Goal: Task Accomplishment & Management: Complete application form

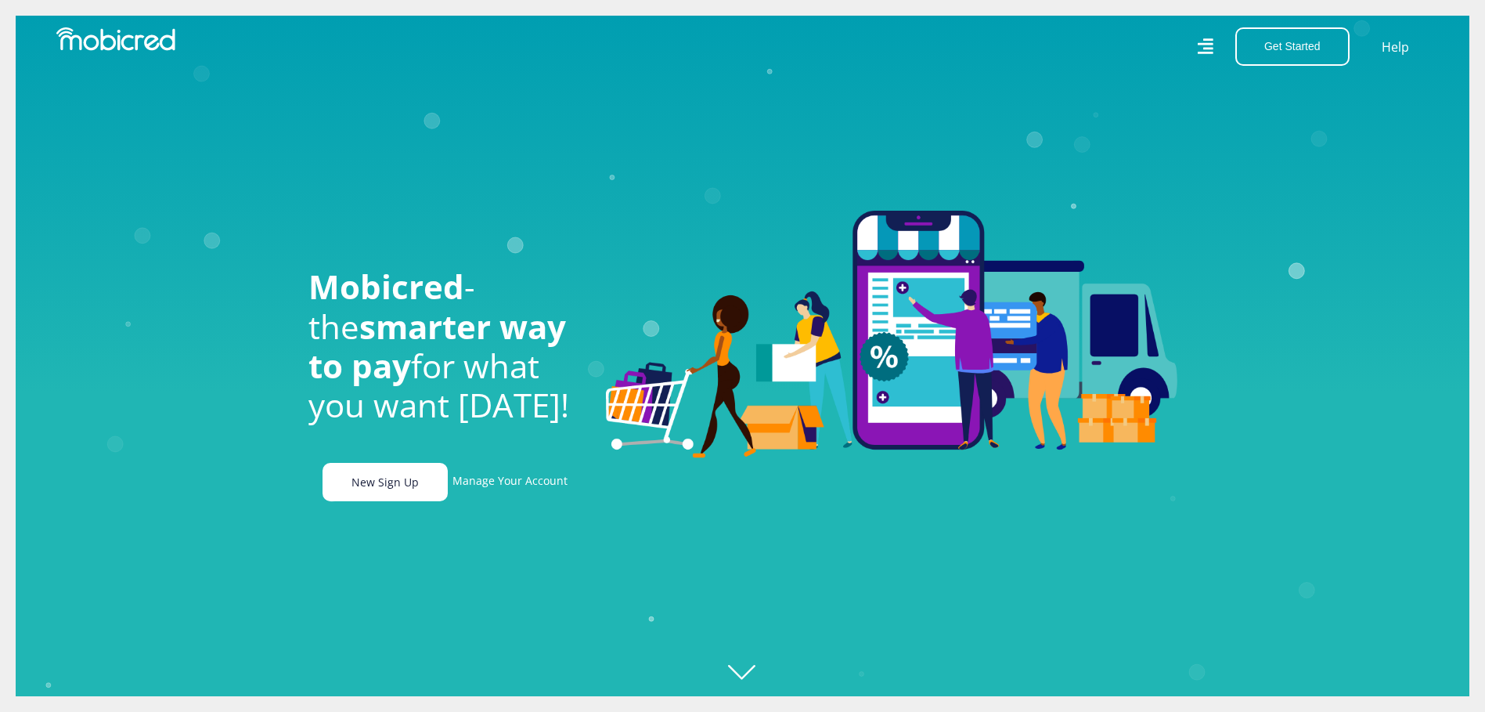
click at [409, 493] on link "New Sign Up" at bounding box center [385, 482] width 125 height 38
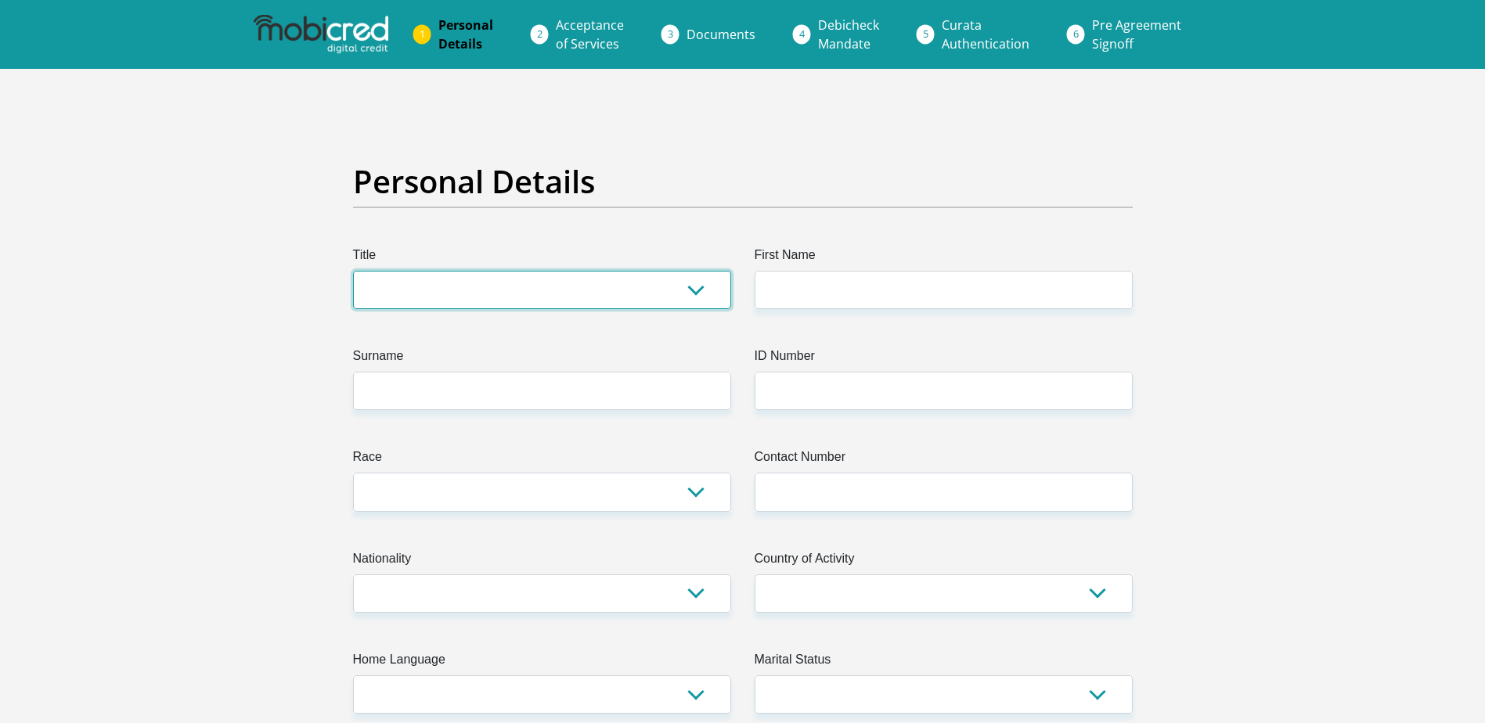
click at [460, 286] on select "Mr Ms Mrs Dr [PERSON_NAME]" at bounding box center [542, 290] width 378 height 38
select select "Mr"
click at [353, 271] on select "Mr Ms Mrs Dr [PERSON_NAME]" at bounding box center [542, 290] width 378 height 38
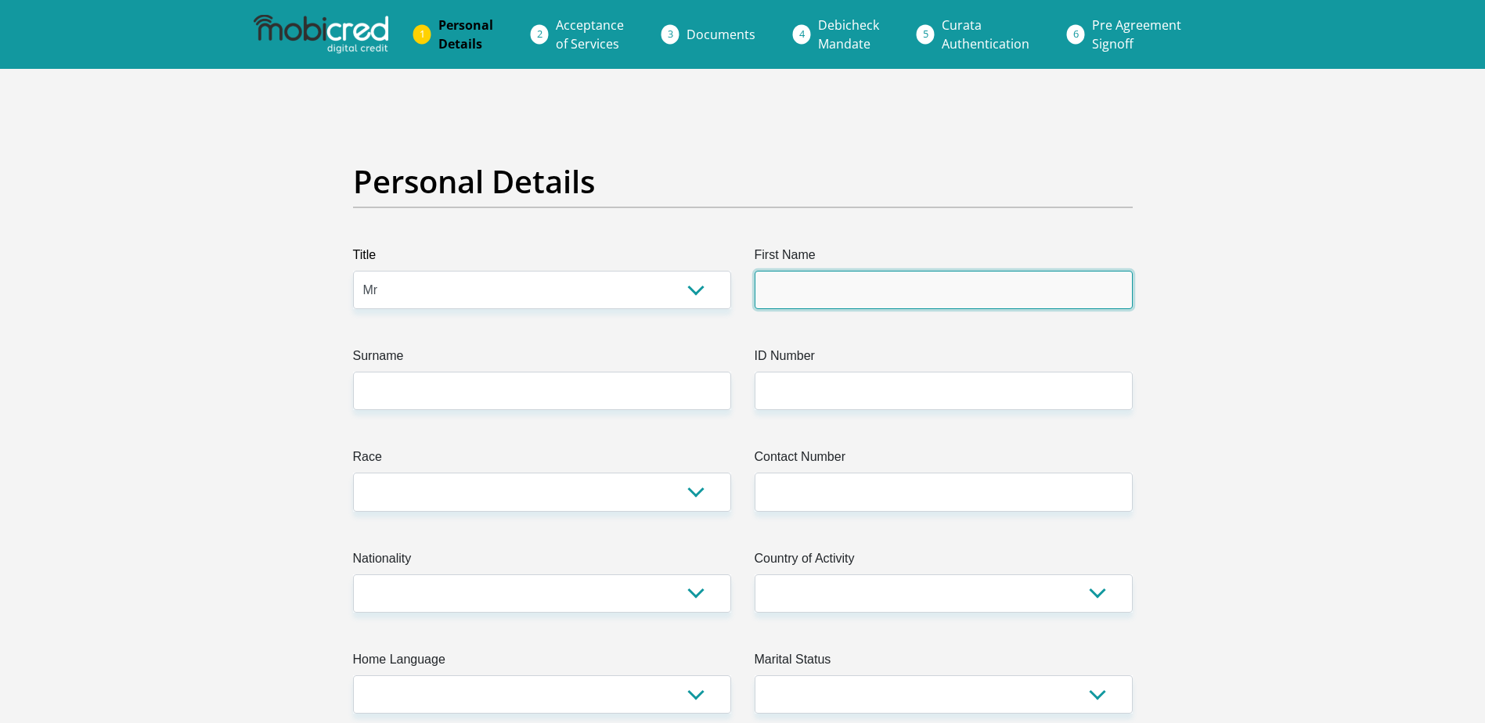
drag, startPoint x: 786, startPoint y: 289, endPoint x: 773, endPoint y: 298, distance: 15.7
click at [786, 292] on input "First Name" at bounding box center [944, 290] width 378 height 38
type input "j"
type input "Joel"
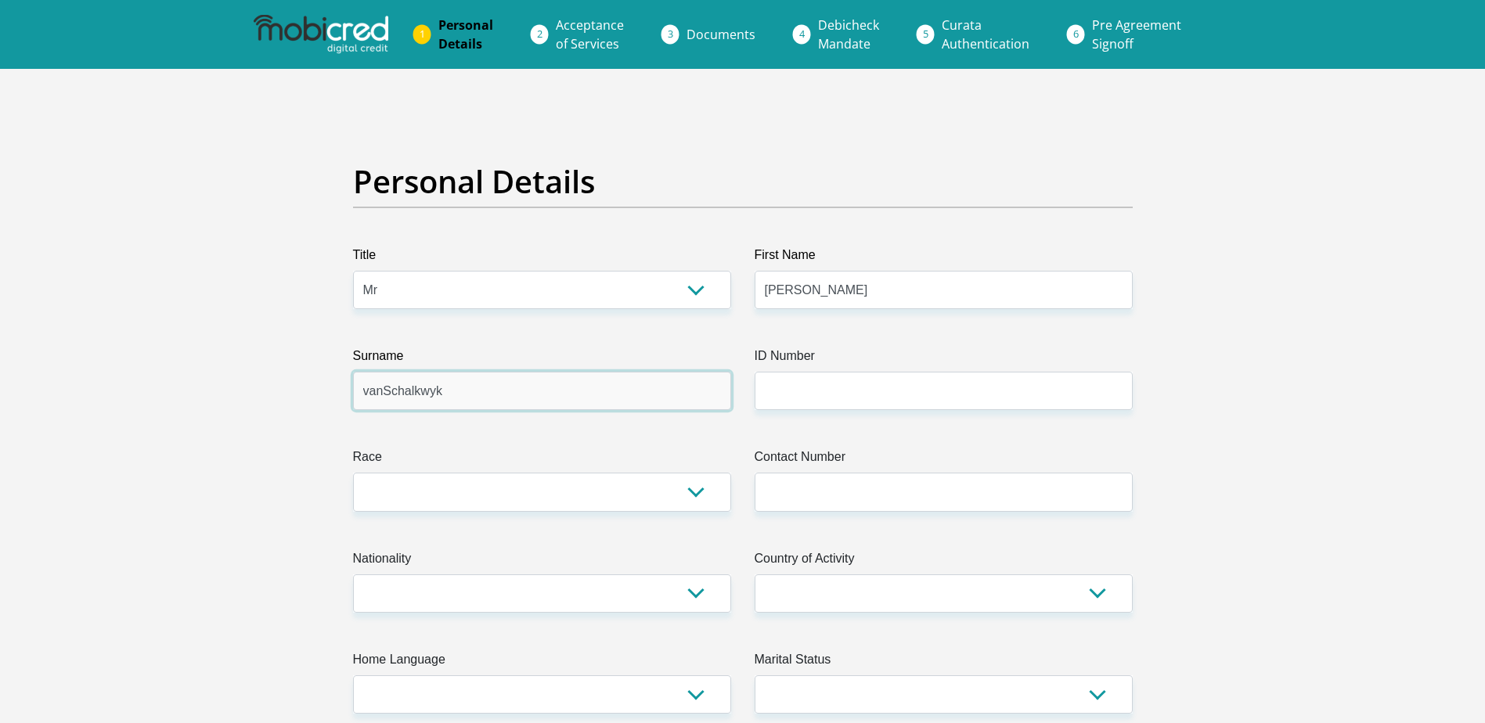
type input "vanSchalkwyk"
type input "9206235251083"
click at [561, 484] on select "Black Coloured Indian White Other" at bounding box center [542, 492] width 378 height 38
select select "2"
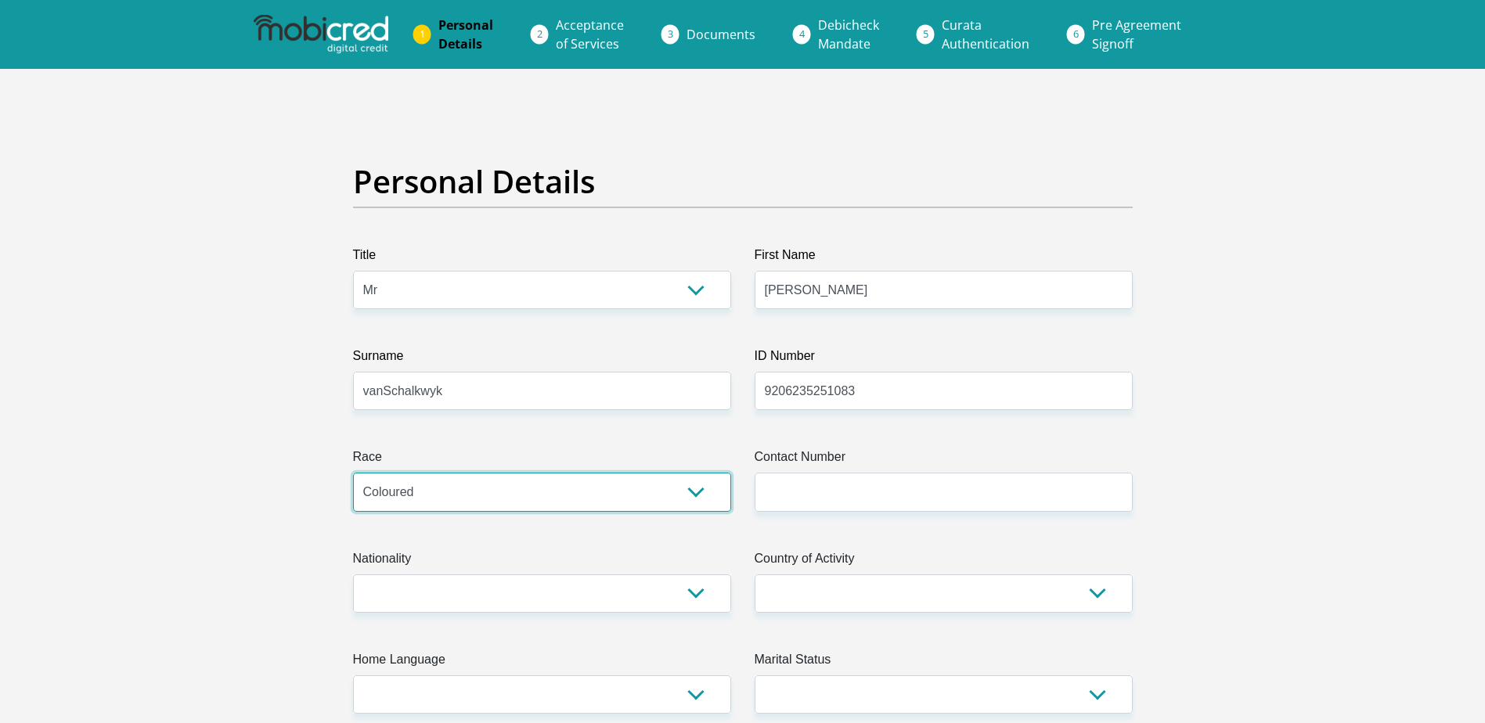
click at [353, 473] on select "Black Coloured Indian White Other" at bounding box center [542, 492] width 378 height 38
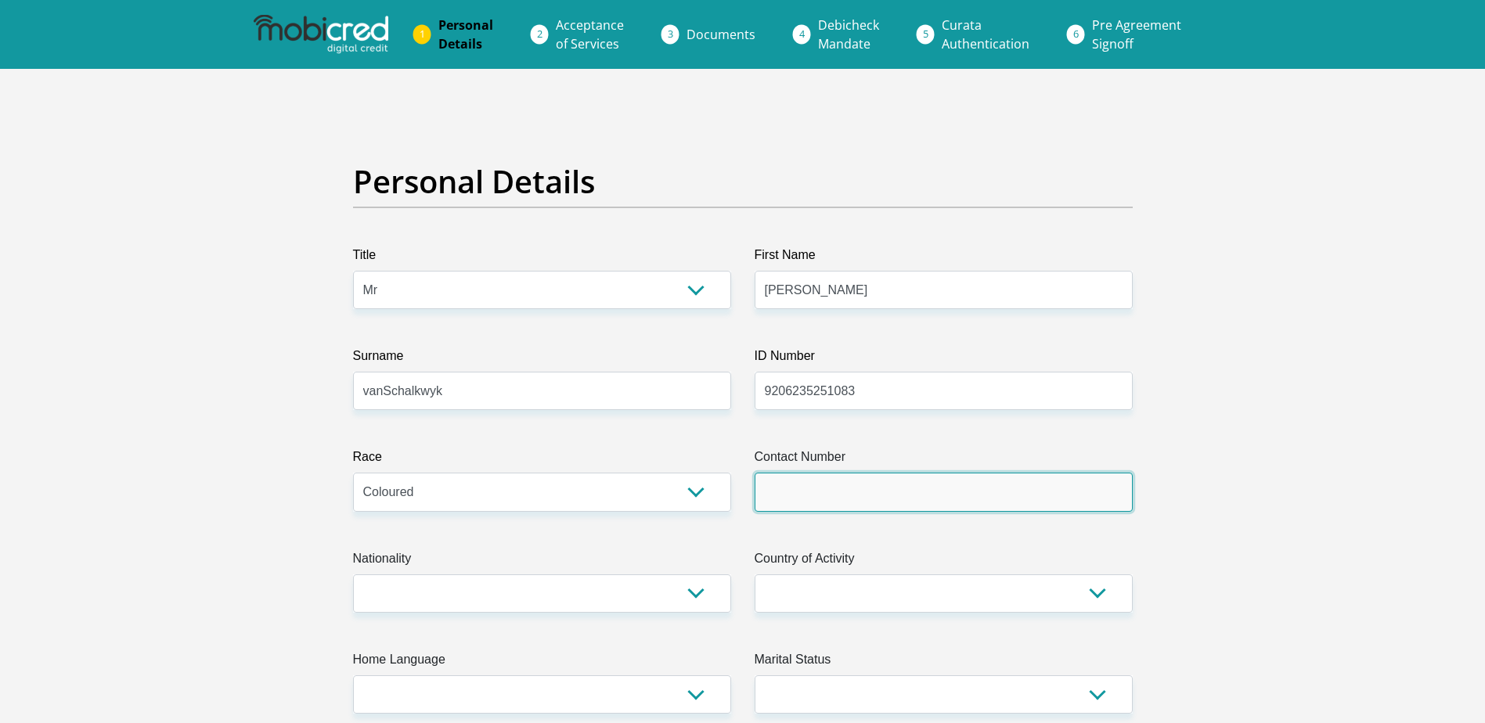
click at [975, 497] on input "Contact Number" at bounding box center [944, 492] width 378 height 38
type input "0627193752"
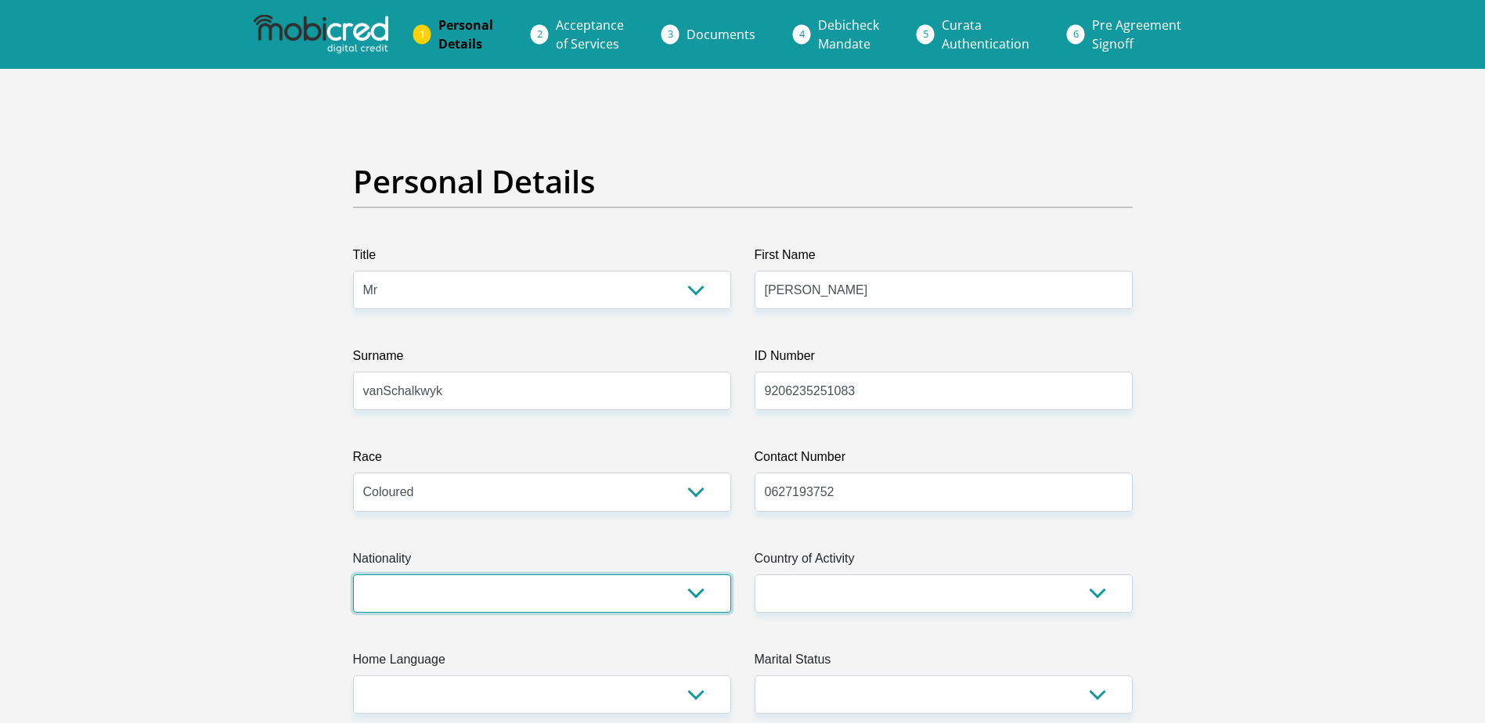
click at [689, 597] on select "South Africa Afghanistan Aland Islands Albania Algeria America Samoa American V…" at bounding box center [542, 594] width 378 height 38
select select "ZAF"
click at [353, 575] on select "South Africa Afghanistan Aland Islands Albania Algeria America Samoa American V…" at bounding box center [542, 594] width 378 height 38
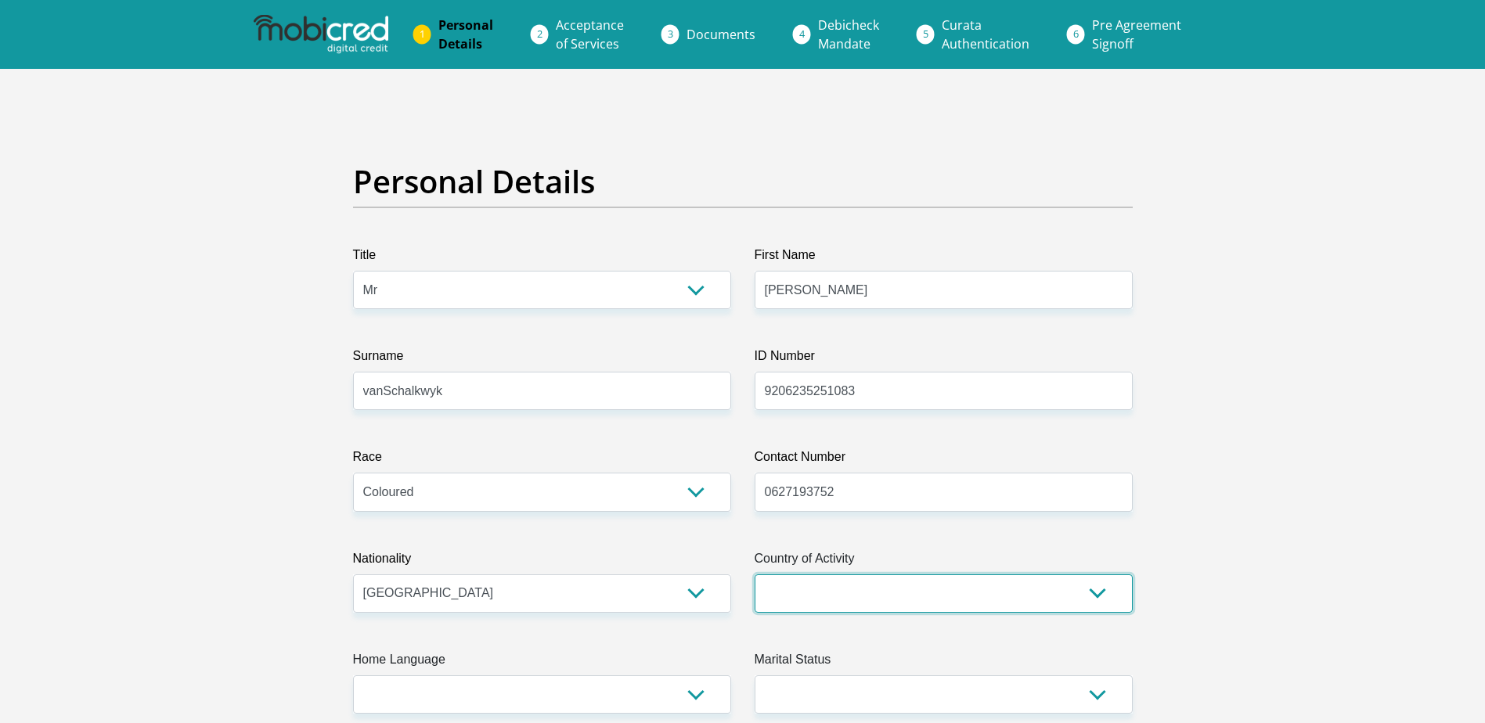
drag, startPoint x: 844, startPoint y: 592, endPoint x: 854, endPoint y: 591, distance: 10.2
click at [846, 591] on select "South Africa Afghanistan Aland Islands Albania Algeria America Samoa American V…" at bounding box center [944, 594] width 378 height 38
select select "ZAF"
click at [755, 575] on select "South Africa Afghanistan Aland Islands Albania Algeria America Samoa American V…" at bounding box center [944, 594] width 378 height 38
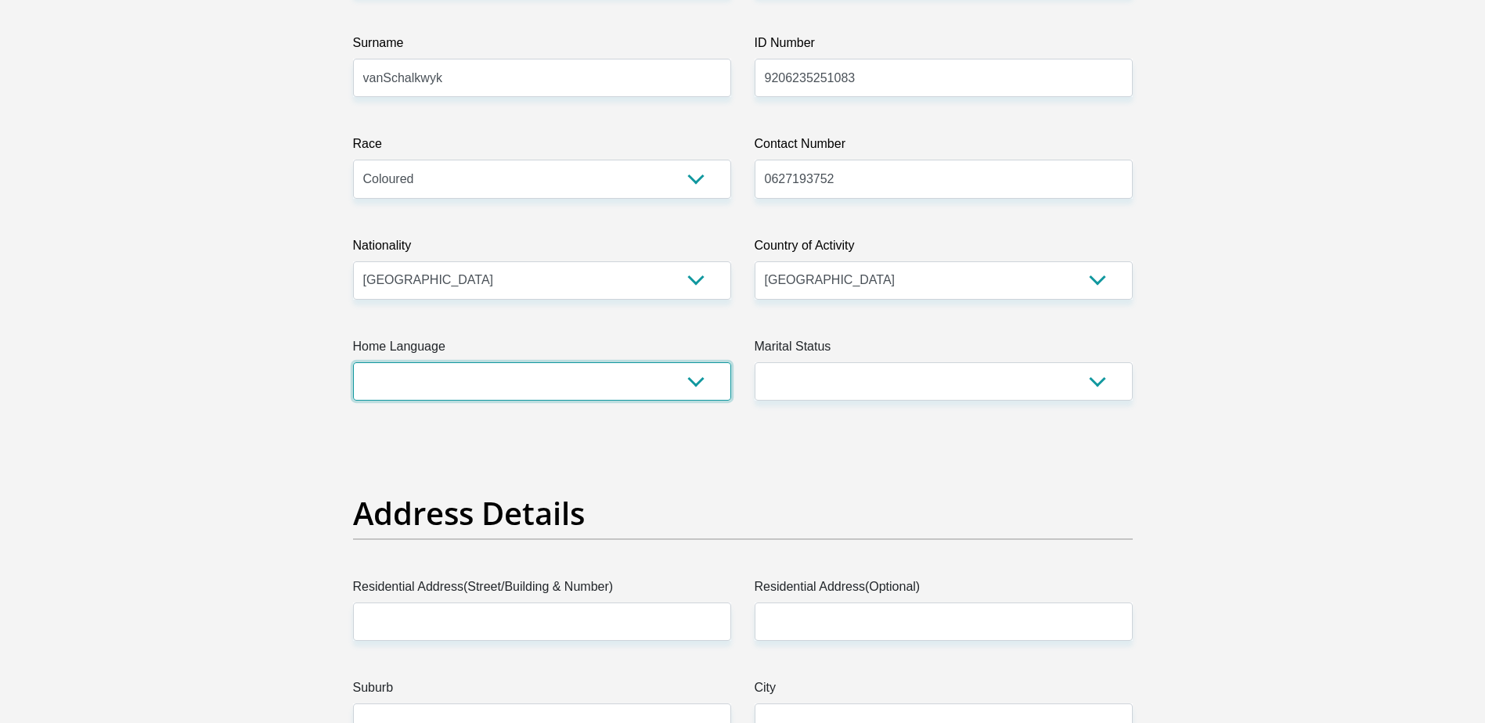
click at [689, 376] on select "Afrikaans English Sepedi South Ndebele Southern Sotho Swati Tsonga Tswana Venda…" at bounding box center [542, 381] width 378 height 38
select select "eng"
click at [353, 362] on select "Afrikaans English Sepedi South Ndebele Southern Sotho Swati Tsonga Tswana Venda…" at bounding box center [542, 381] width 378 height 38
click at [894, 383] on select "Married ANC Single Divorced Widowed Married COP or Customary Law" at bounding box center [944, 381] width 378 height 38
select select "2"
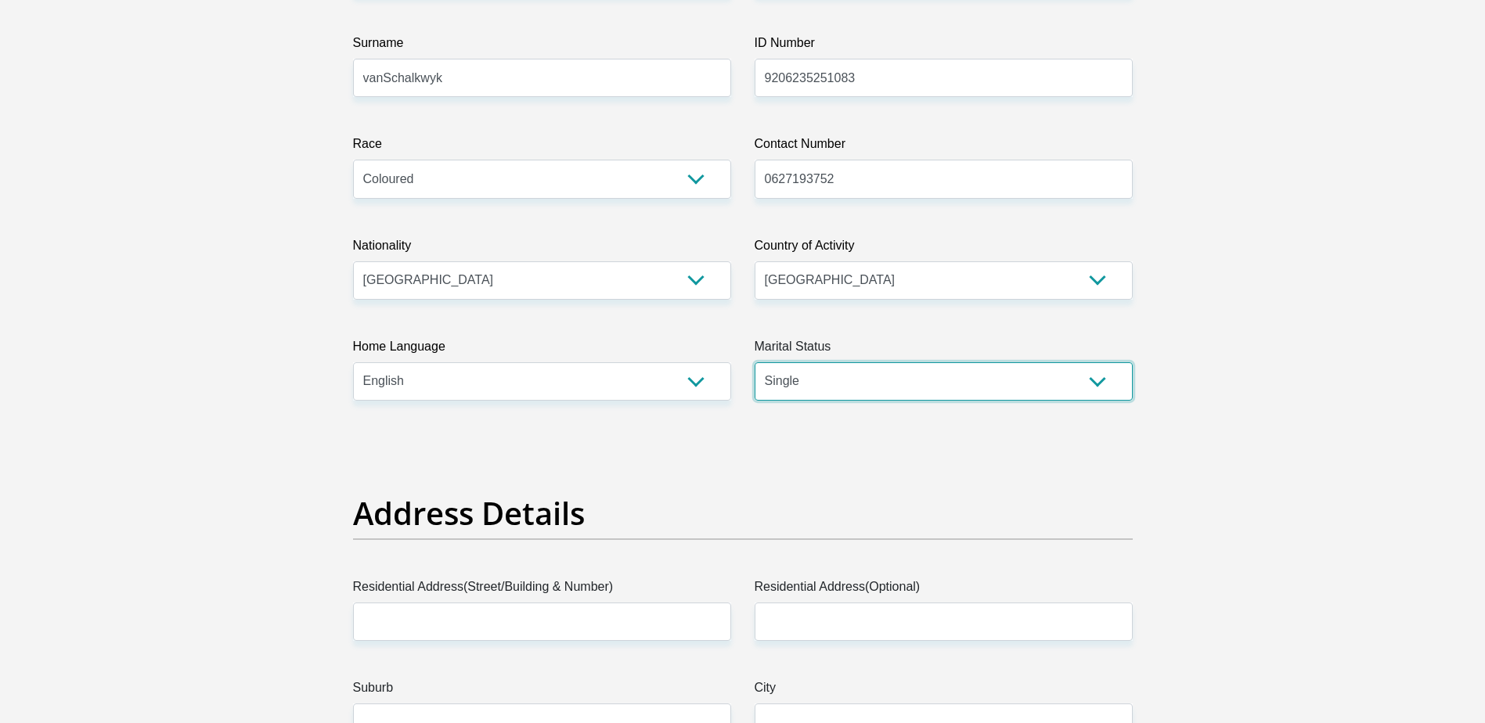
click at [755, 362] on select "Married ANC Single Divorced Widowed Married COP or Customary Law" at bounding box center [944, 381] width 378 height 38
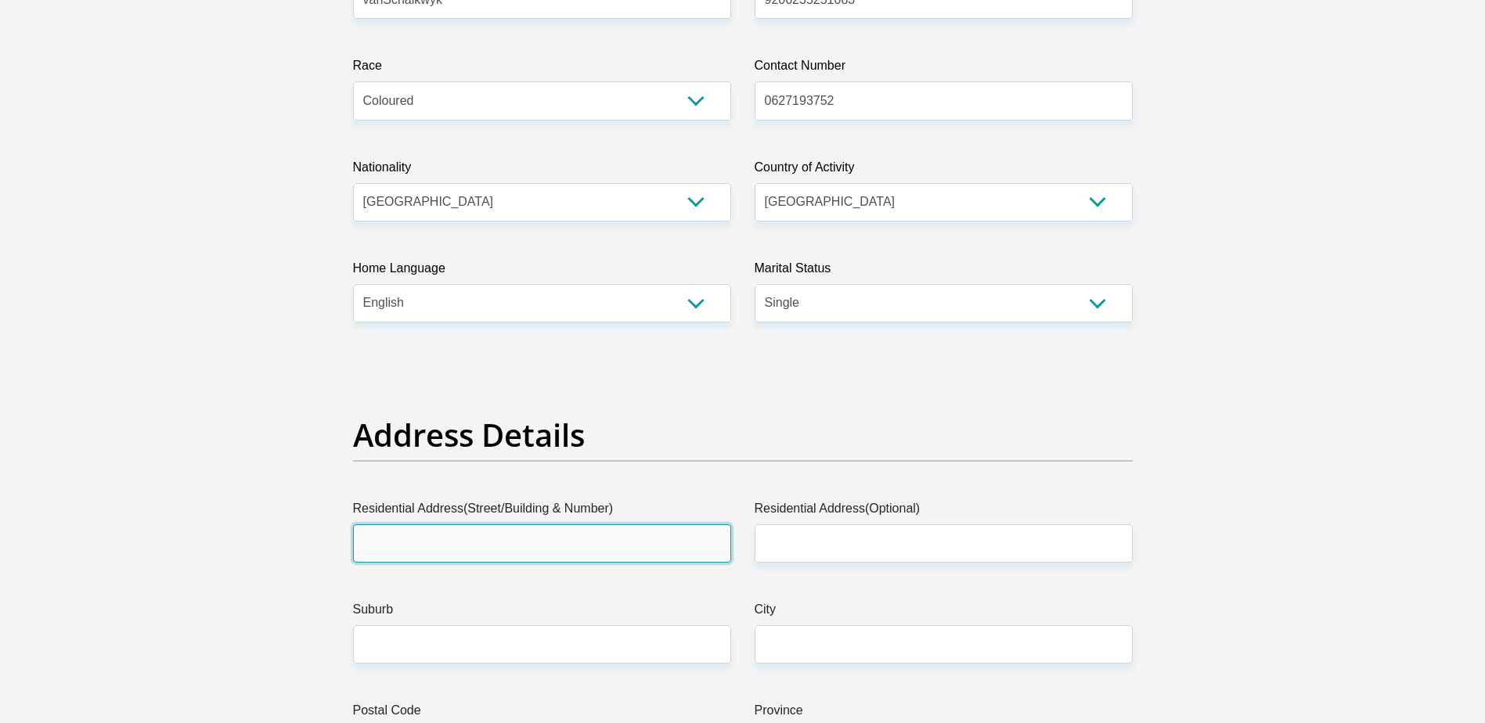
click at [560, 539] on input "Residential Address(Street/Building & Number)" at bounding box center [542, 543] width 378 height 38
type input "20"
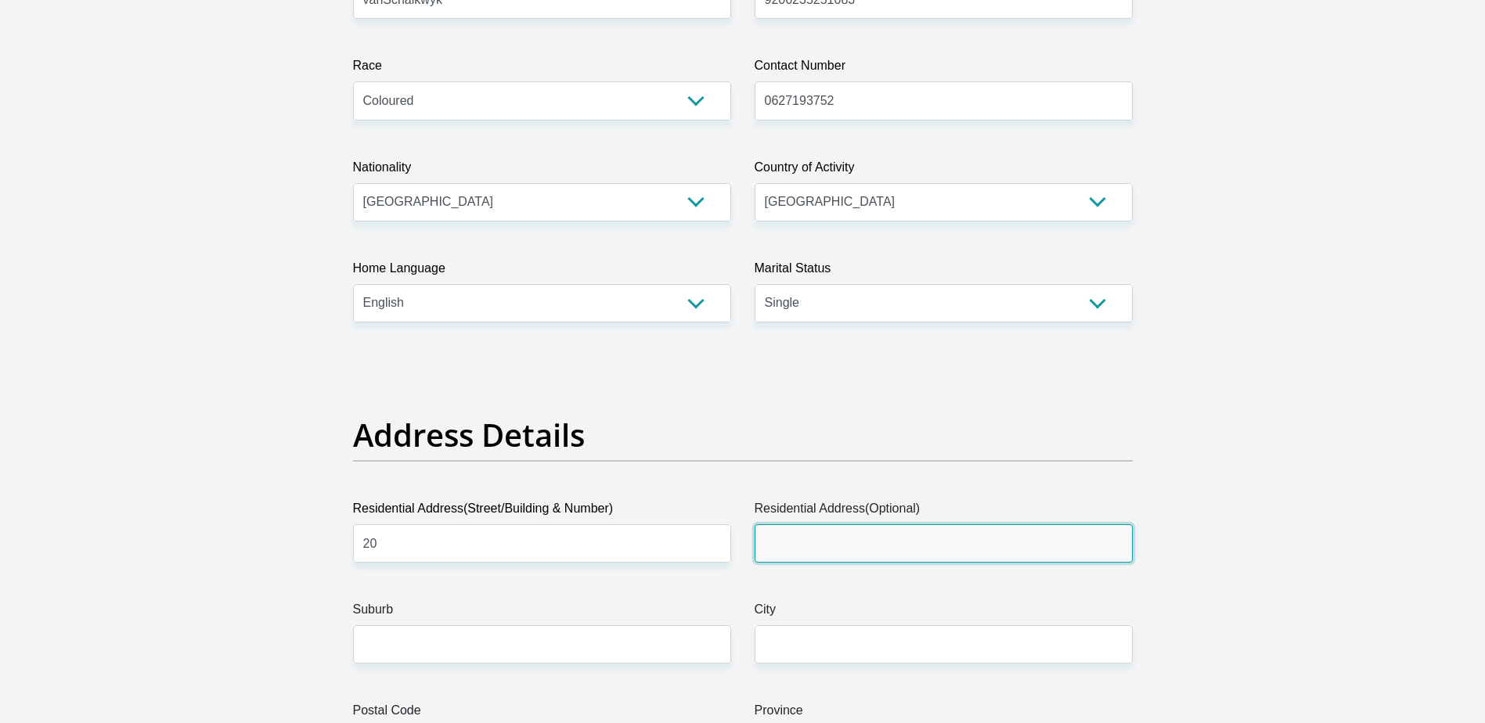
click at [842, 542] on input "Residential Address(Optional)" at bounding box center [944, 543] width 378 height 38
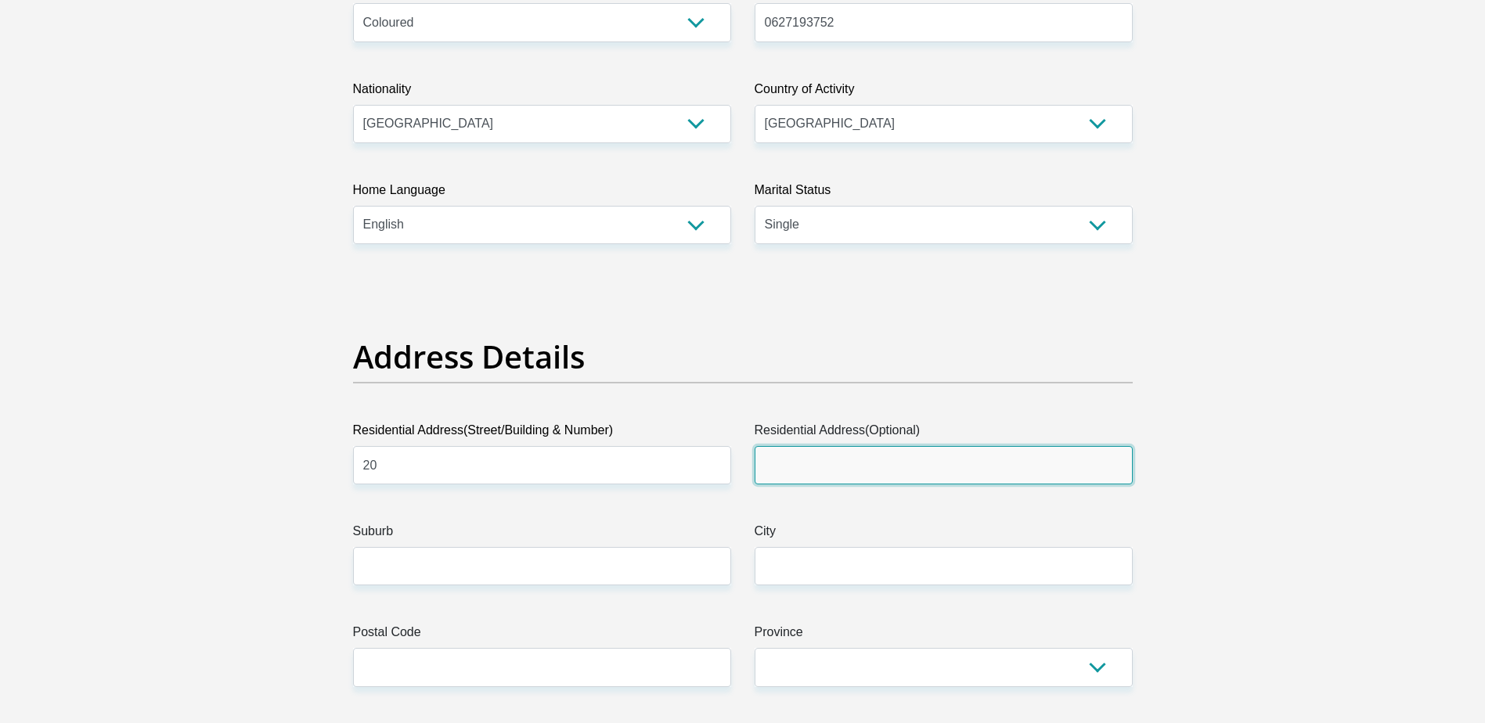
scroll to position [548, 0]
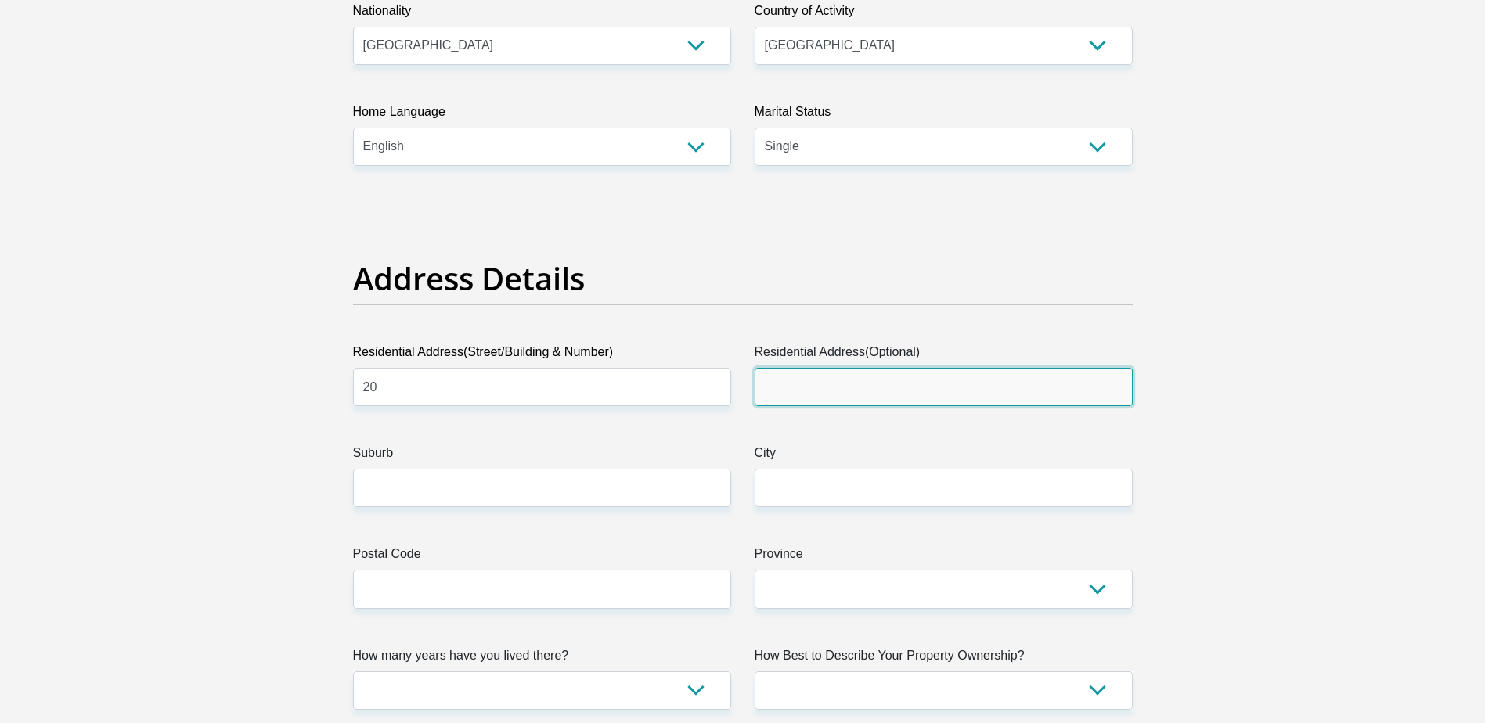
click at [811, 387] on input "Residential Address(Optional)" at bounding box center [944, 387] width 378 height 38
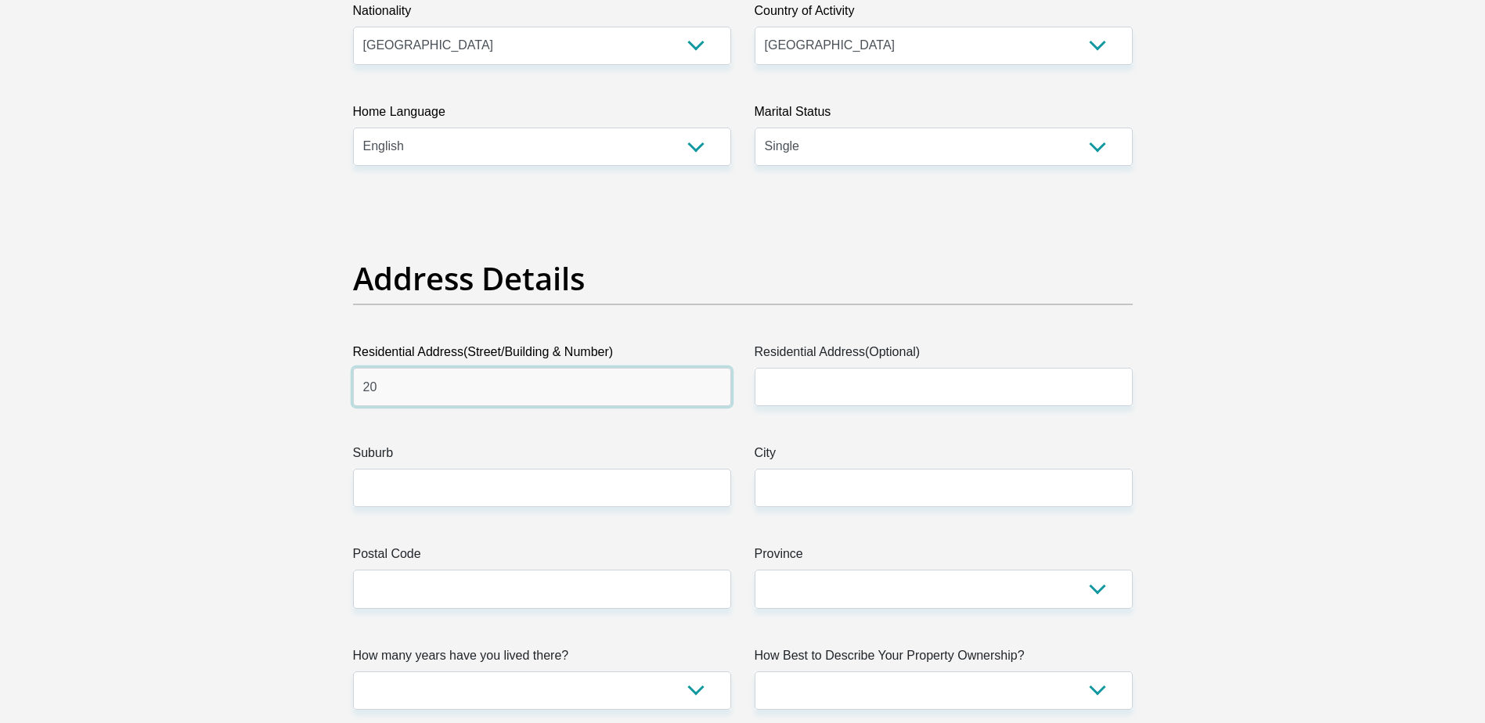
click at [574, 388] on input "20" at bounding box center [542, 387] width 378 height 38
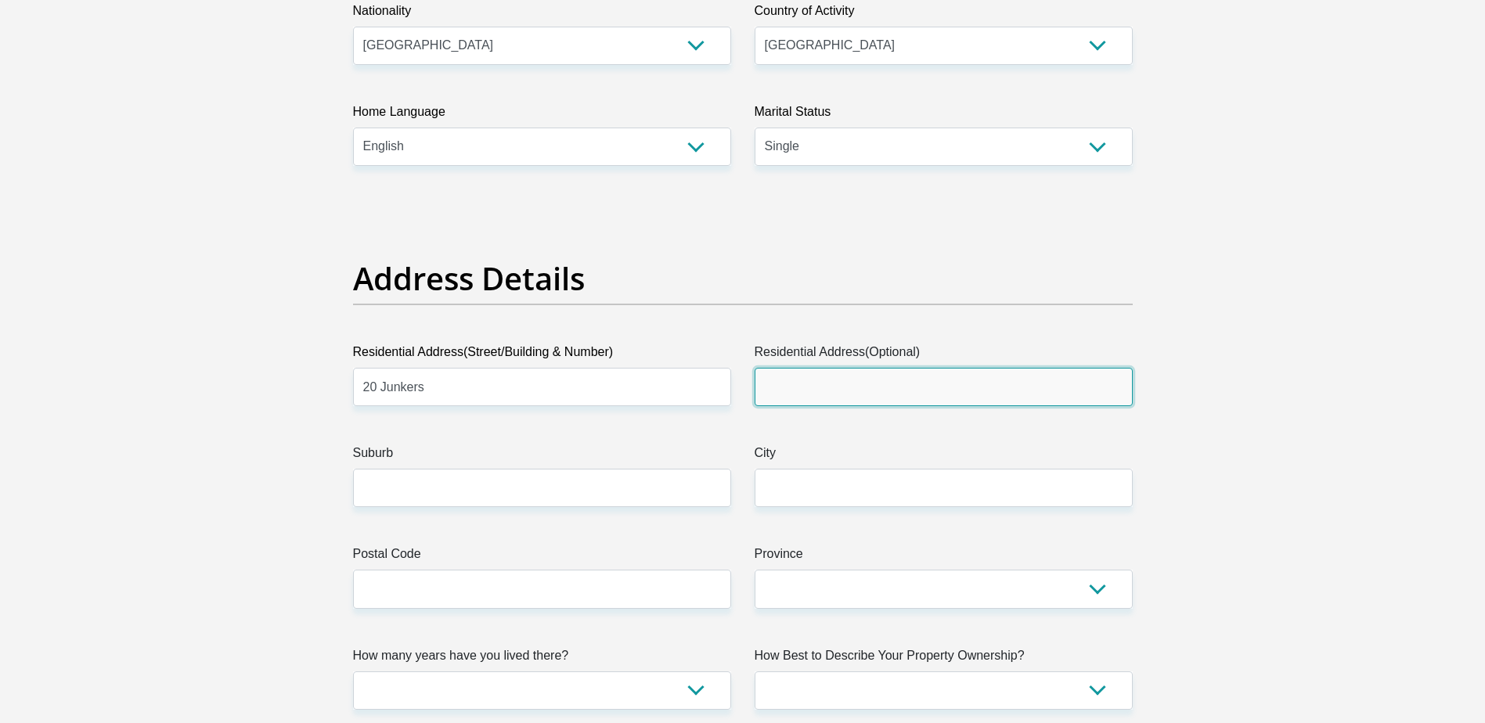
click at [872, 376] on input "Residential Address(Optional)" at bounding box center [944, 387] width 378 height 38
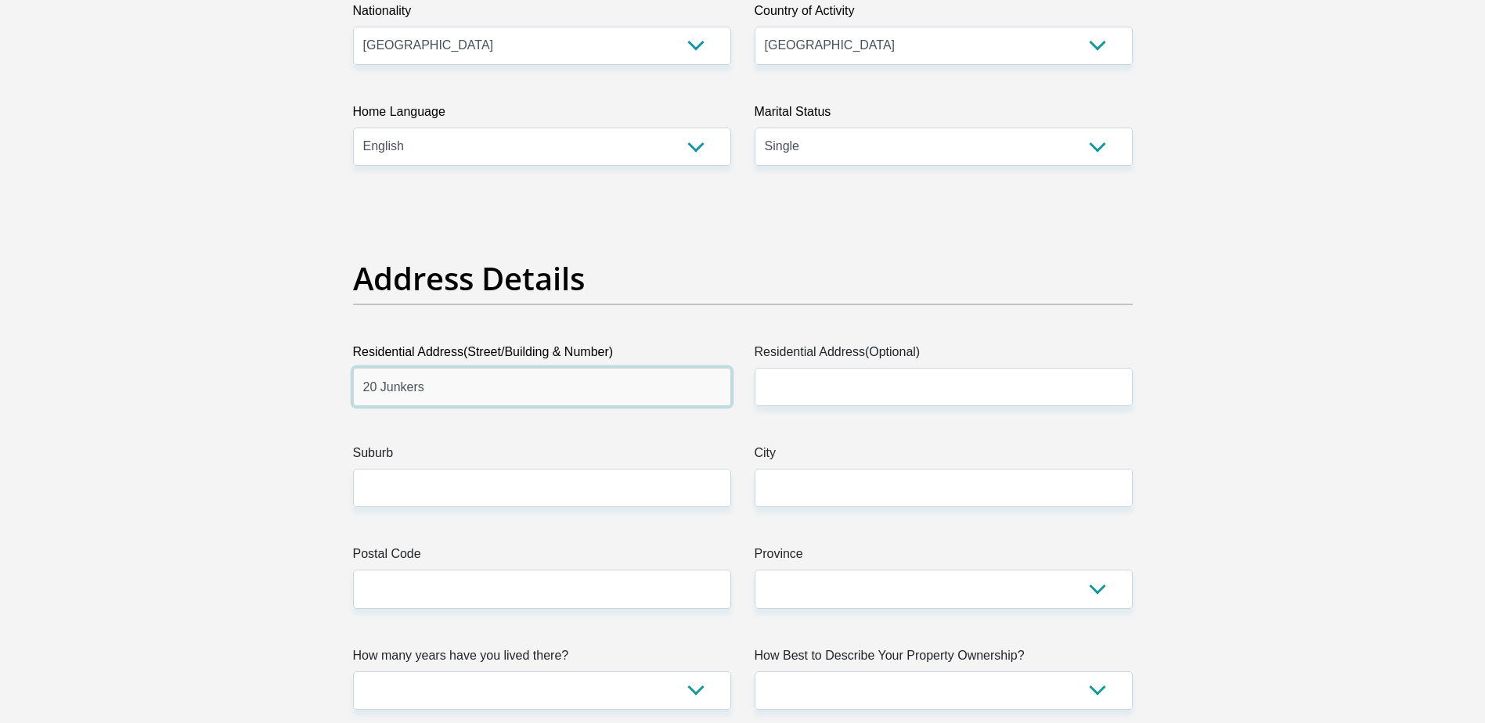
click at [451, 399] on input "20 Junkers" at bounding box center [542, 387] width 378 height 38
type input "20 Junkers Street"
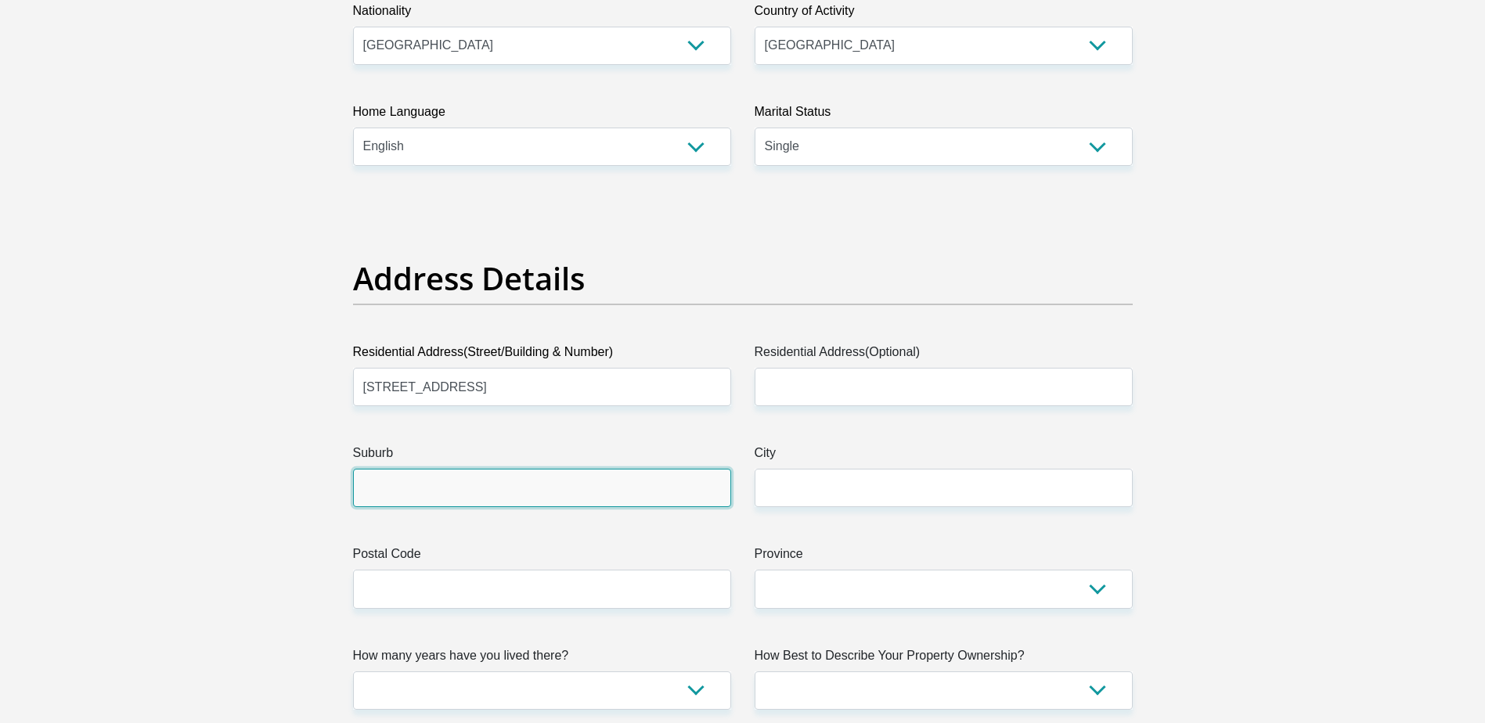
click at [488, 491] on input "Suburb" at bounding box center [542, 488] width 378 height 38
type input "Rockalnds Mitchells plain"
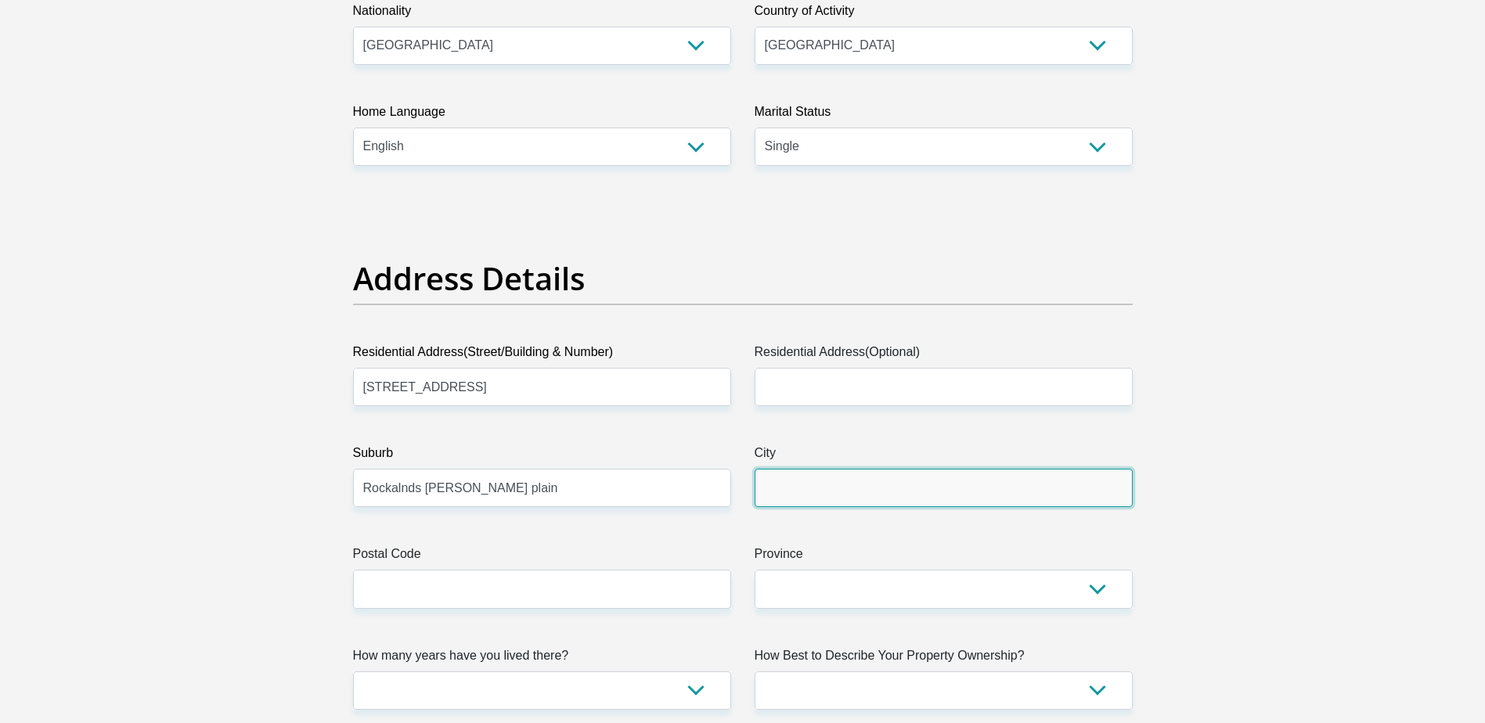
click at [797, 497] on input "City" at bounding box center [944, 488] width 378 height 38
click at [801, 489] on input "City" at bounding box center [944, 488] width 378 height 38
type input "Cape Town"
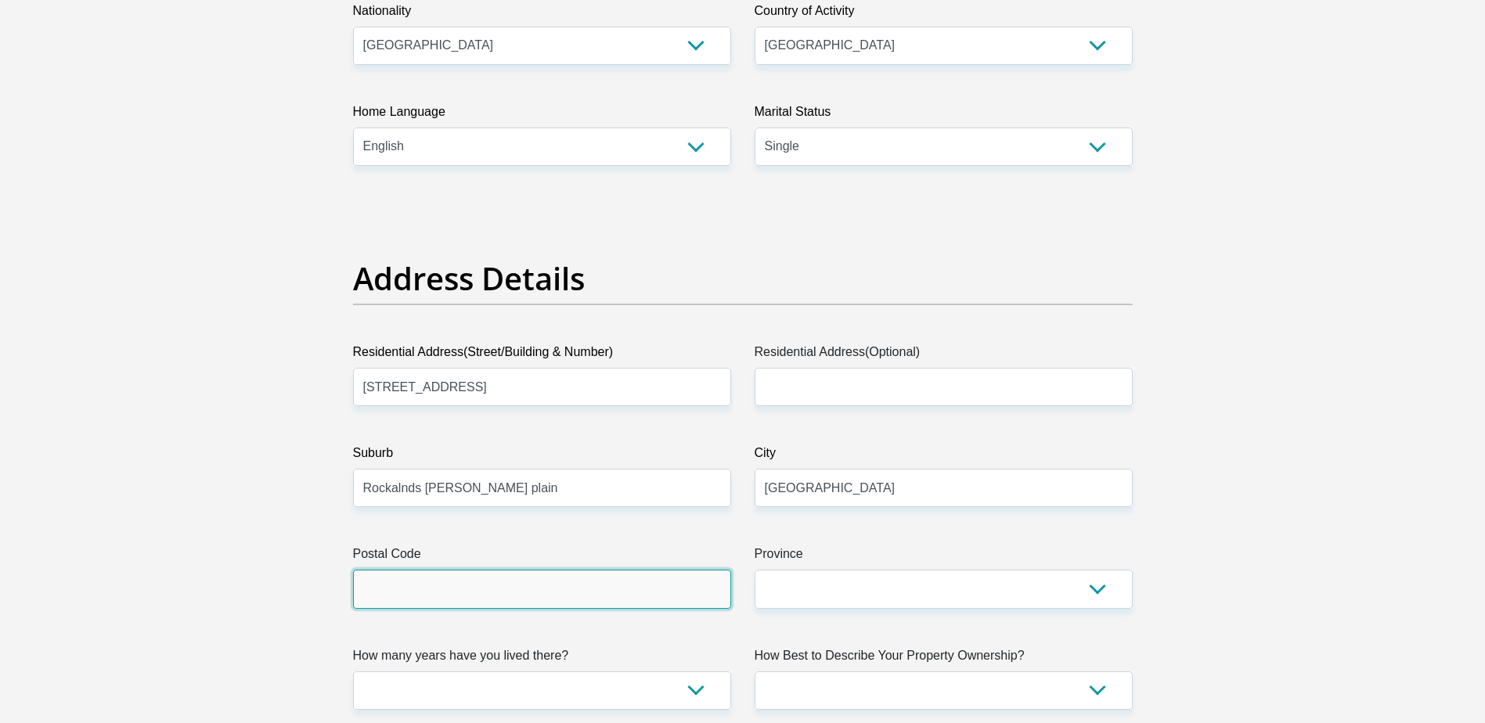
click at [637, 607] on input "Postal Code" at bounding box center [542, 589] width 378 height 38
type input "7798"
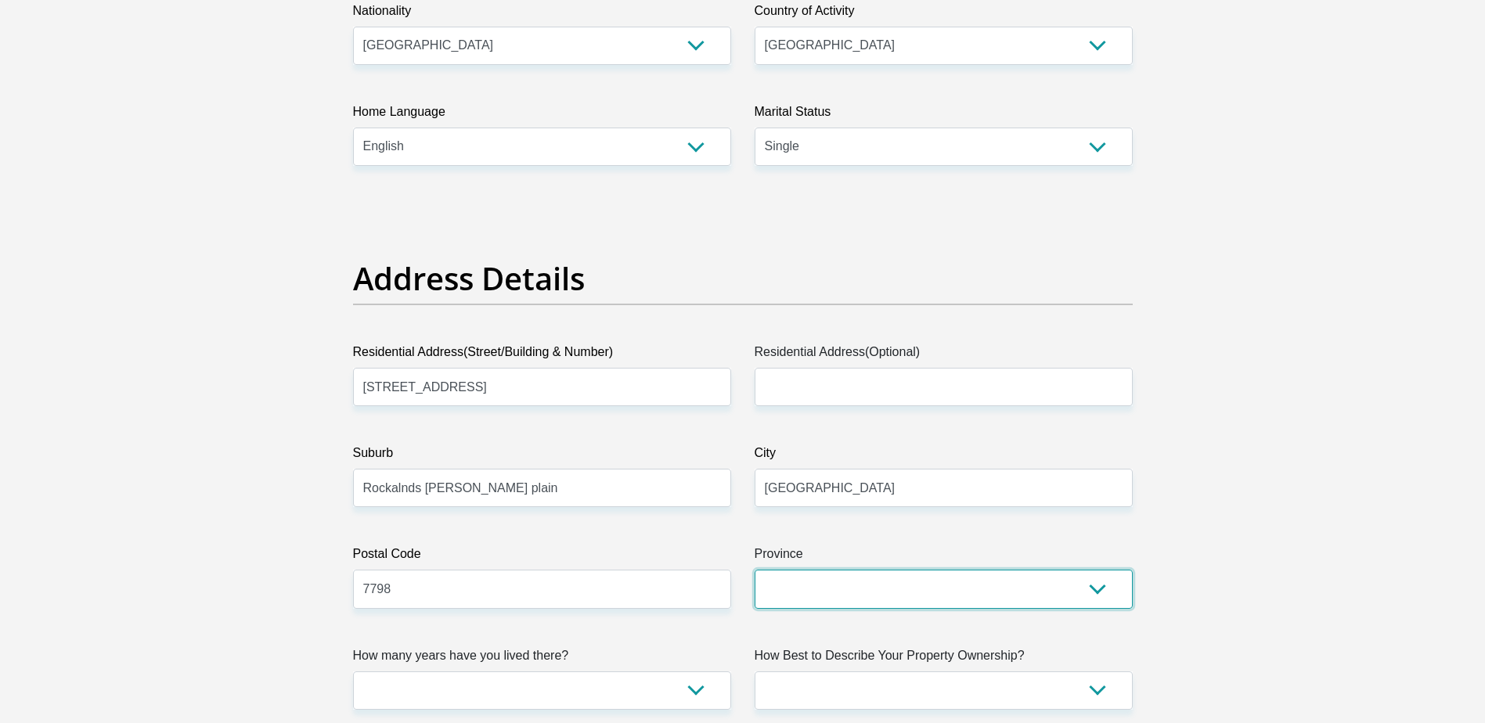
click at [855, 586] on select "Eastern Cape Free State Gauteng KwaZulu-Natal Limpopo Mpumalanga Northern Cape …" at bounding box center [944, 589] width 378 height 38
select select "Western Cape"
click at [755, 570] on select "Eastern Cape Free State Gauteng KwaZulu-Natal Limpopo Mpumalanga Northern Cape …" at bounding box center [944, 589] width 378 height 38
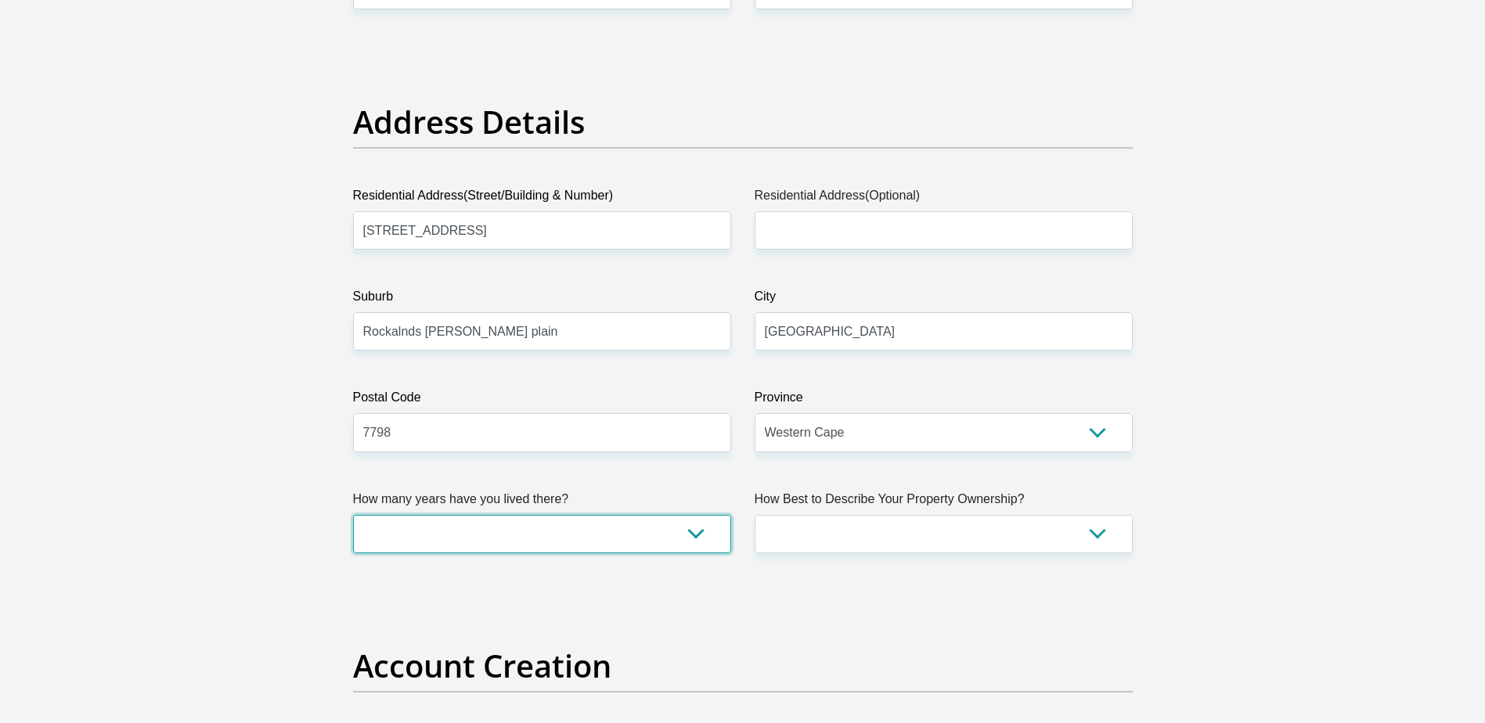
click at [507, 537] on select "less than 1 year 1-3 years 3-5 years 5+ years" at bounding box center [542, 534] width 378 height 38
select select "0"
click at [353, 515] on select "less than 1 year 1-3 years 3-5 years 5+ years" at bounding box center [542, 534] width 378 height 38
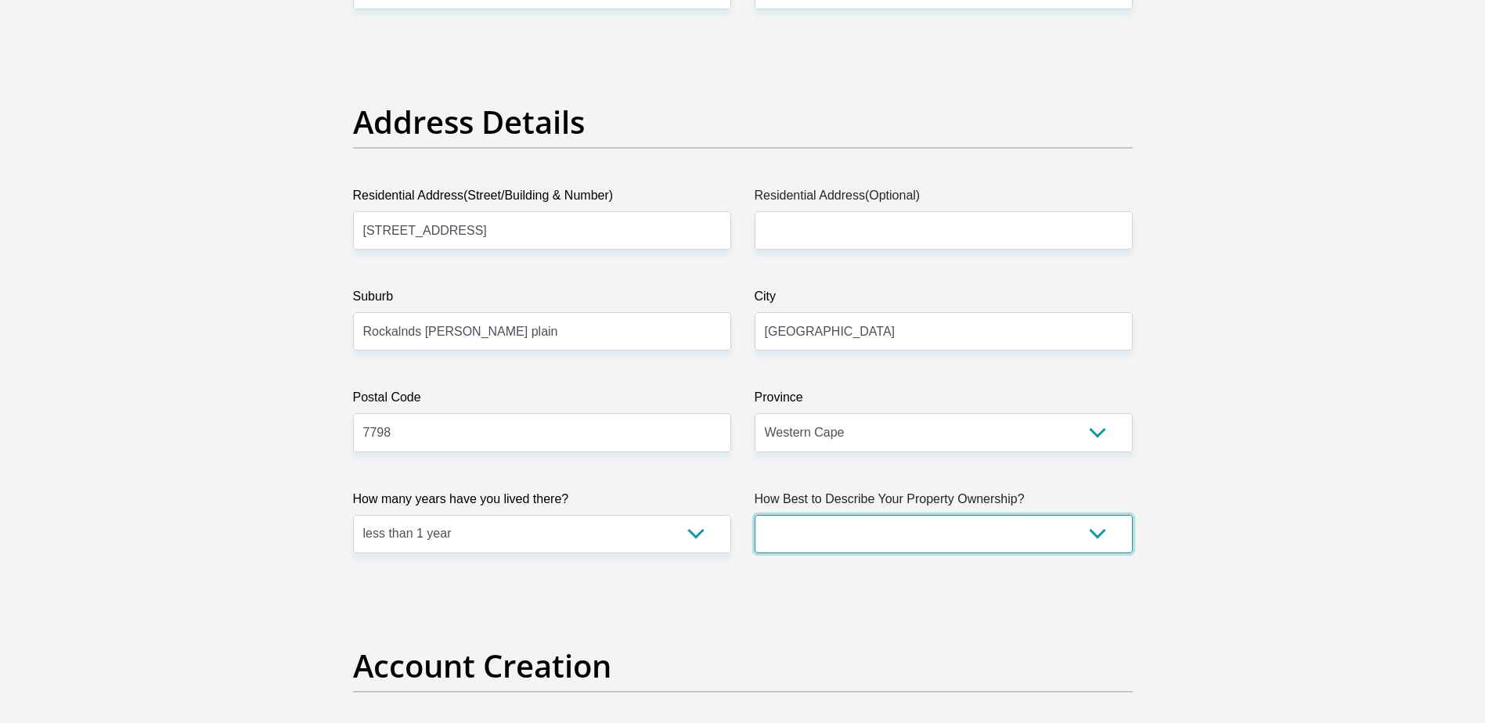
click at [915, 535] on select "Owned Rented Family Owned Company Dwelling" at bounding box center [944, 534] width 378 height 38
click at [755, 515] on select "Owned Rented Family Owned Company Dwelling" at bounding box center [944, 534] width 378 height 38
click at [943, 524] on select "Owned Rented Family Owned Company Dwelling" at bounding box center [944, 534] width 378 height 38
select select "parents"
click at [755, 515] on select "Owned Rented Family Owned Company Dwelling" at bounding box center [944, 534] width 378 height 38
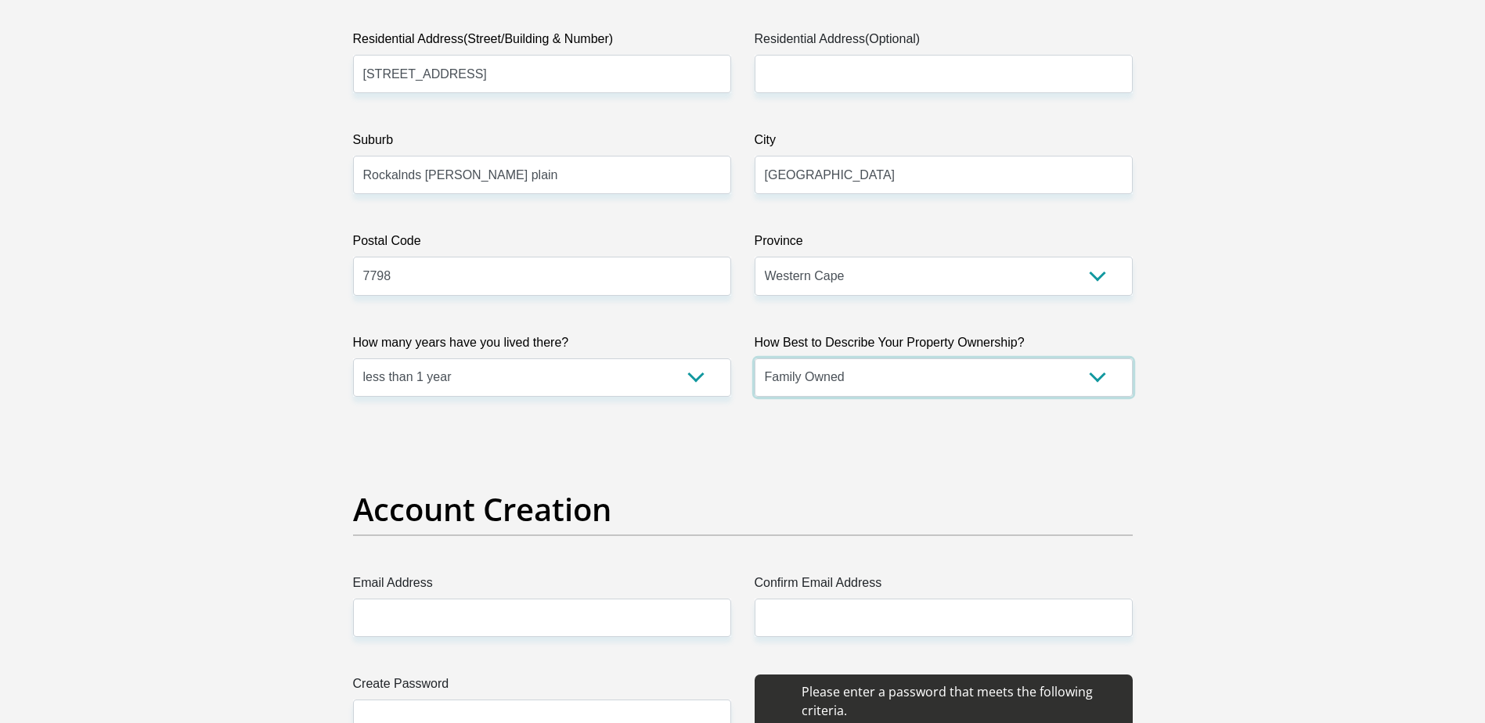
scroll to position [1018, 0]
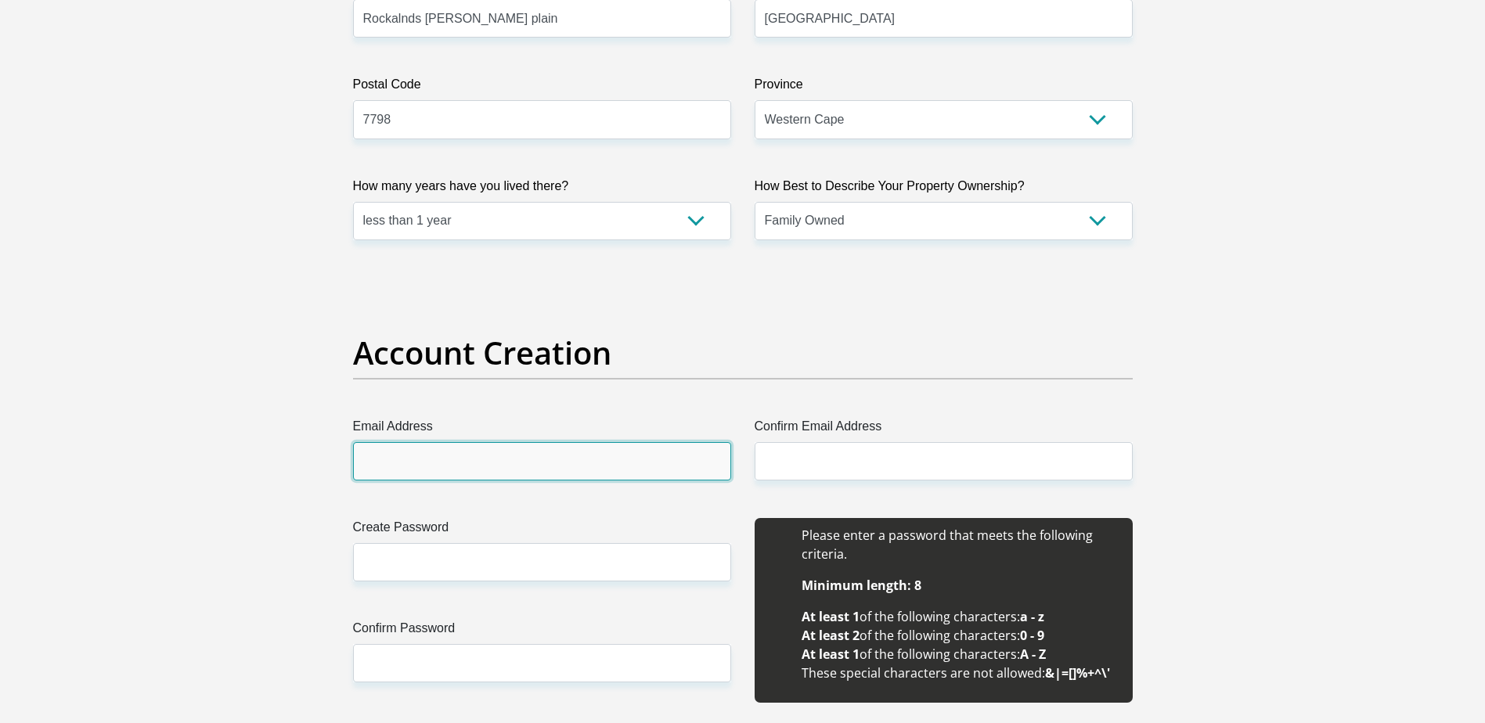
click at [463, 470] on input "Email Address" at bounding box center [542, 461] width 378 height 38
type input "joelvanschalkwyk512@gmail.com"
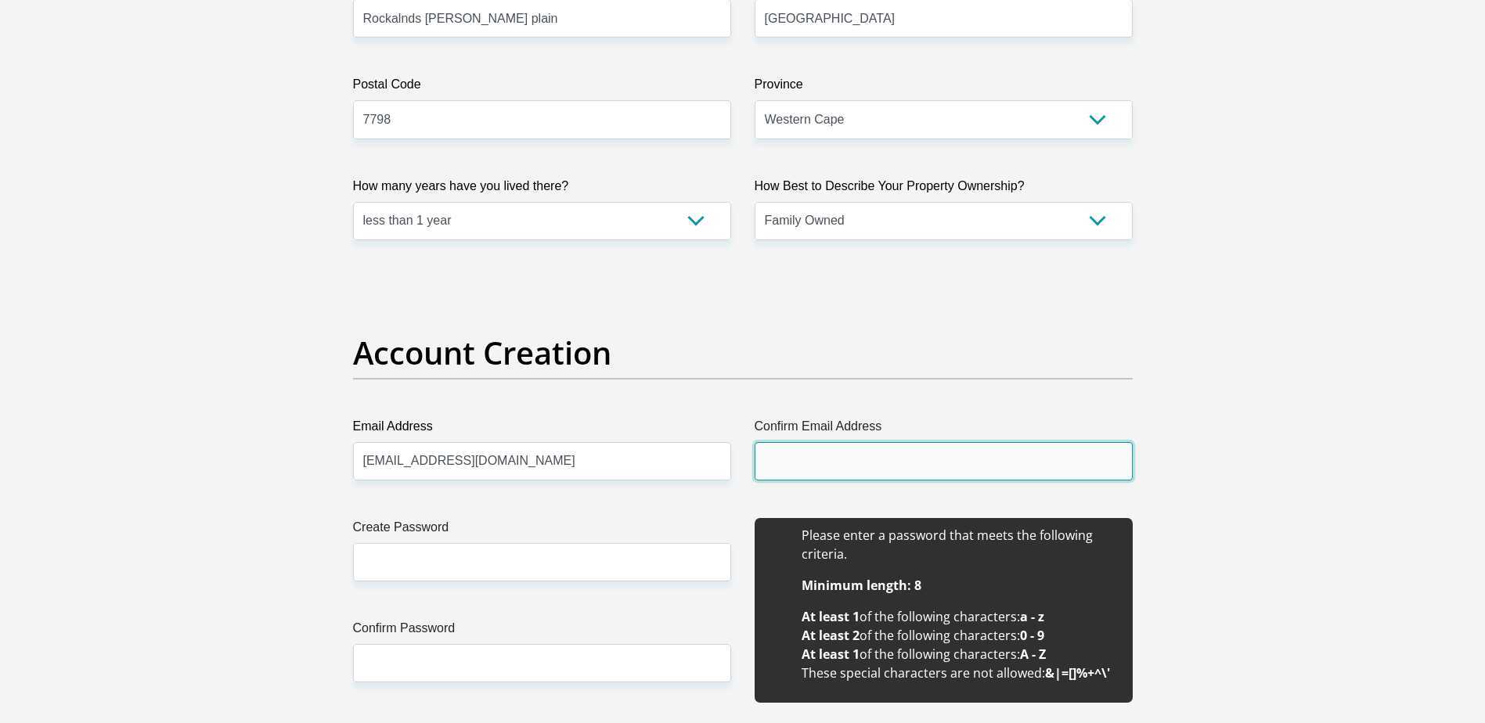
click at [829, 463] on input "Confirm Email Address" at bounding box center [944, 461] width 378 height 38
type input "joelvanschalkwyk512@gmail.com"
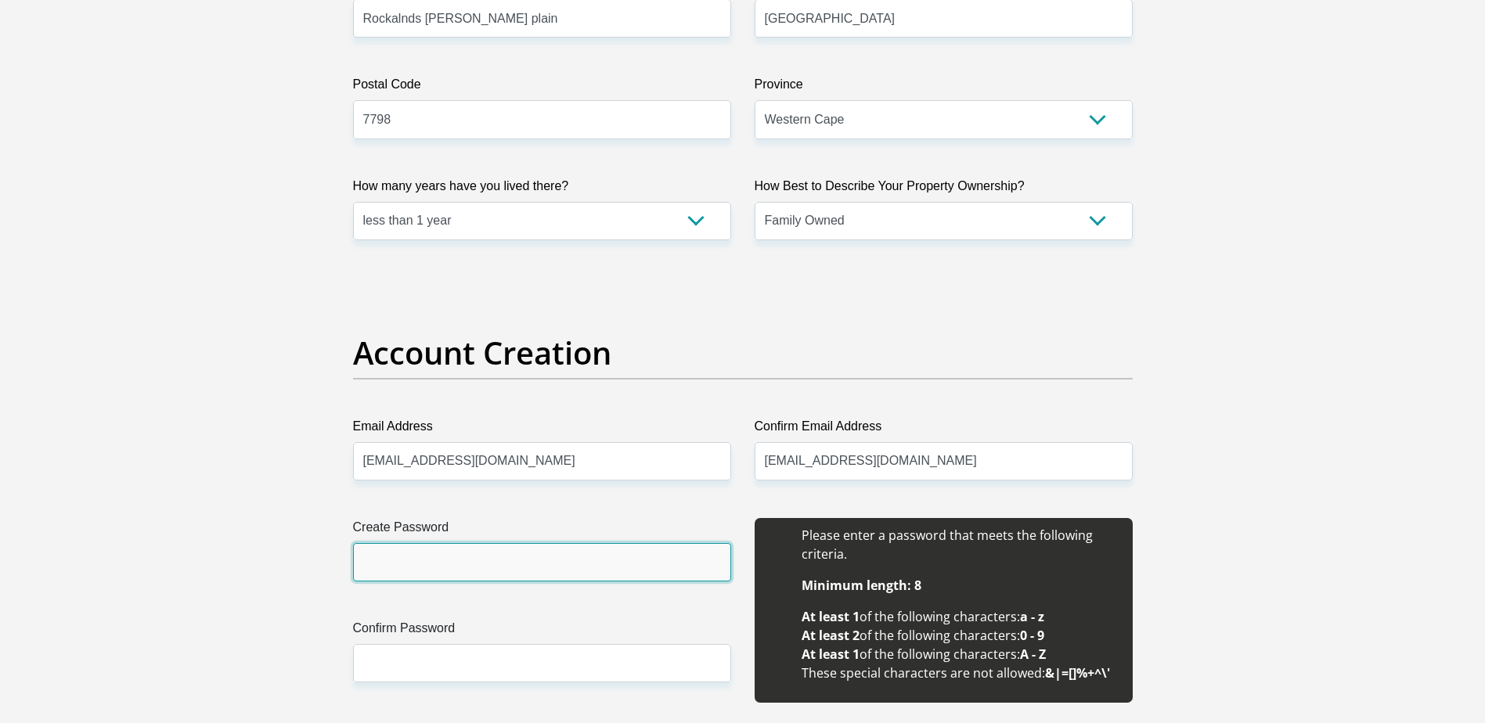
click at [578, 561] on input "Create Password" at bounding box center [542, 562] width 378 height 38
type input "920623Joel$"
drag, startPoint x: 886, startPoint y: 517, endPoint x: 888, endPoint y: 539, distance: 22.8
click at [887, 544] on li "Please enter a password that meets the following criteria." at bounding box center [959, 545] width 315 height 38
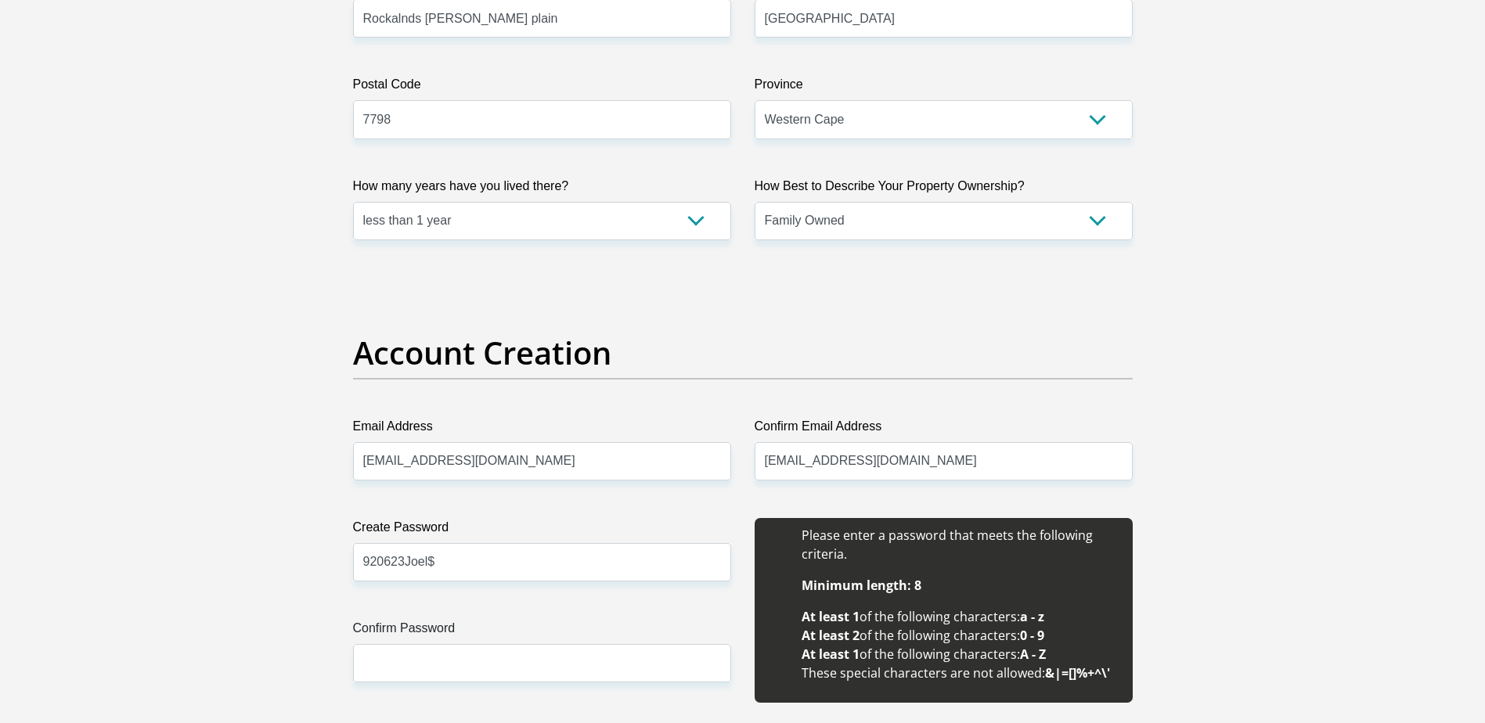
click at [772, 568] on div "Please enter a password that meets the following criteria. Minimum length: 8 At…" at bounding box center [944, 610] width 378 height 185
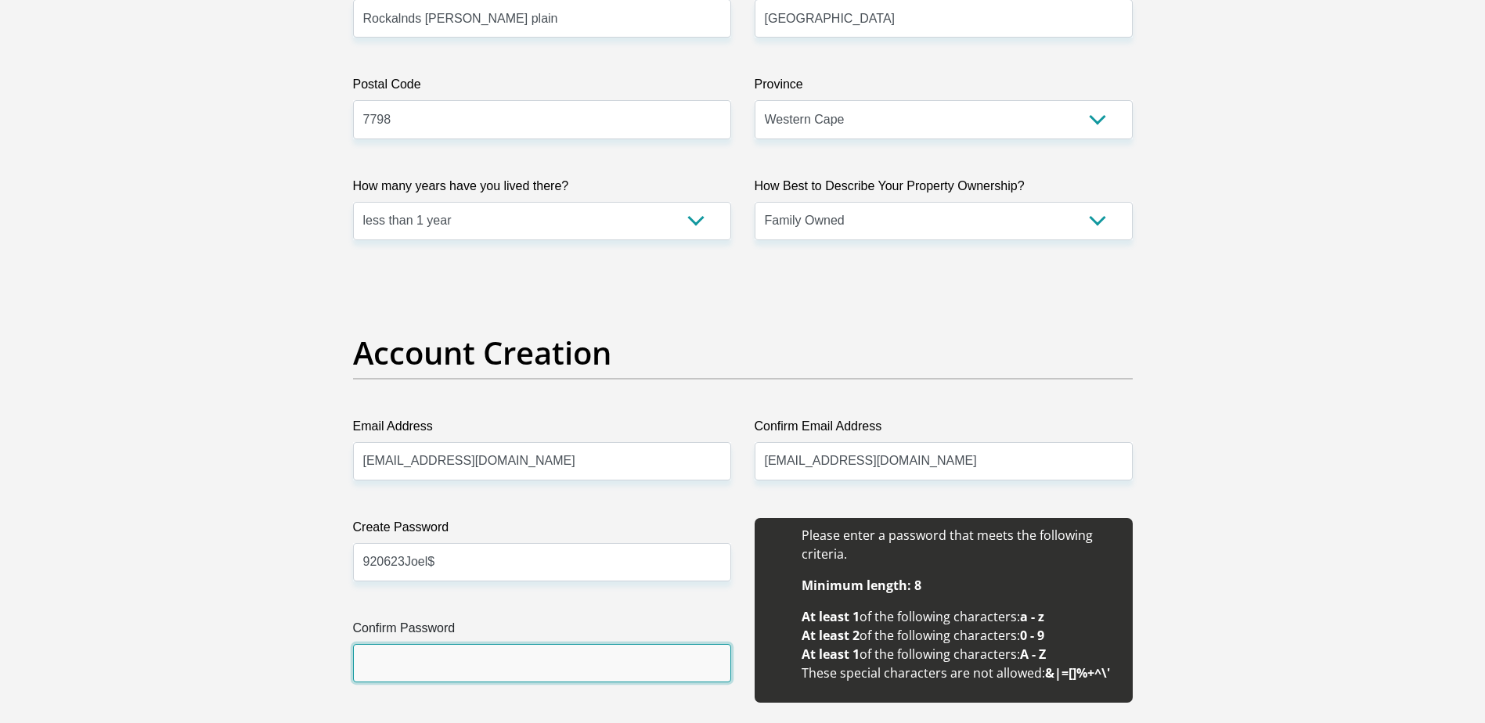
click at [561, 665] on input "Confirm Password" at bounding box center [542, 663] width 378 height 38
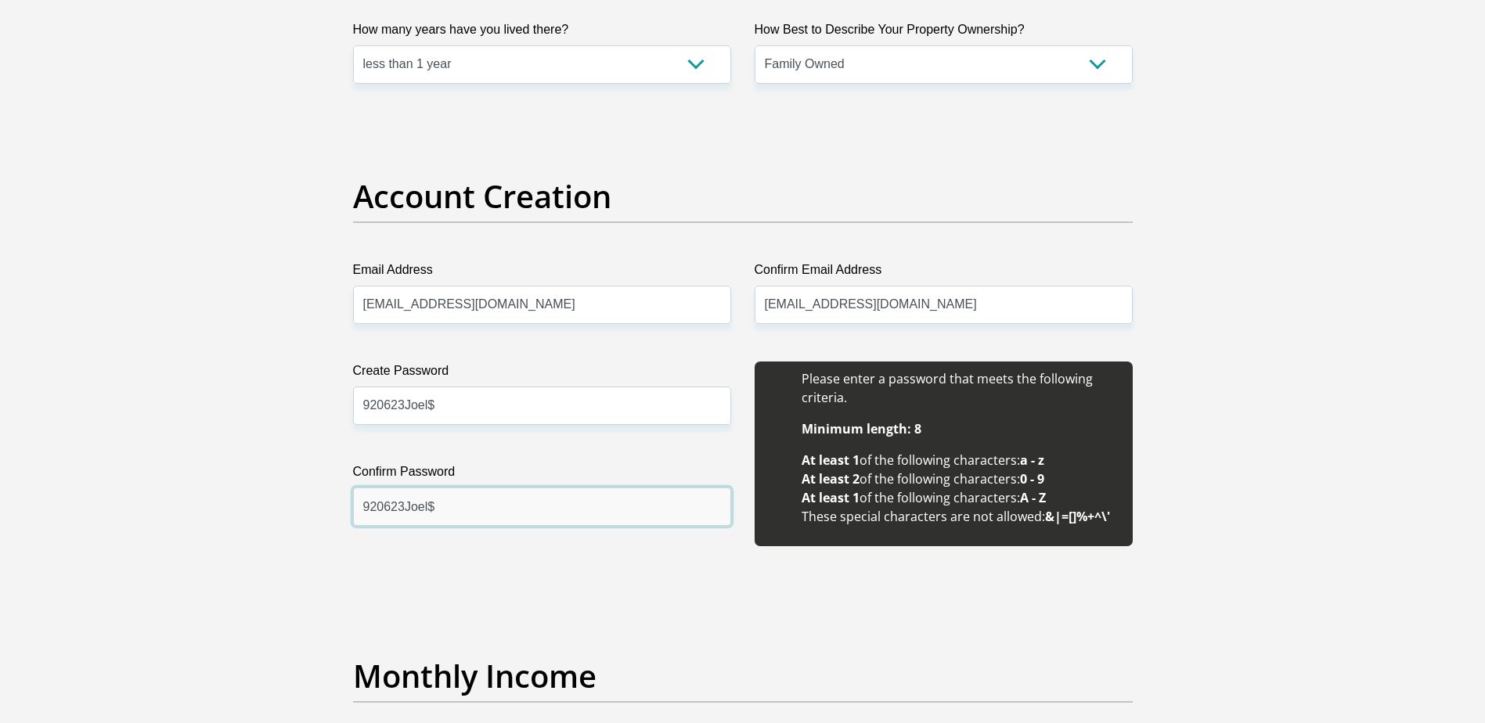
scroll to position [1409, 0]
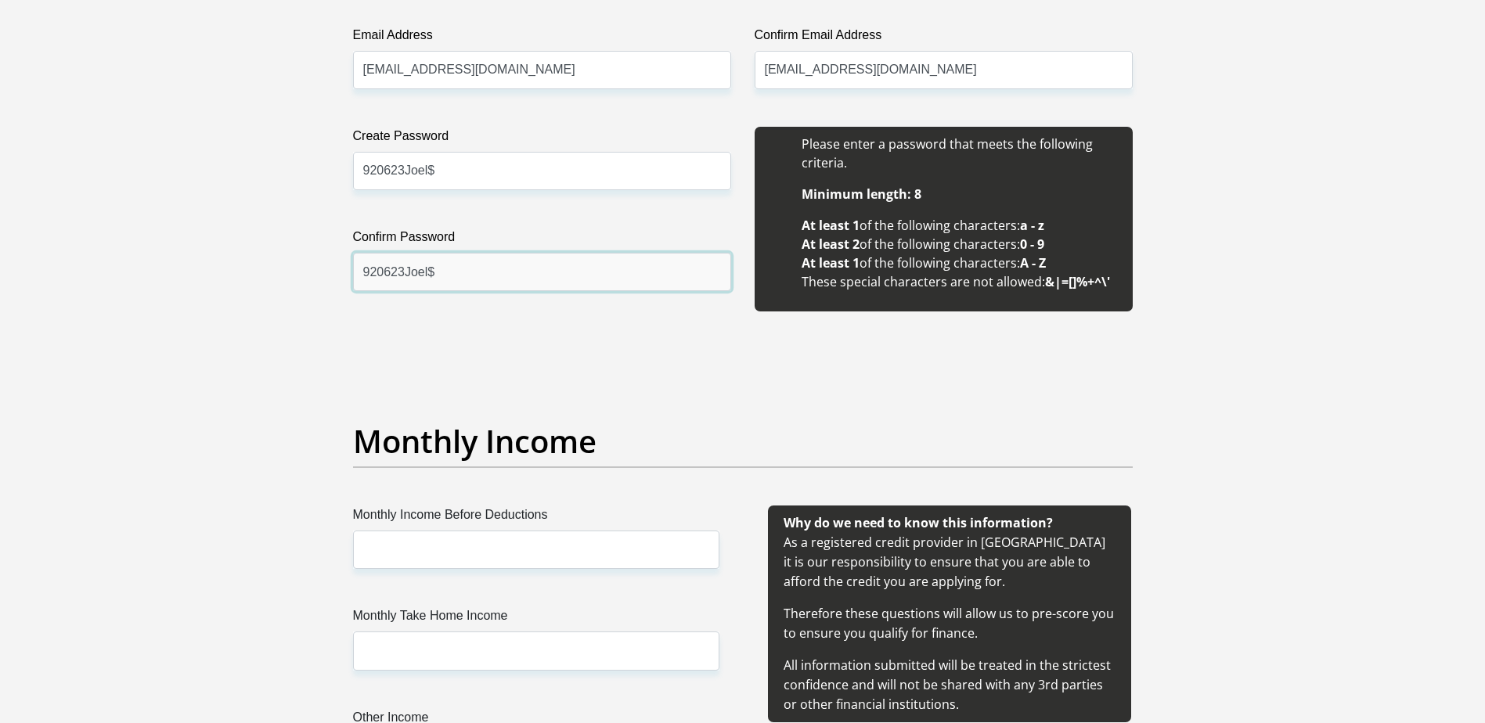
type input "920623Joel$"
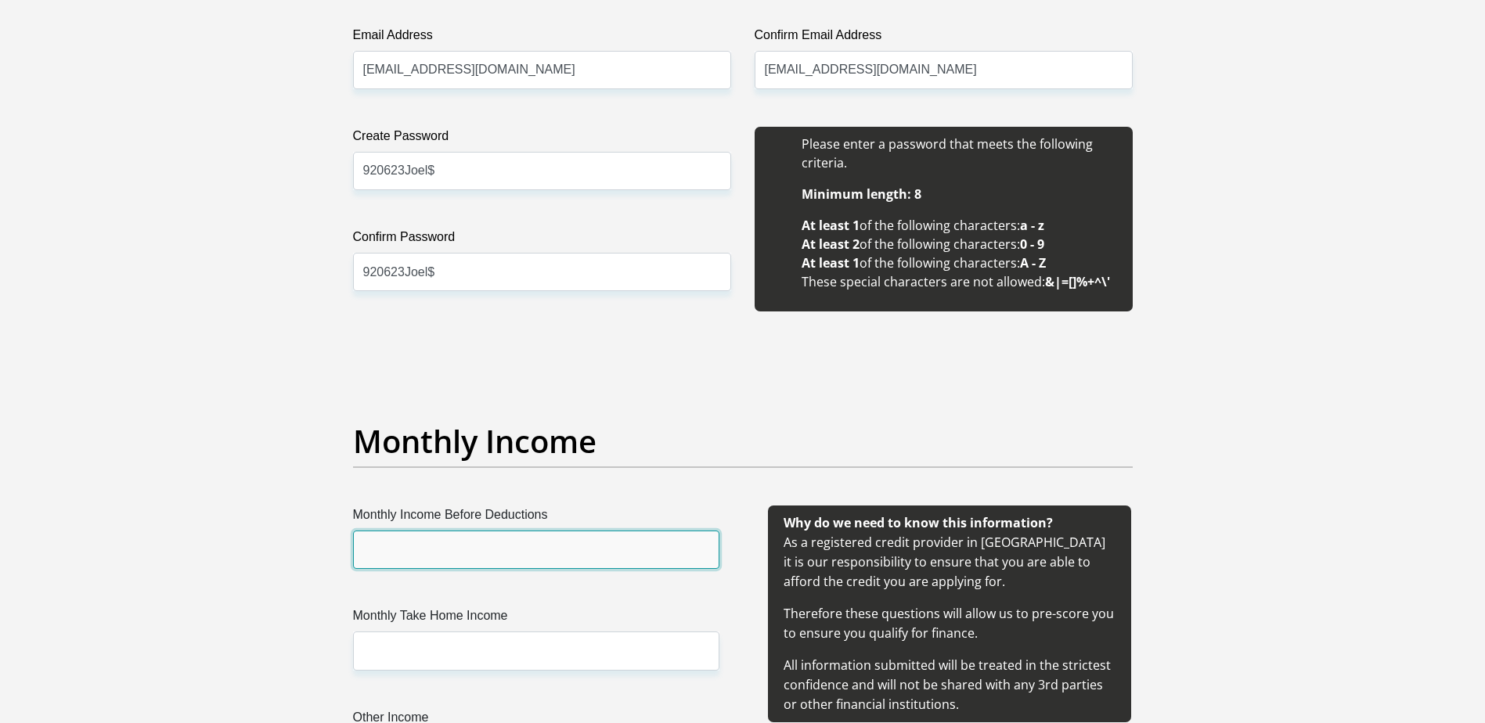
click at [444, 551] on input "Monthly Income Before Deductions" at bounding box center [536, 550] width 366 height 38
type input "8000"
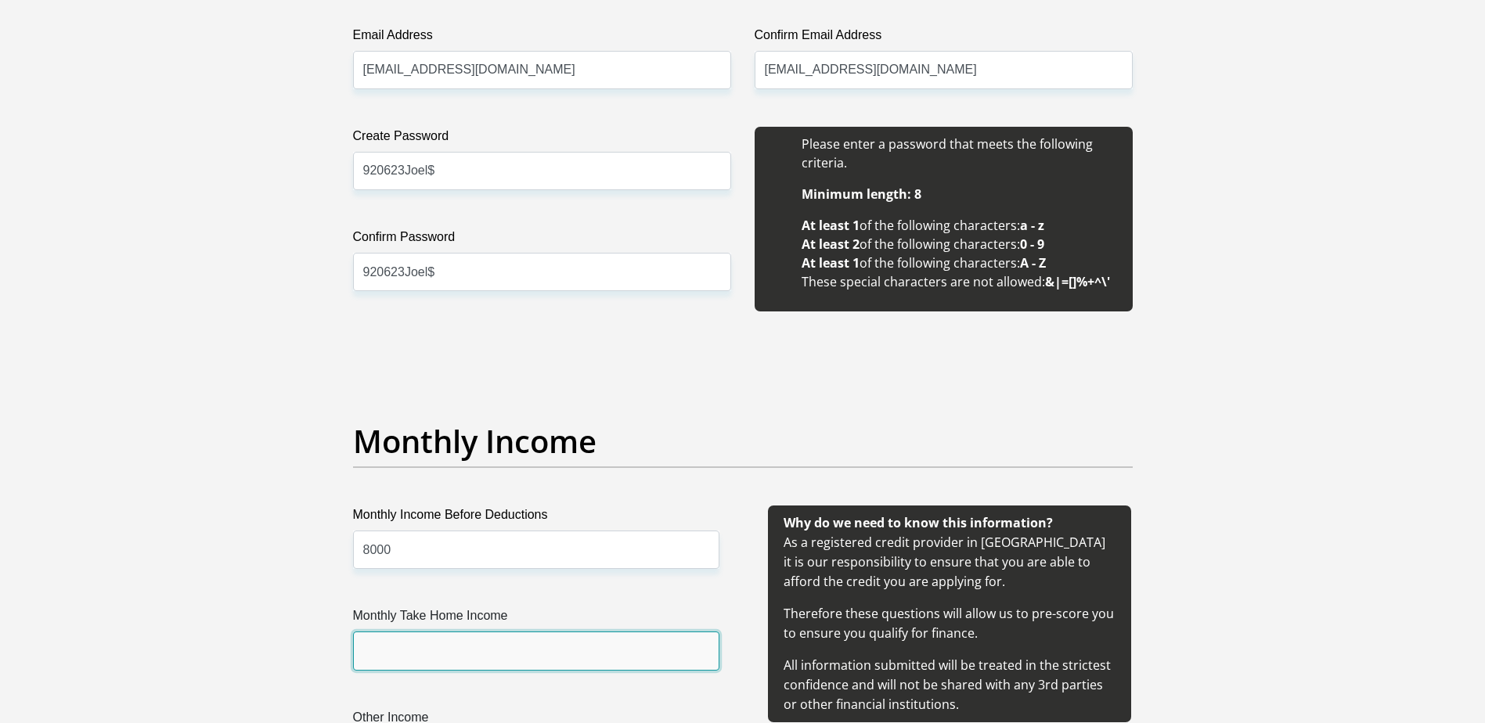
click at [582, 651] on input "Monthly Take Home Income" at bounding box center [536, 651] width 366 height 38
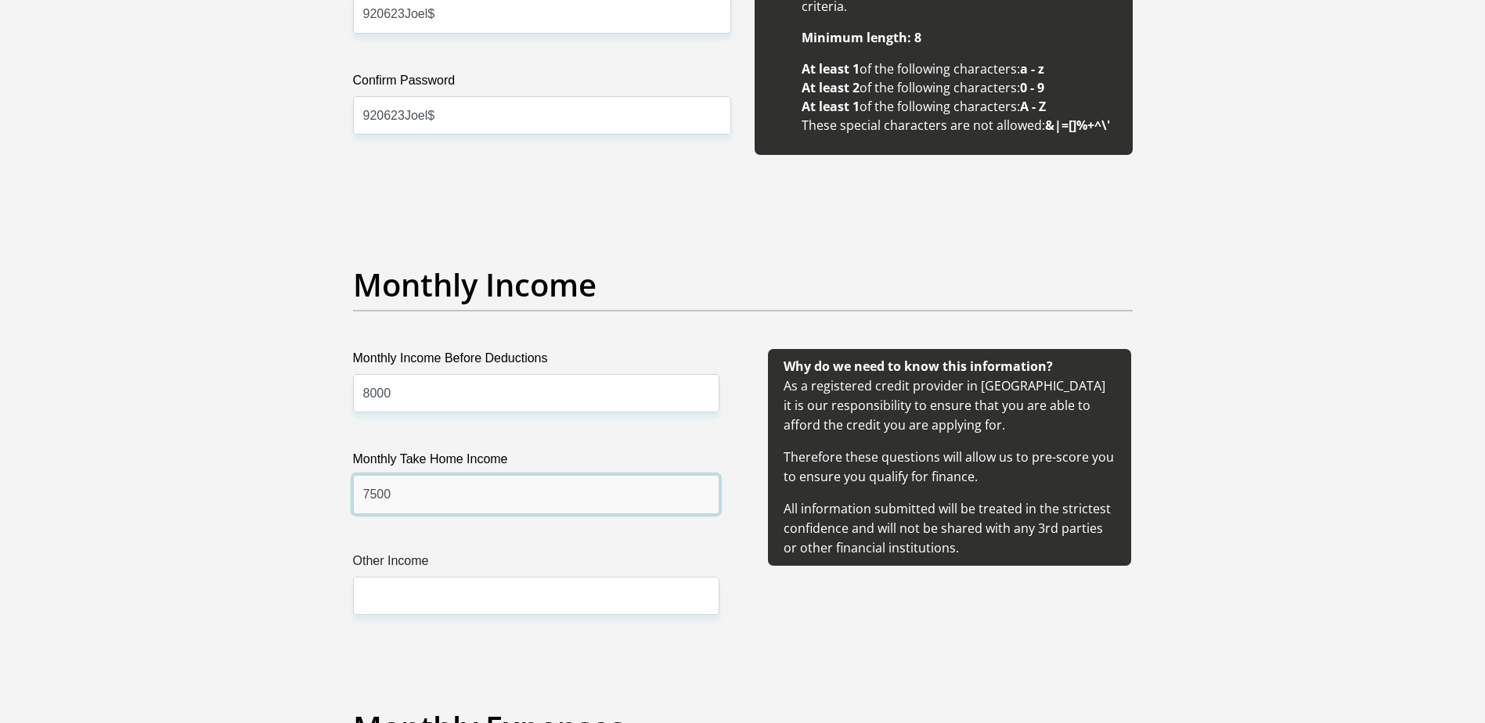
scroll to position [1644, 0]
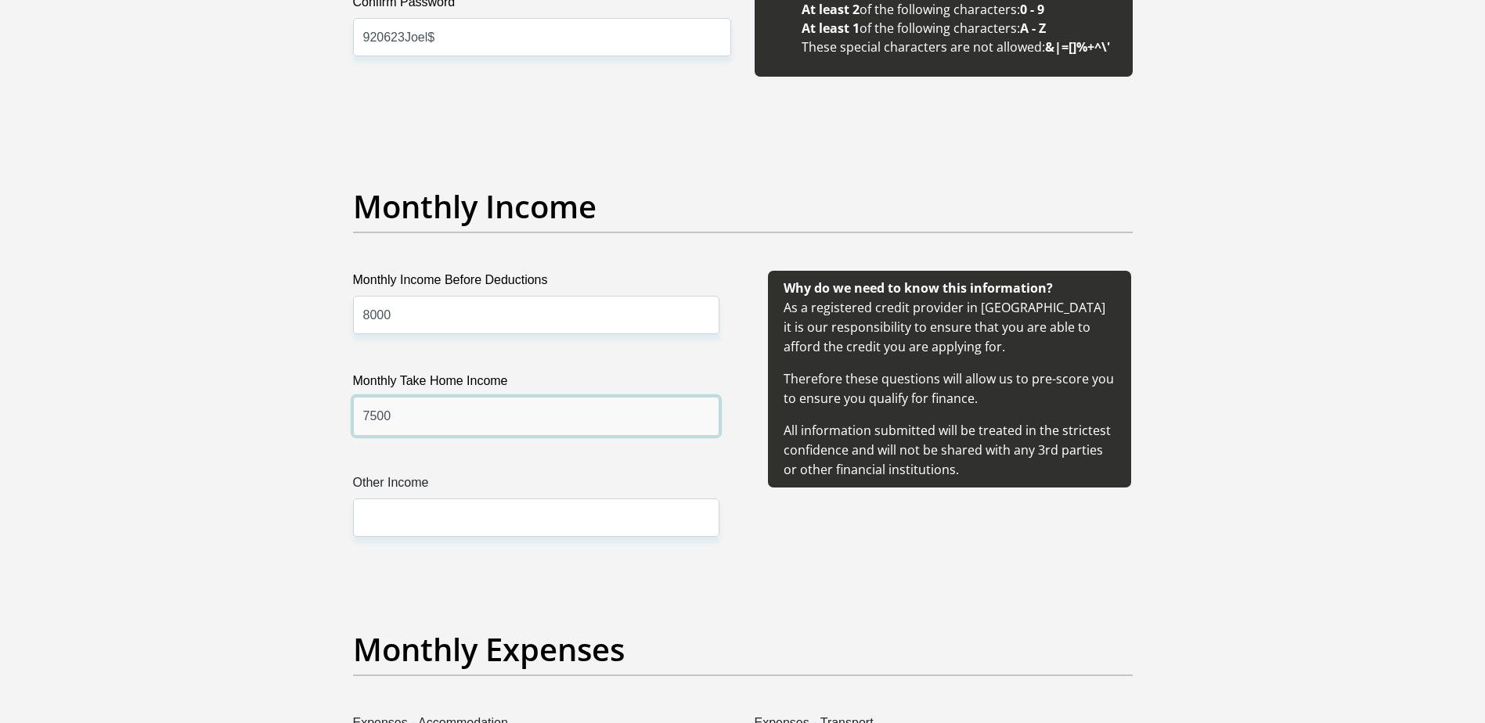
type input "7500"
click at [521, 523] on input "Other Income" at bounding box center [536, 518] width 366 height 38
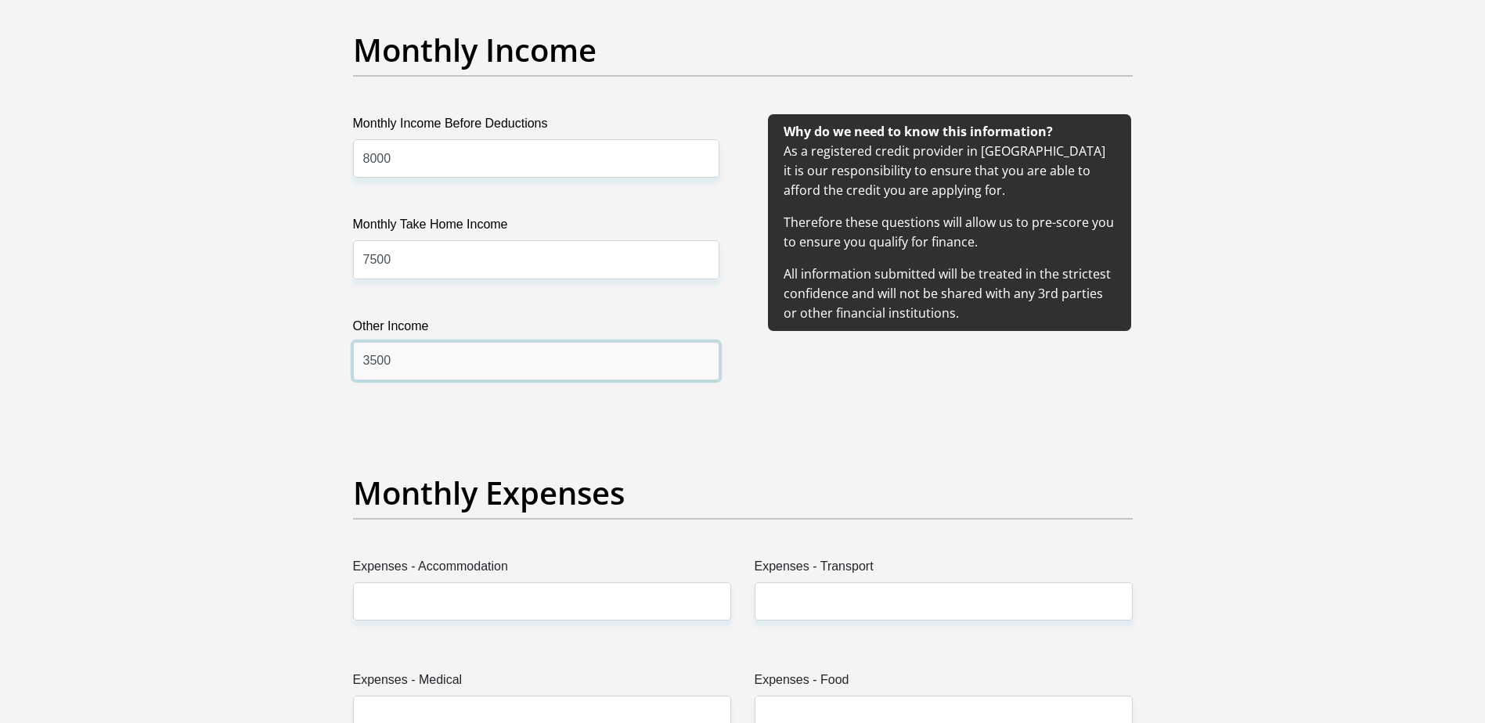
type input "3500"
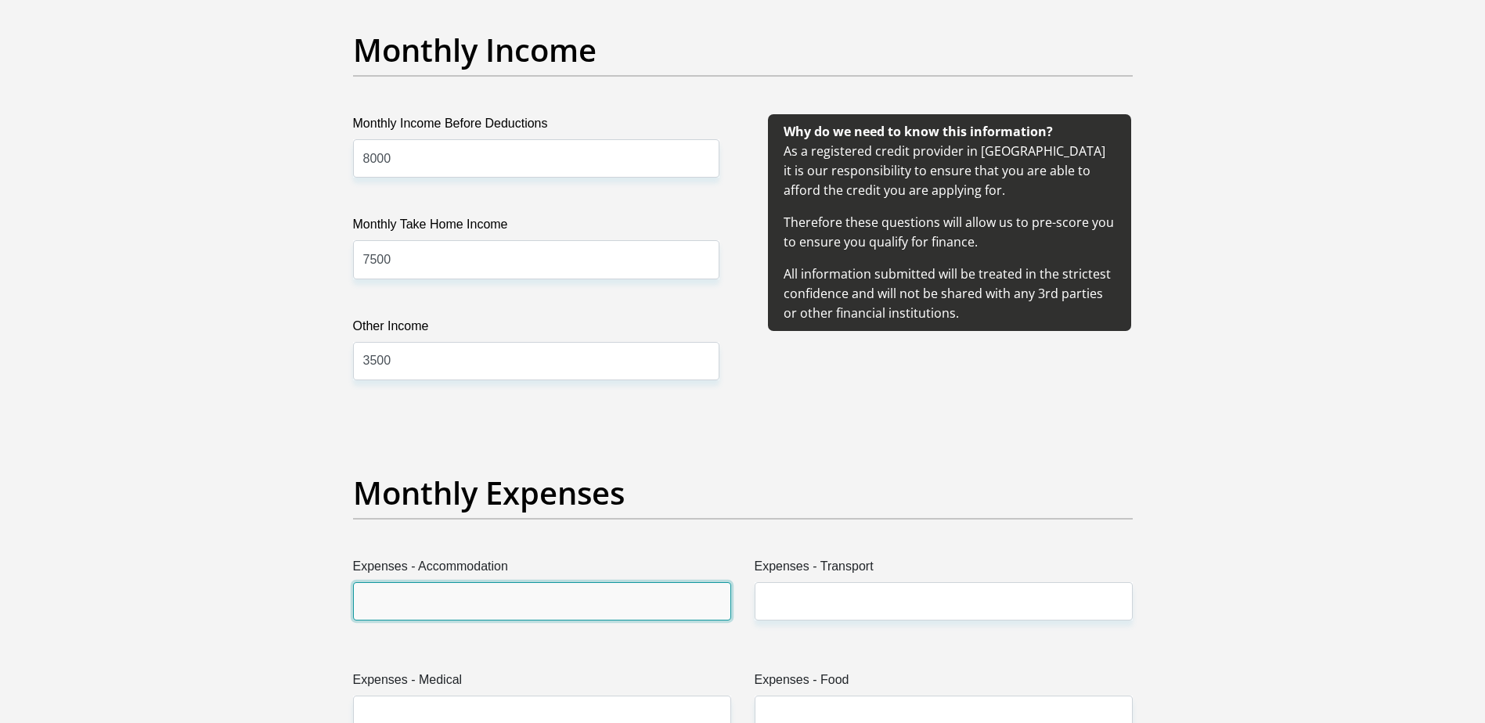
click at [532, 597] on input "Expenses - Accommodation" at bounding box center [542, 601] width 378 height 38
type input "1500"
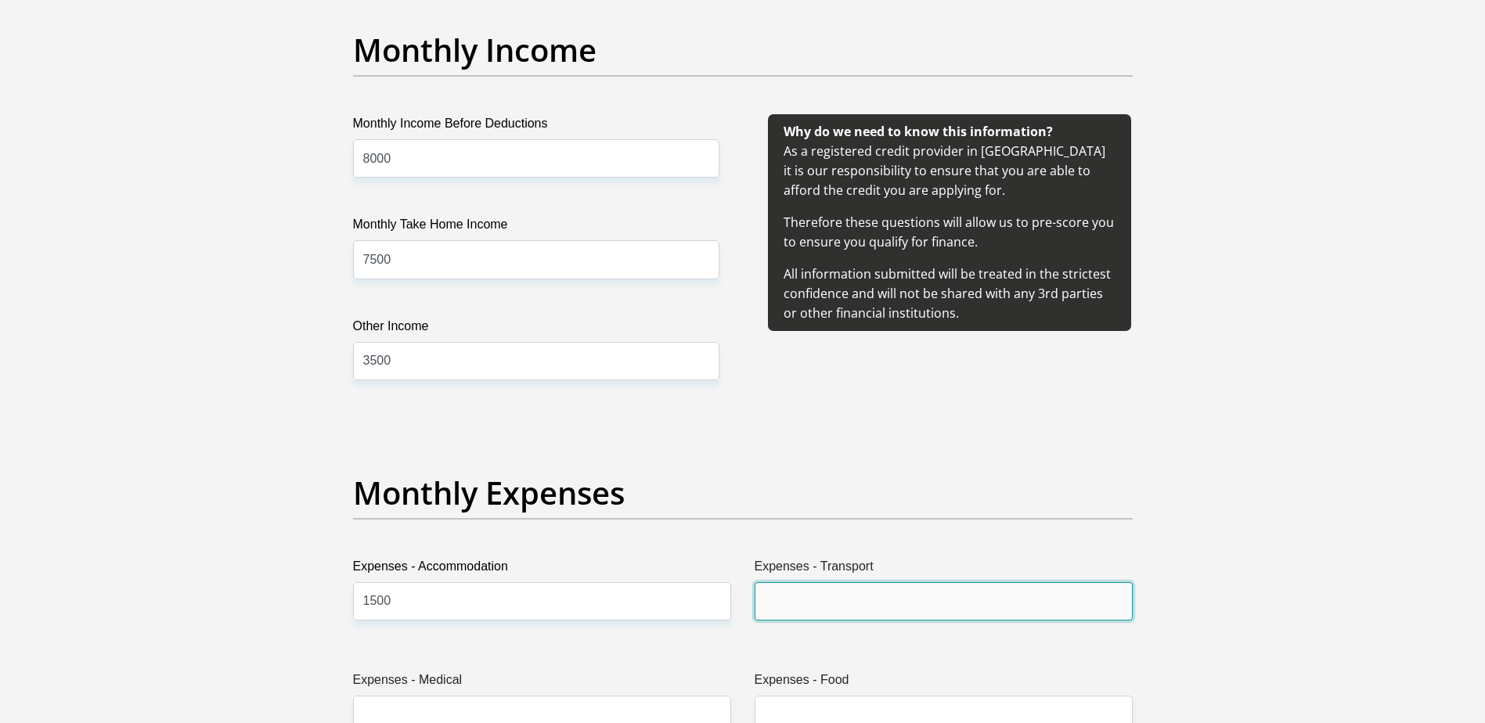
click at [822, 611] on input "Expenses - Transport" at bounding box center [944, 601] width 378 height 38
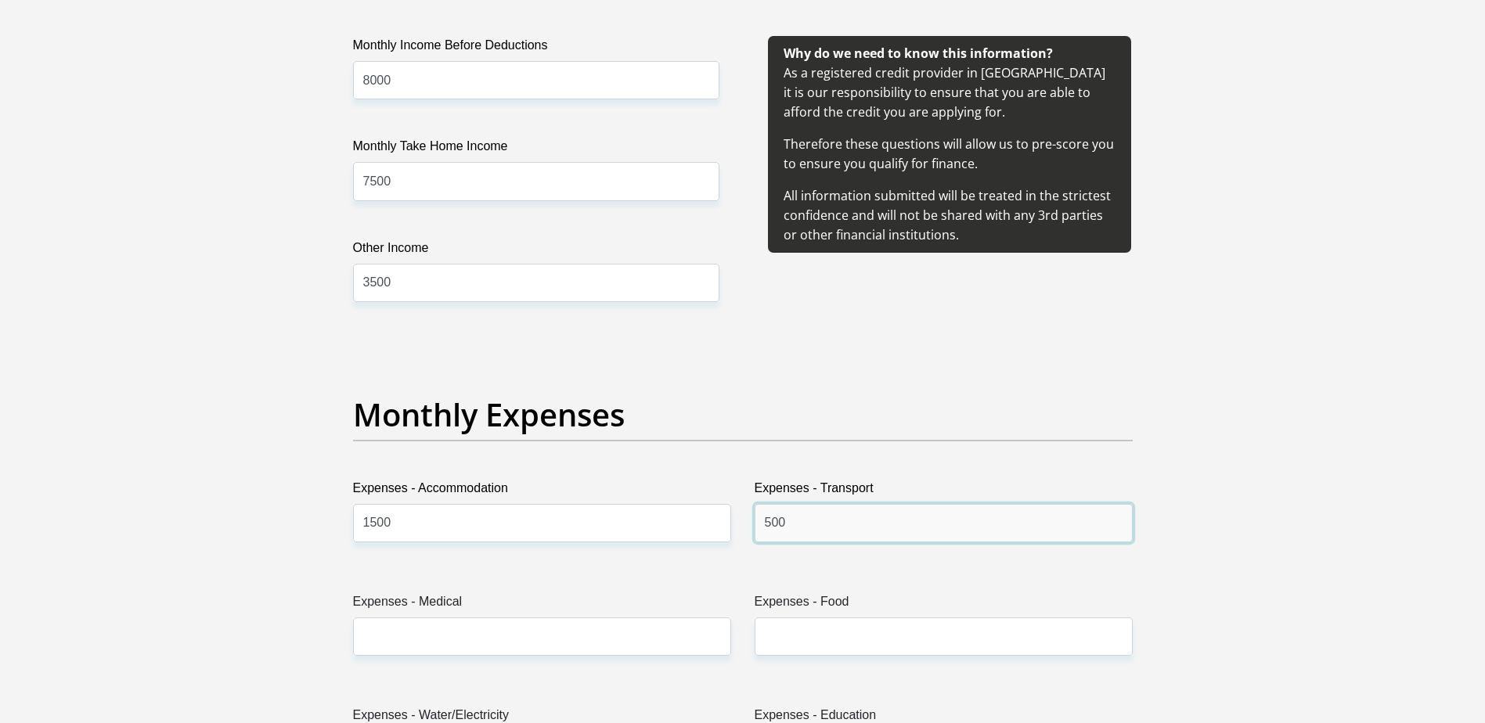
scroll to position [2035, 0]
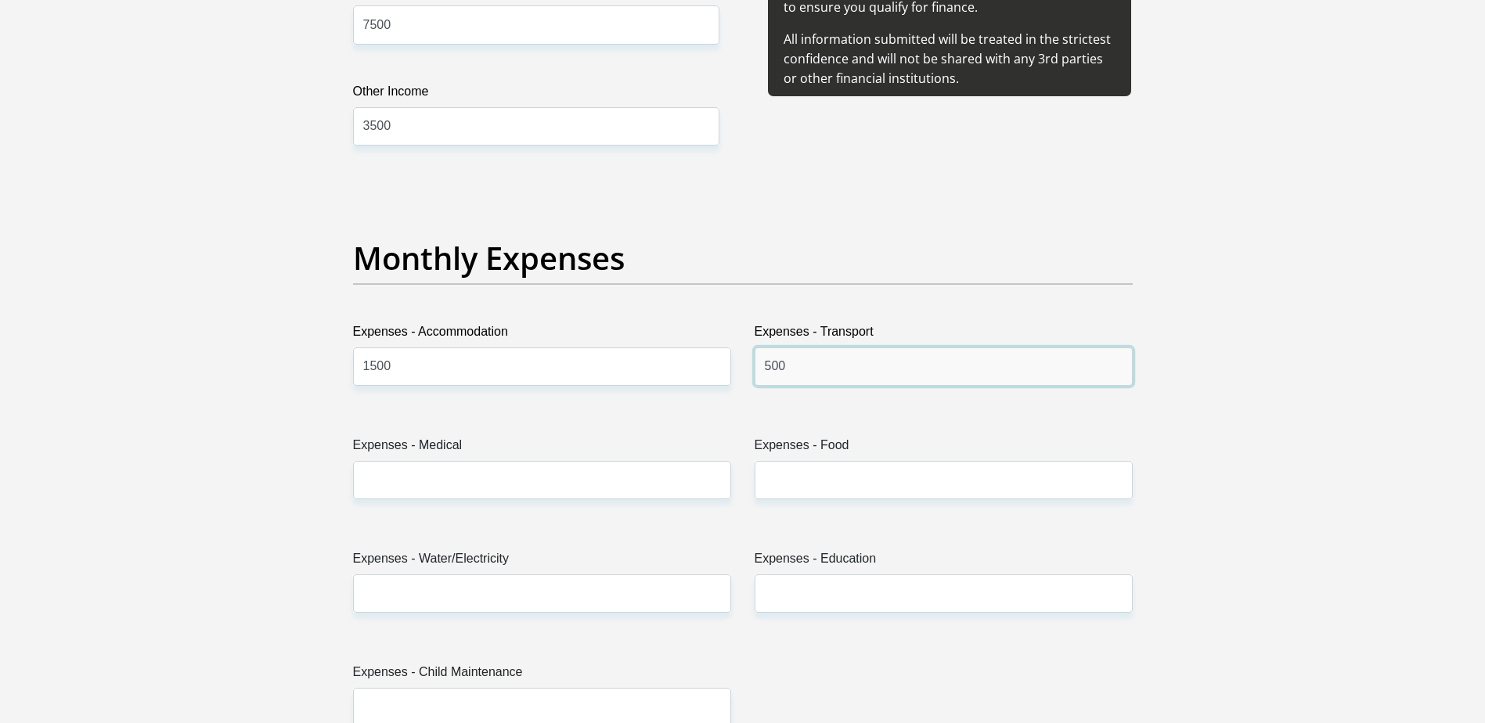
type input "500"
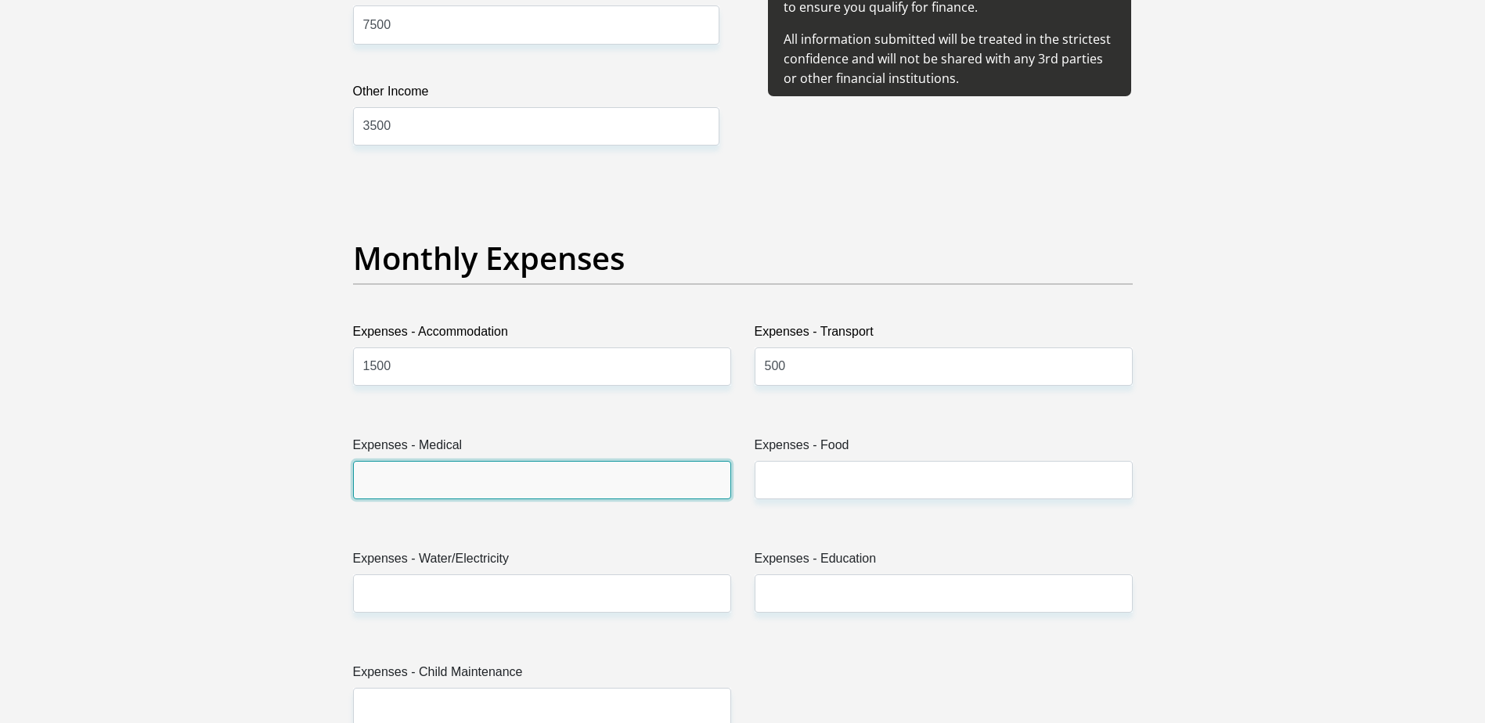
click at [416, 477] on input "Expenses - Medical" at bounding box center [542, 480] width 378 height 38
type input "0"
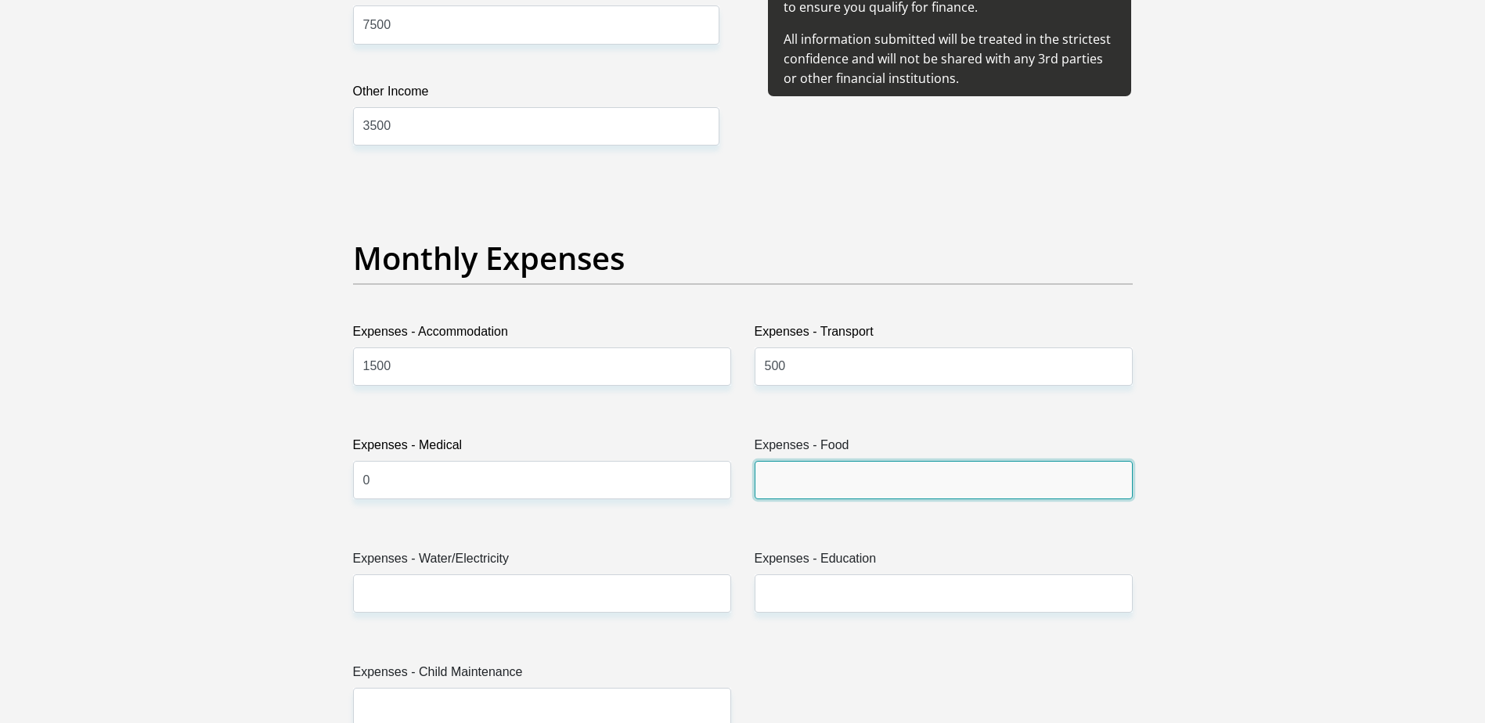
click at [827, 478] on input "Expenses - Food" at bounding box center [944, 480] width 378 height 38
type input "1500"
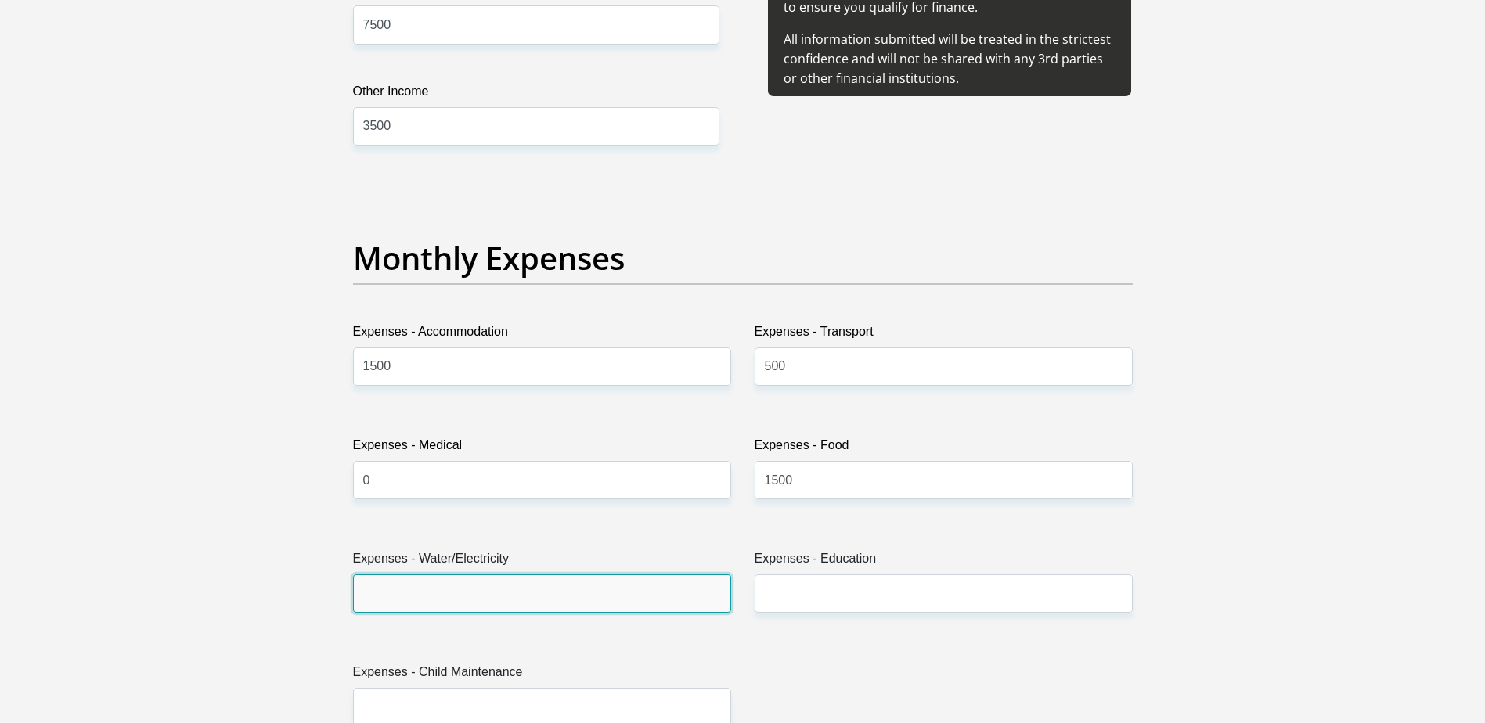
click at [533, 603] on input "Expenses - Water/Electricity" at bounding box center [542, 594] width 378 height 38
type input "0"
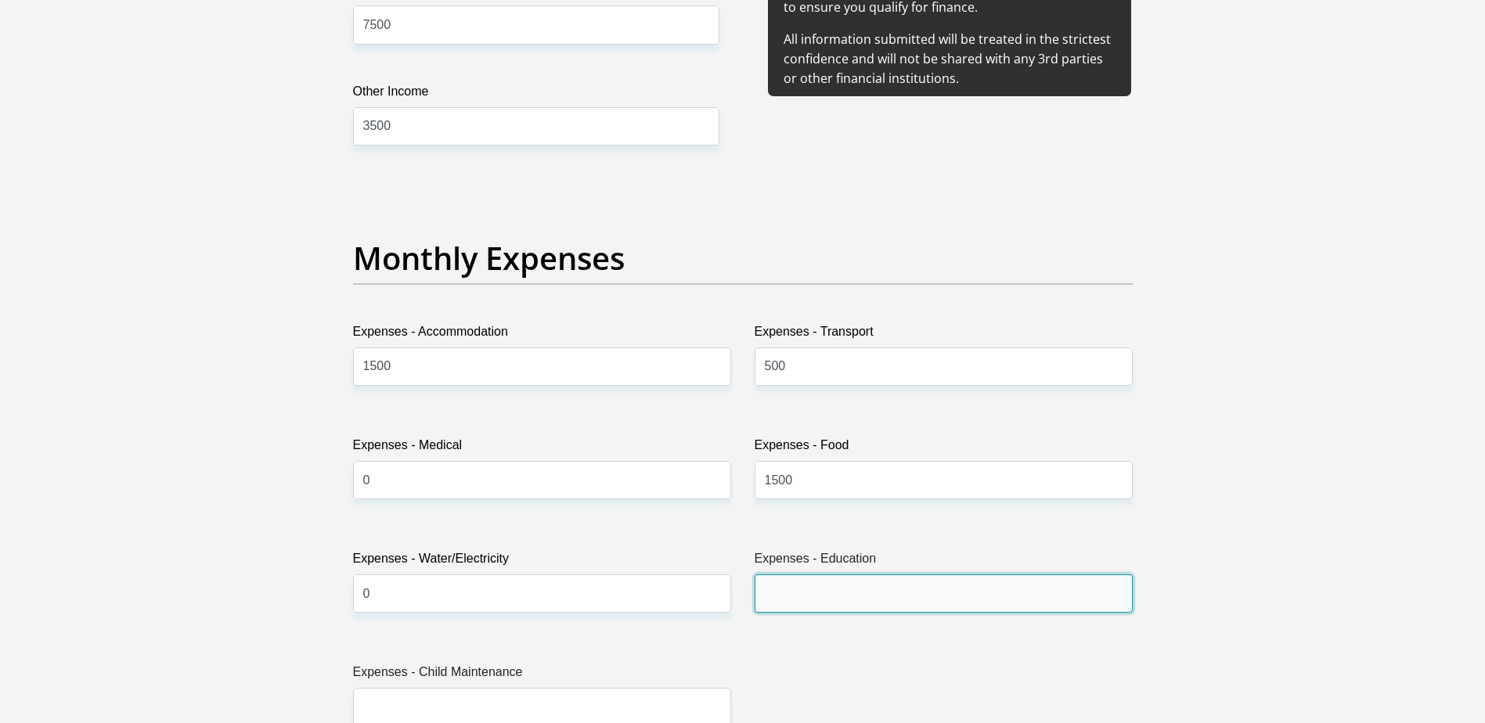
click at [836, 604] on input "Expenses - Education" at bounding box center [944, 594] width 378 height 38
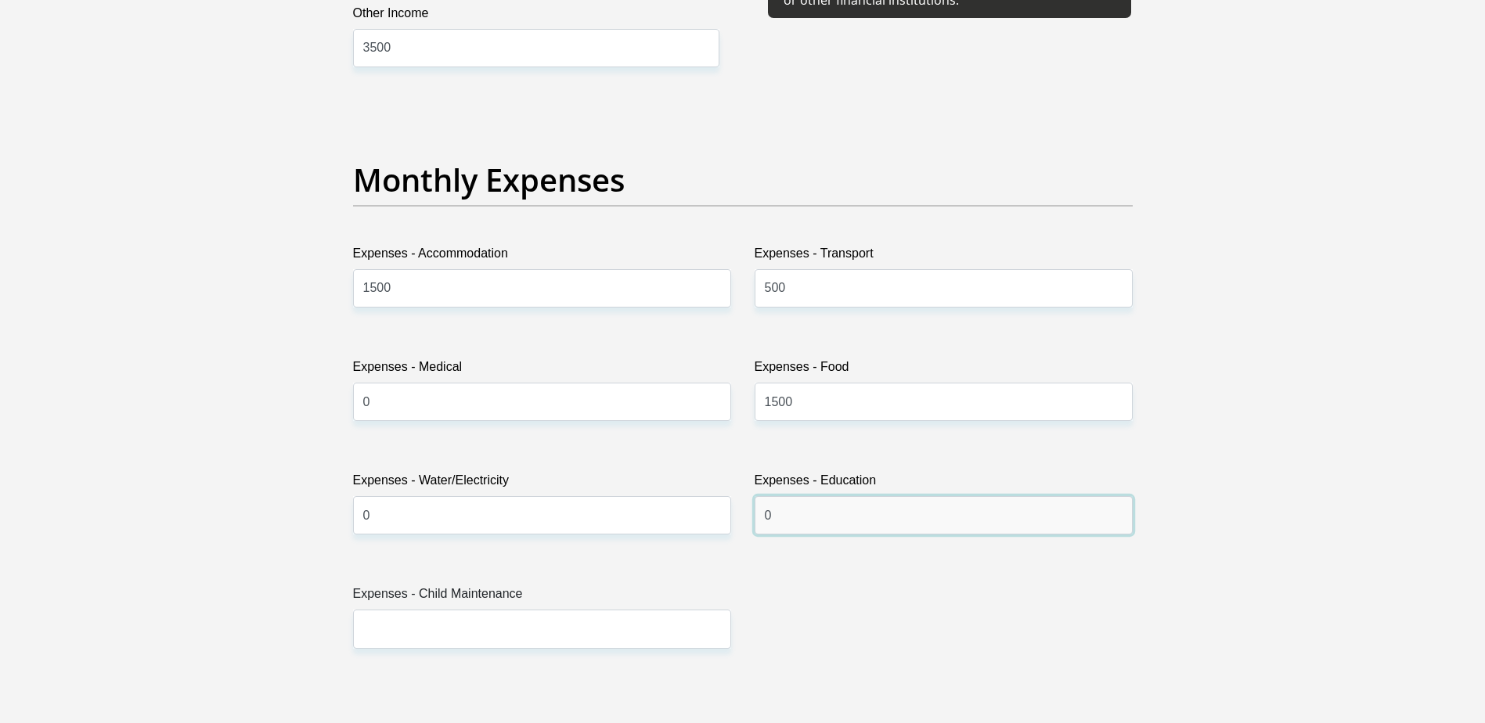
scroll to position [2192, 0]
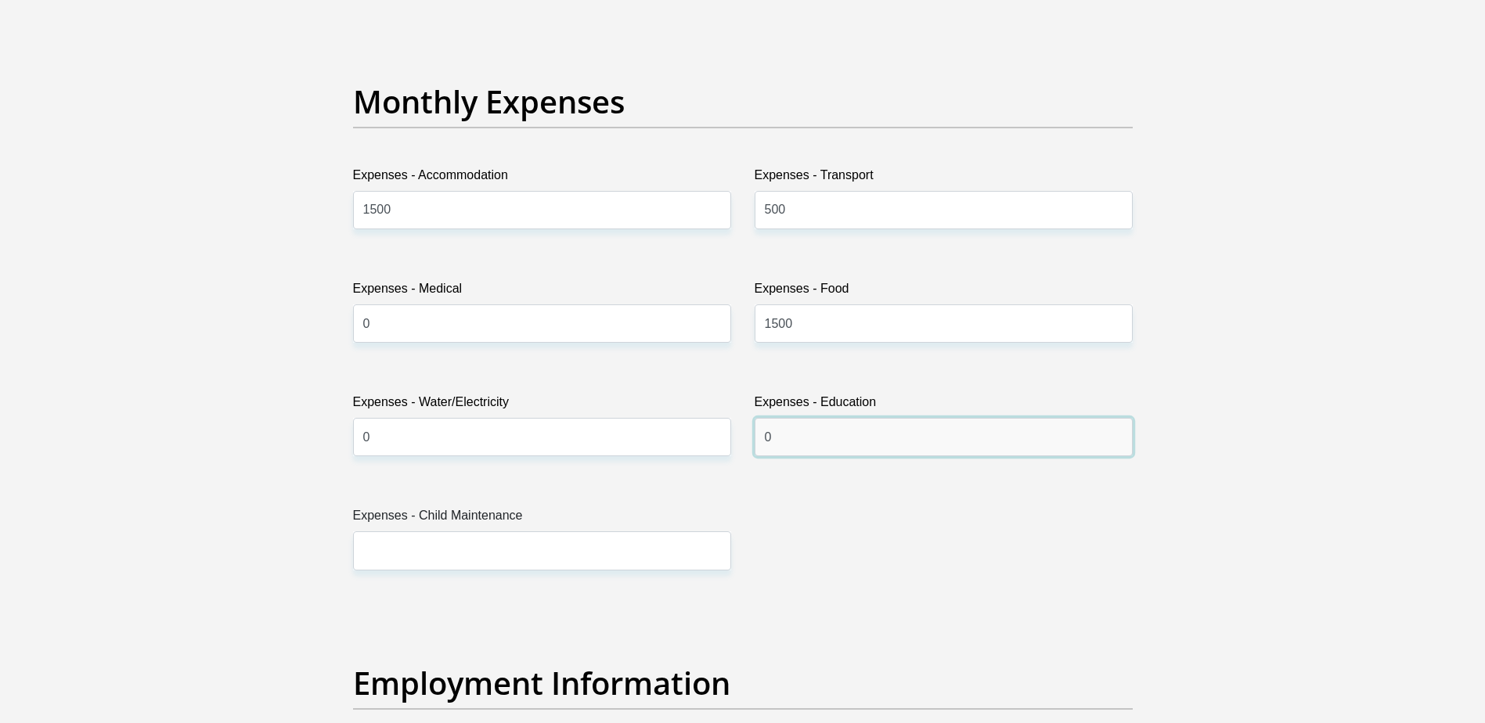
type input "0"
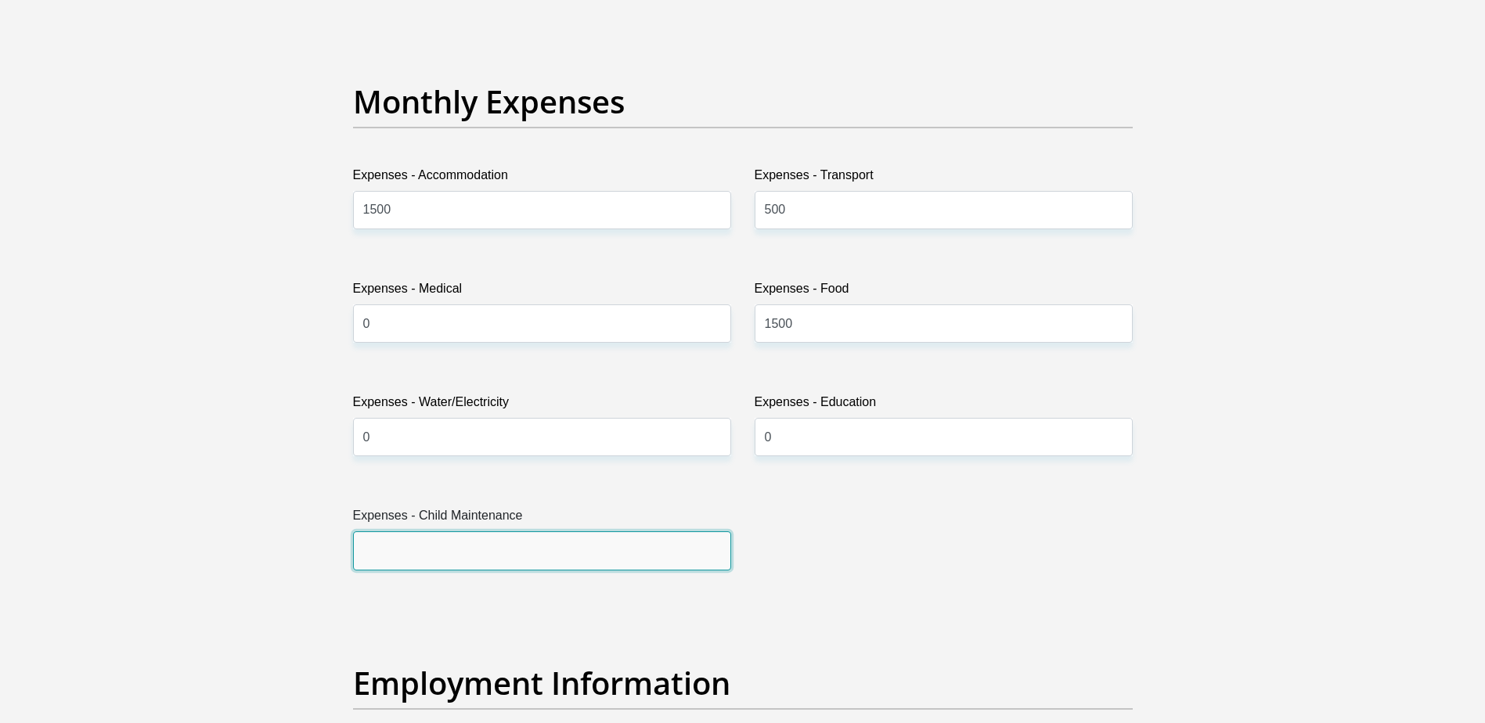
click at [460, 554] on input "Expenses - Child Maintenance" at bounding box center [542, 551] width 378 height 38
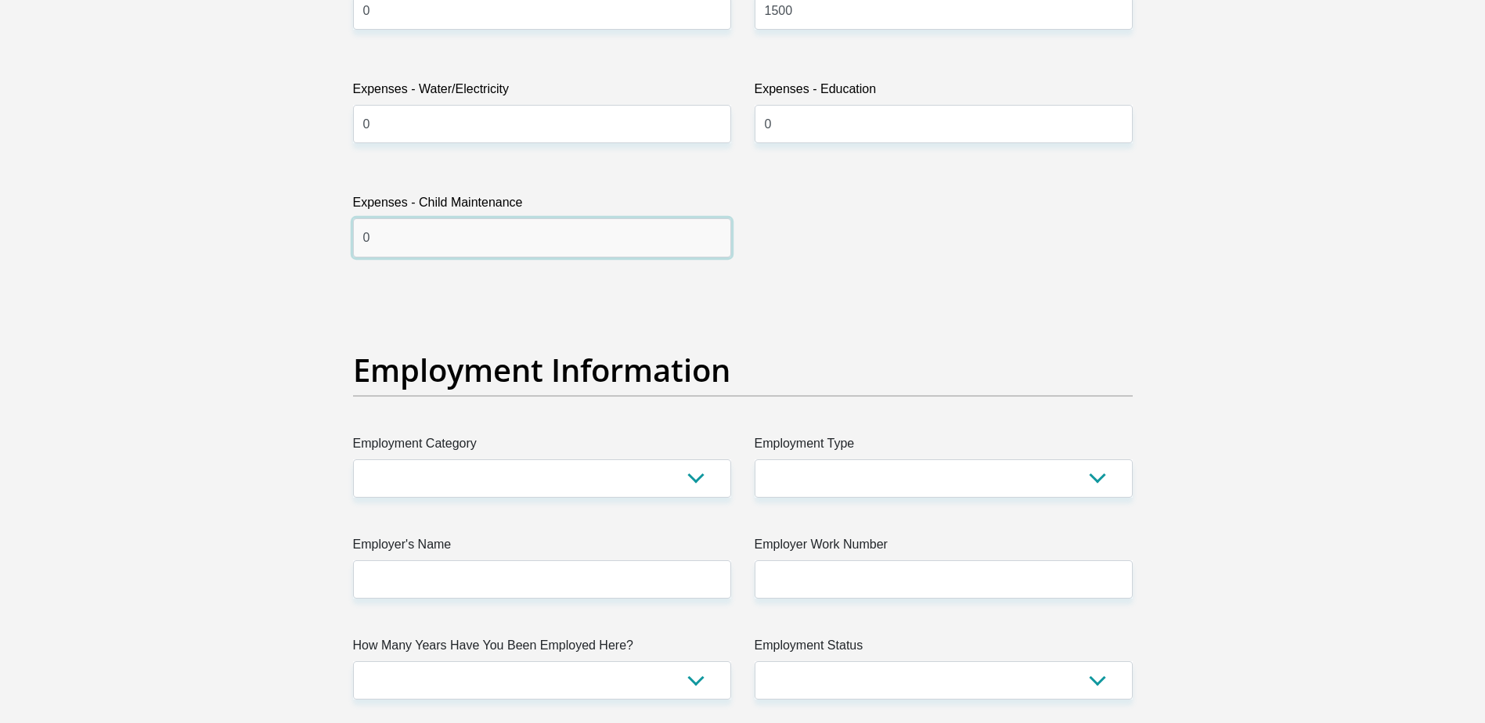
scroll to position [2583, 0]
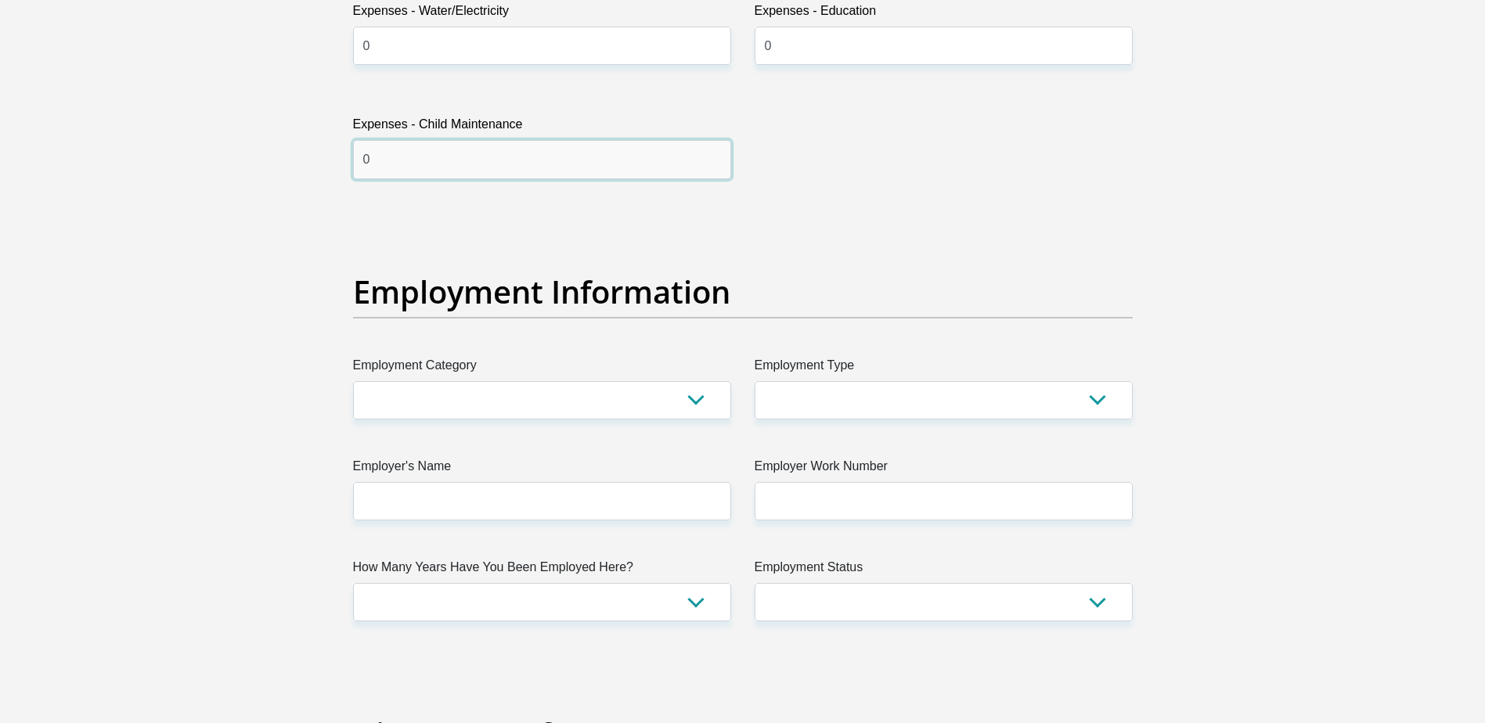
type input "0"
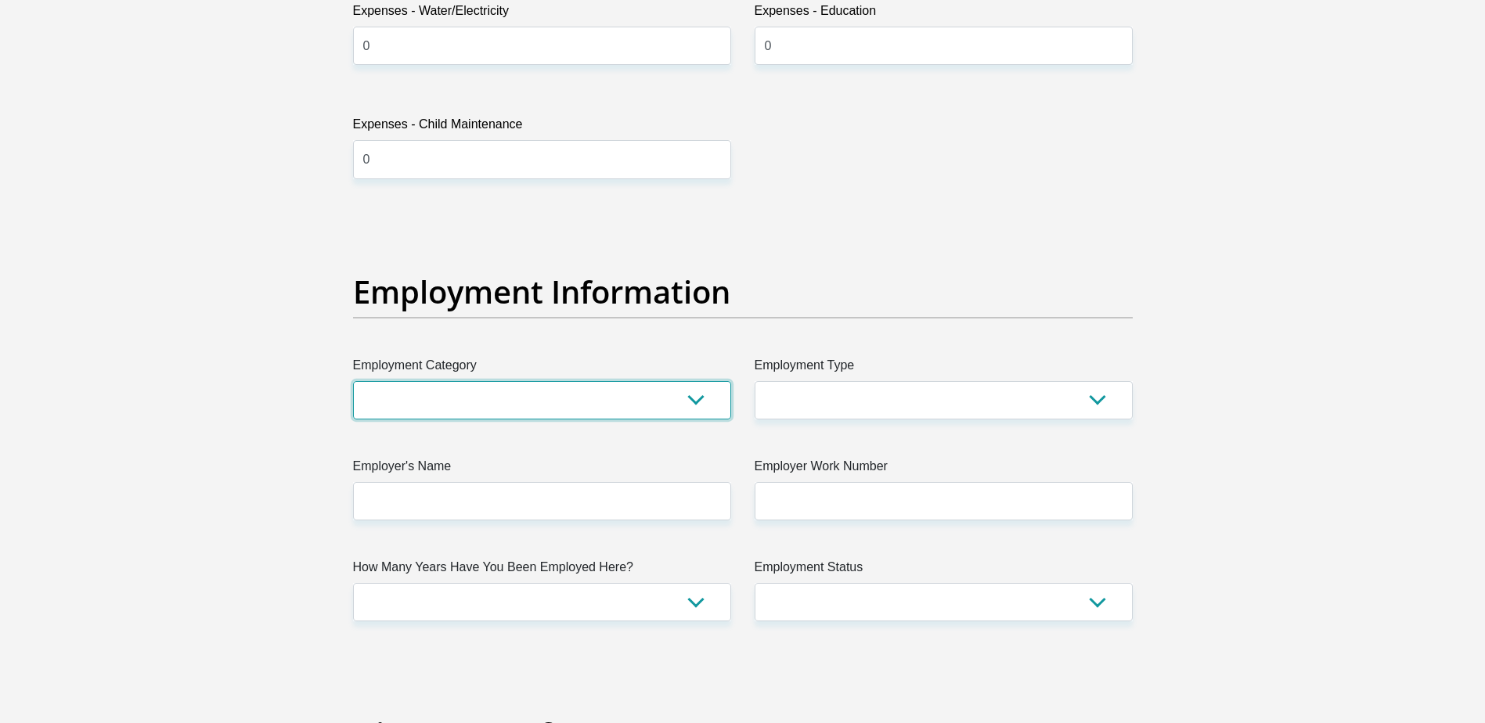
click at [503, 408] on select "AGRICULTURE ALCOHOL & TOBACCO CONSTRUCTION MATERIALS METALLURGY EQUIPMENT FOR R…" at bounding box center [542, 400] width 378 height 38
click at [514, 395] on select "AGRICULTURE ALCOHOL & TOBACCO CONSTRUCTION MATERIALS METALLURGY EQUIPMENT FOR R…" at bounding box center [542, 400] width 378 height 38
click at [690, 409] on select "AGRICULTURE ALCOHOL & TOBACCO CONSTRUCTION MATERIALS METALLURGY EQUIPMENT FOR R…" at bounding box center [542, 400] width 378 height 38
select select "71"
click at [353, 381] on select "AGRICULTURE ALCOHOL & TOBACCO CONSTRUCTION MATERIALS METALLURGY EQUIPMENT FOR R…" at bounding box center [542, 400] width 378 height 38
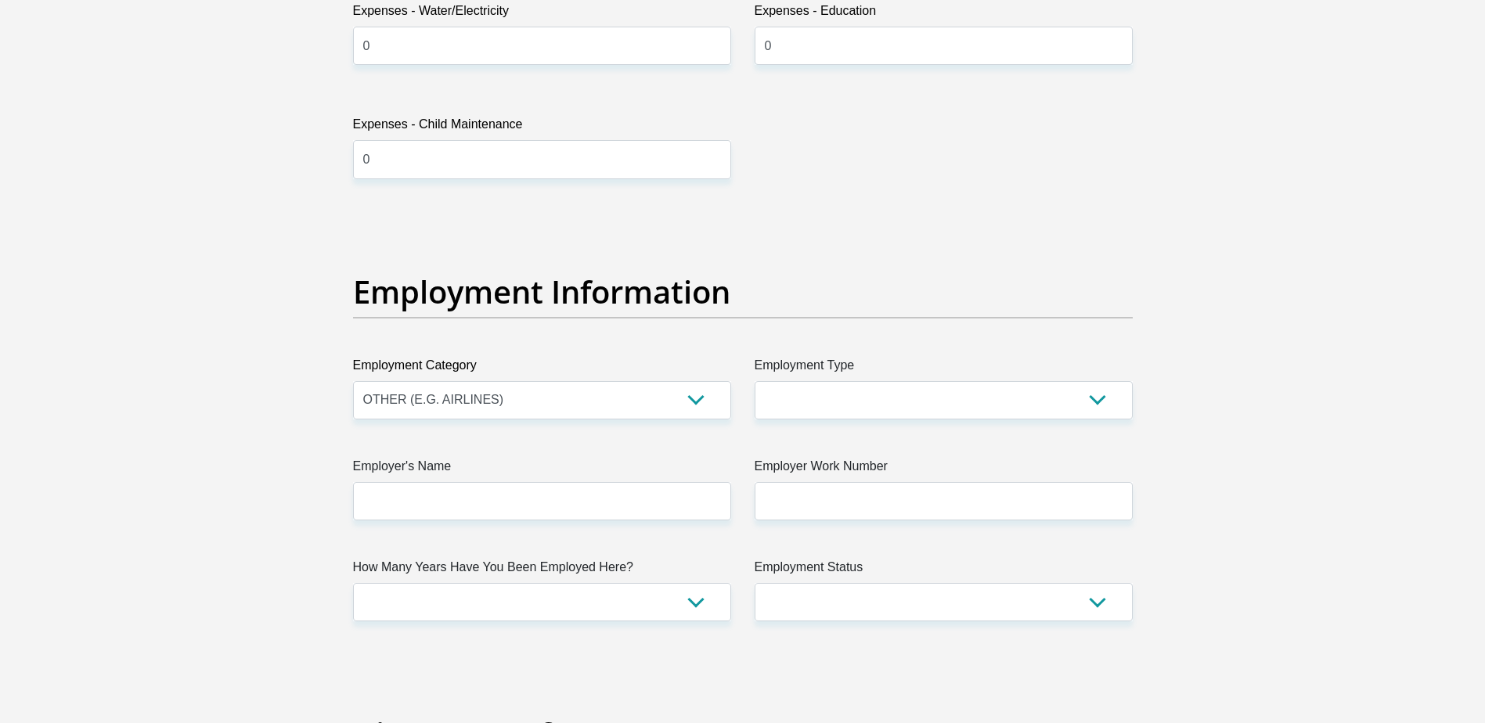
click at [836, 422] on div "Title Mr Ms Mrs Dr Other First Name Joel Surname vanSchalkwyk ID Number 9206235…" at bounding box center [742, 210] width 803 height 5094
click at [849, 409] on select "College/Lecturer Craft Seller Creative Driver Executive Farmer Forces - Non Com…" at bounding box center [944, 400] width 378 height 38
select select "Semi-Professional Worker"
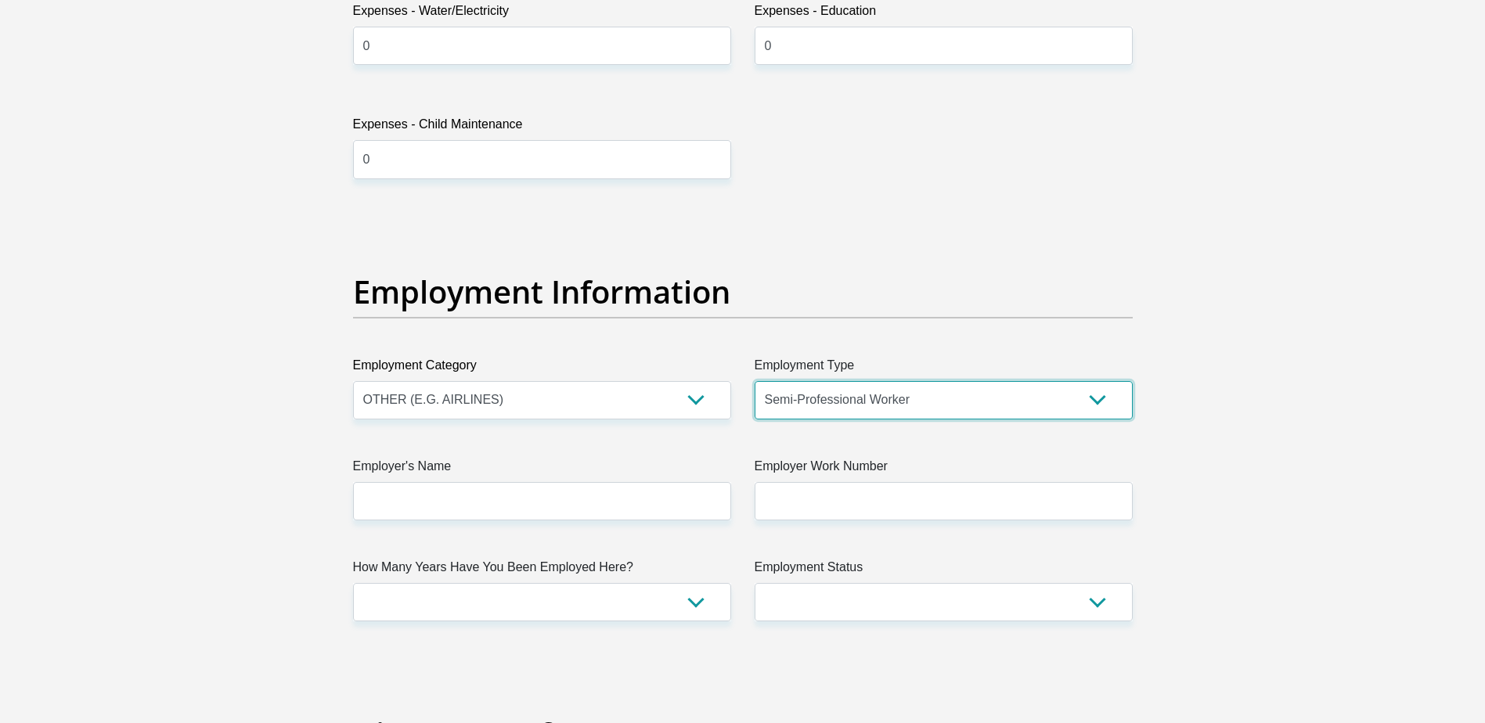
click at [755, 381] on select "College/Lecturer Craft Seller Creative Driver Executive Farmer Forces - Non Com…" at bounding box center [944, 400] width 378 height 38
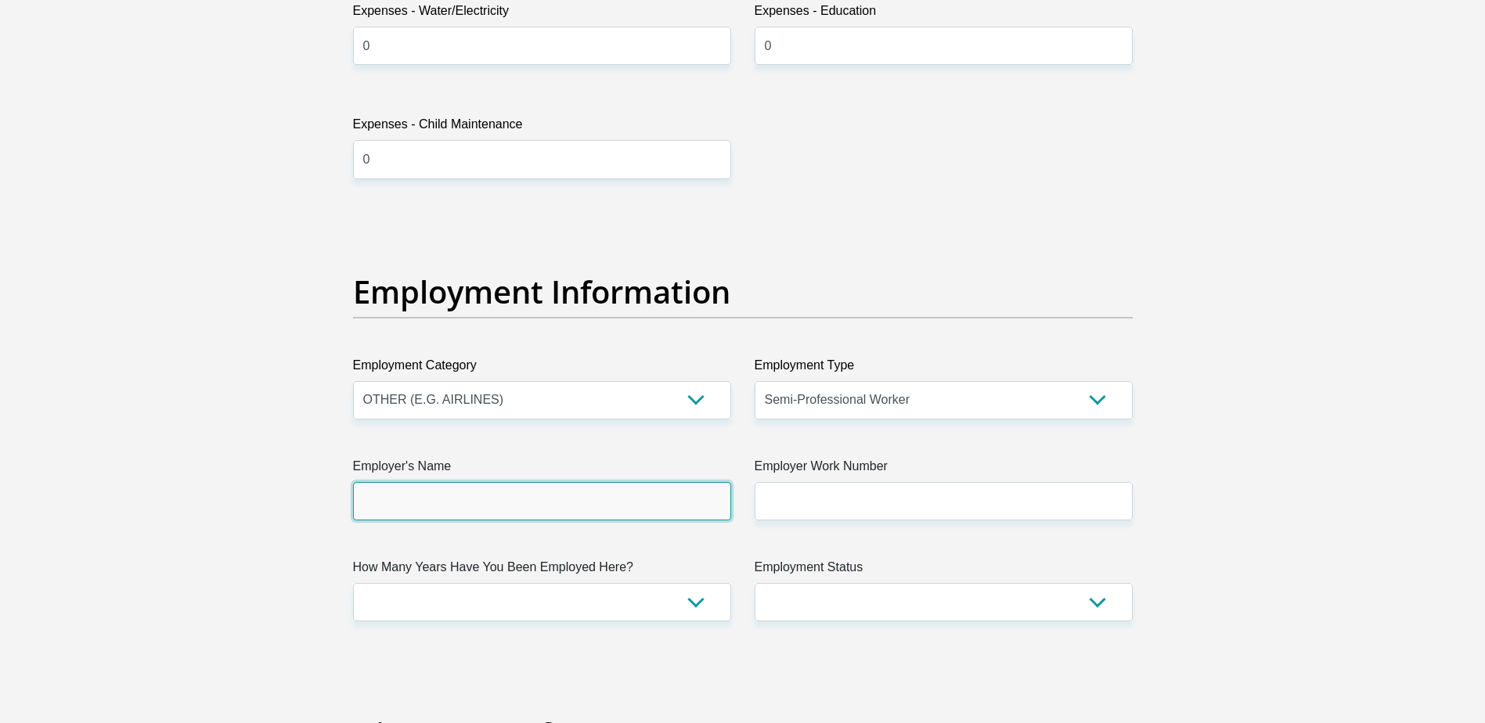
click at [618, 514] on input "Employer's Name" at bounding box center [542, 501] width 378 height 38
type input "TechMahindra"
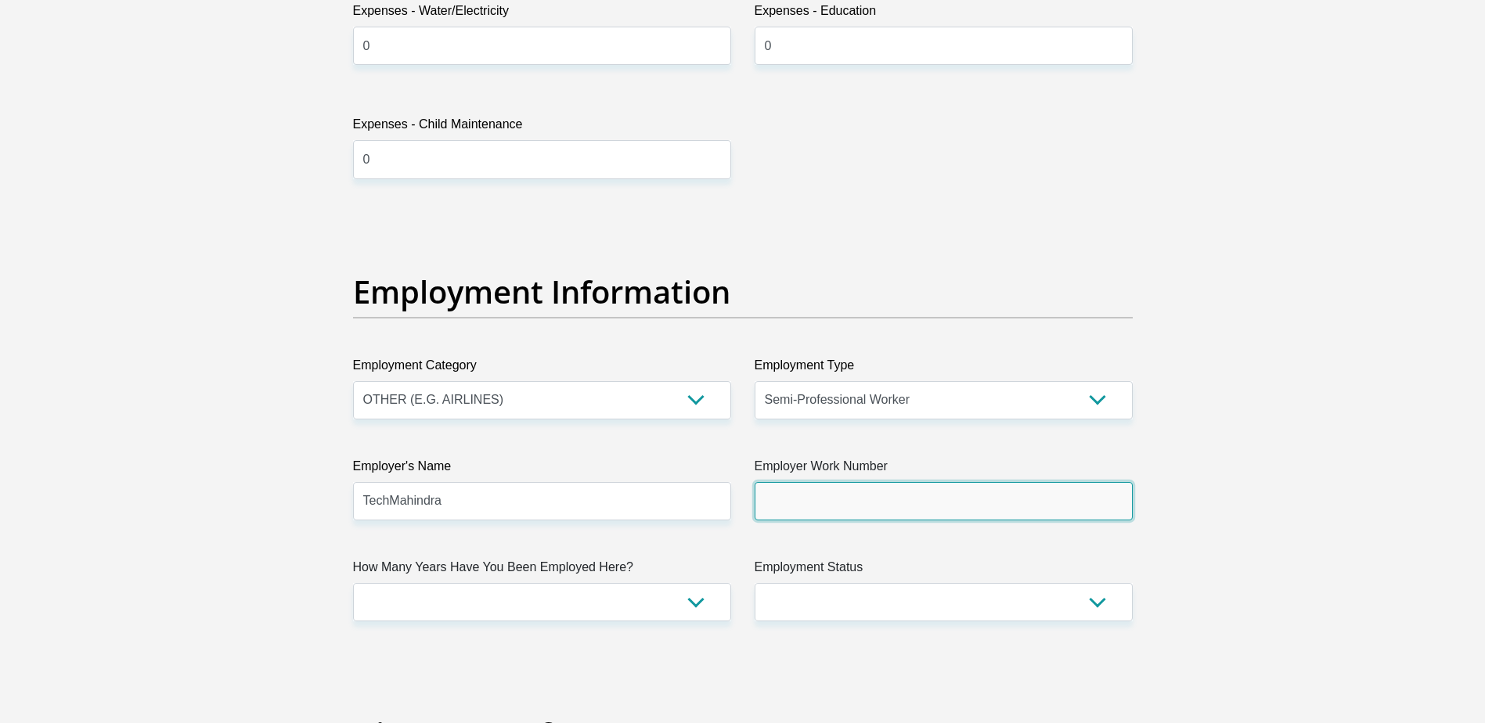
click at [863, 494] on input "Employer Work Number" at bounding box center [944, 501] width 378 height 38
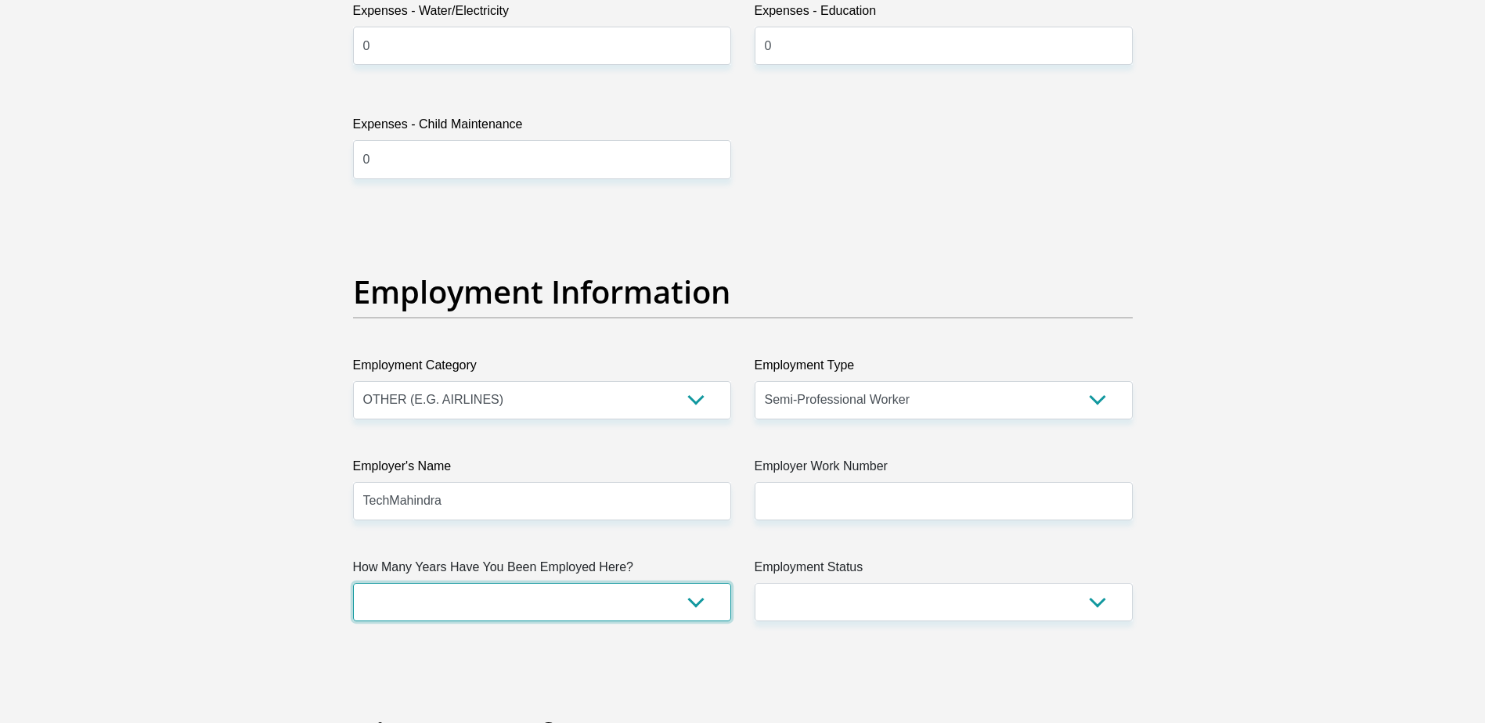
click at [698, 609] on select "less than 1 year 1-3 years 3-5 years 5+ years" at bounding box center [542, 602] width 378 height 38
select select "6"
click at [353, 583] on select "less than 1 year 1-3 years 3-5 years 5+ years" at bounding box center [542, 602] width 378 height 38
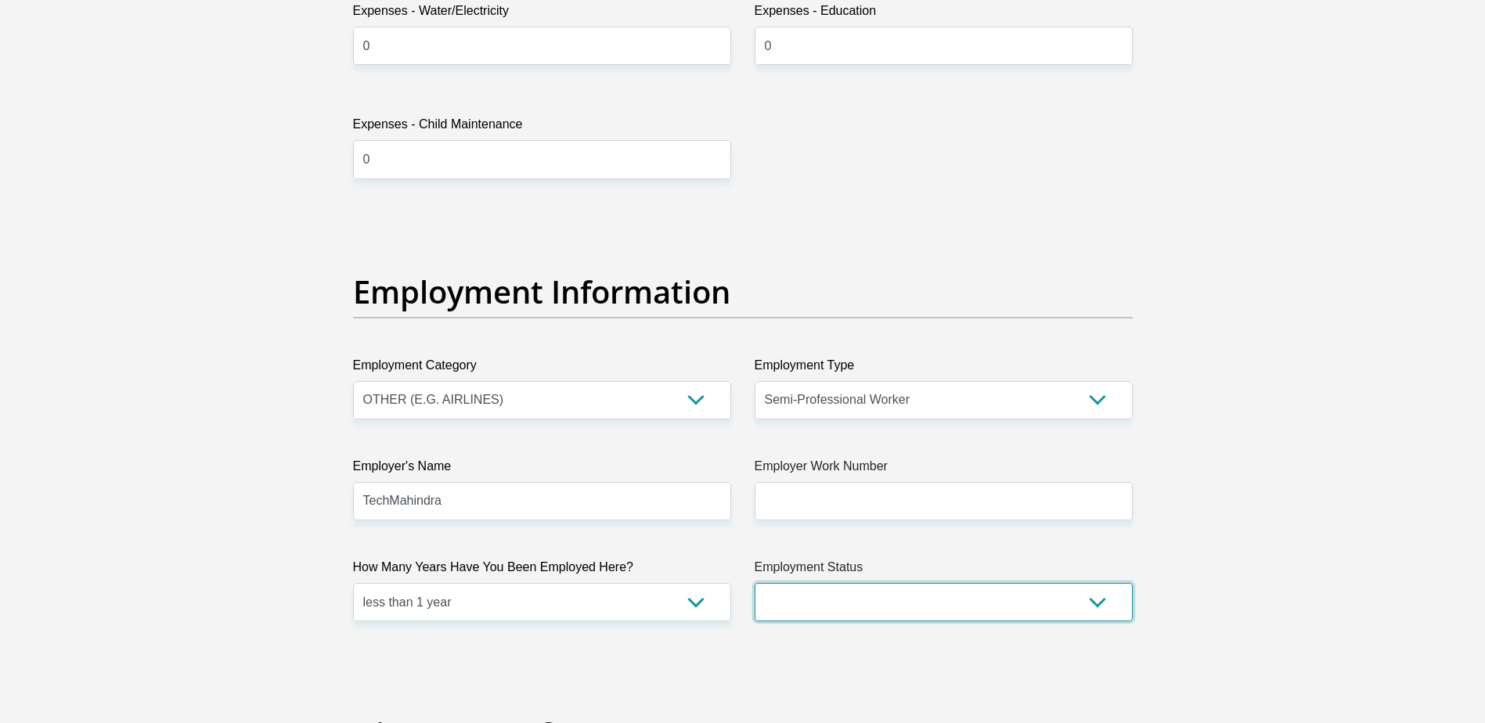
click at [1101, 600] on select "Permanent/Full-time Part-time/Casual Contract Worker Self-Employed Housewife Re…" at bounding box center [944, 602] width 378 height 38
select select "1"
click at [755, 583] on select "Permanent/Full-time Part-time/Casual Contract Worker Self-Employed Housewife Re…" at bounding box center [944, 602] width 378 height 38
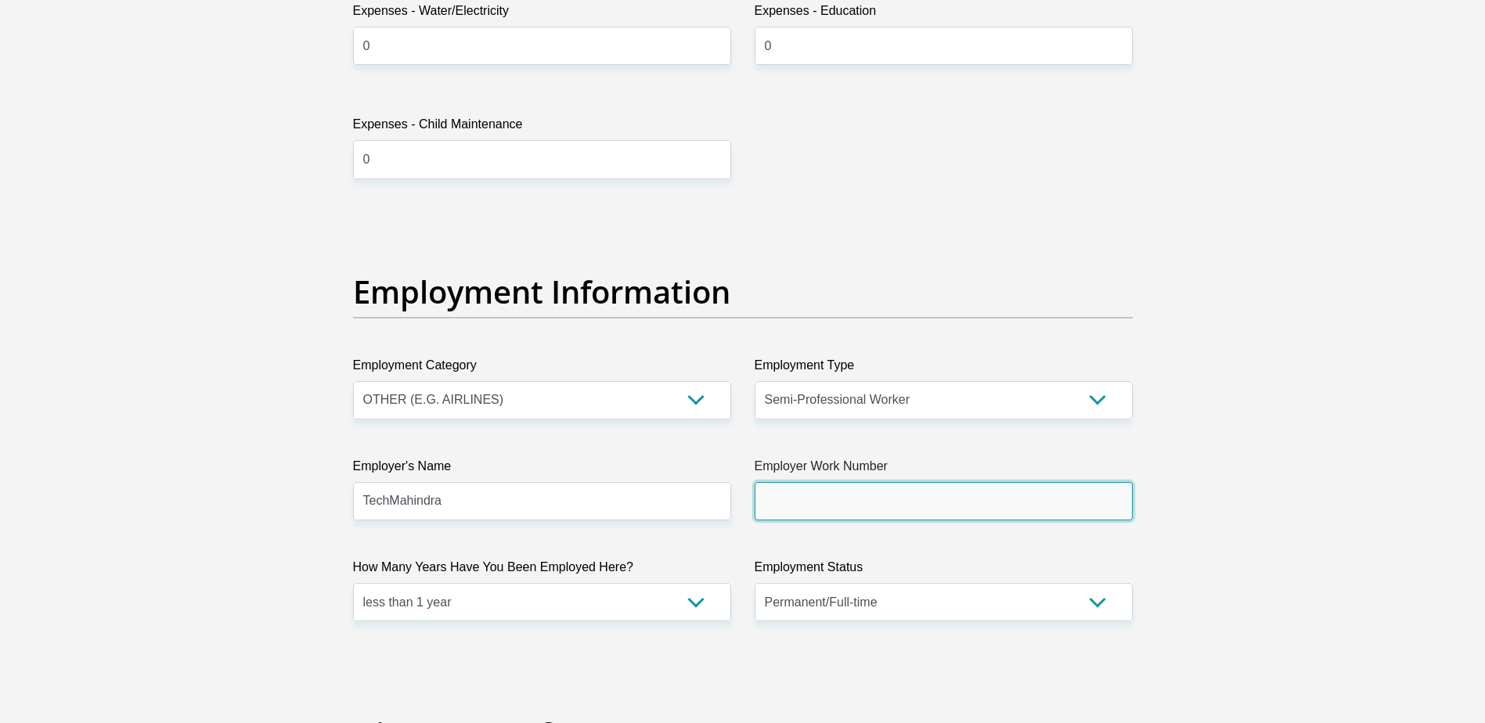
click at [810, 500] on input "Employer Work Number" at bounding box center [944, 501] width 378 height 38
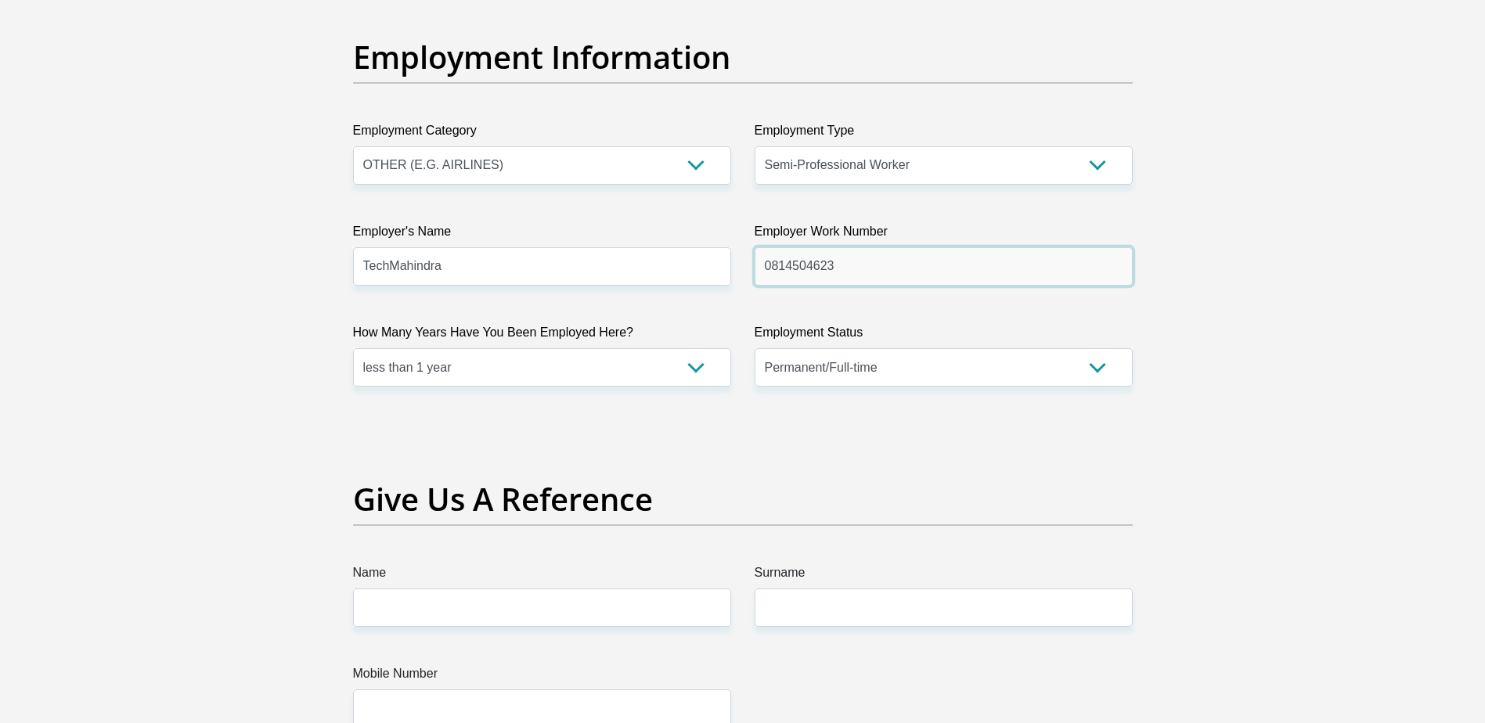
scroll to position [2896, 0]
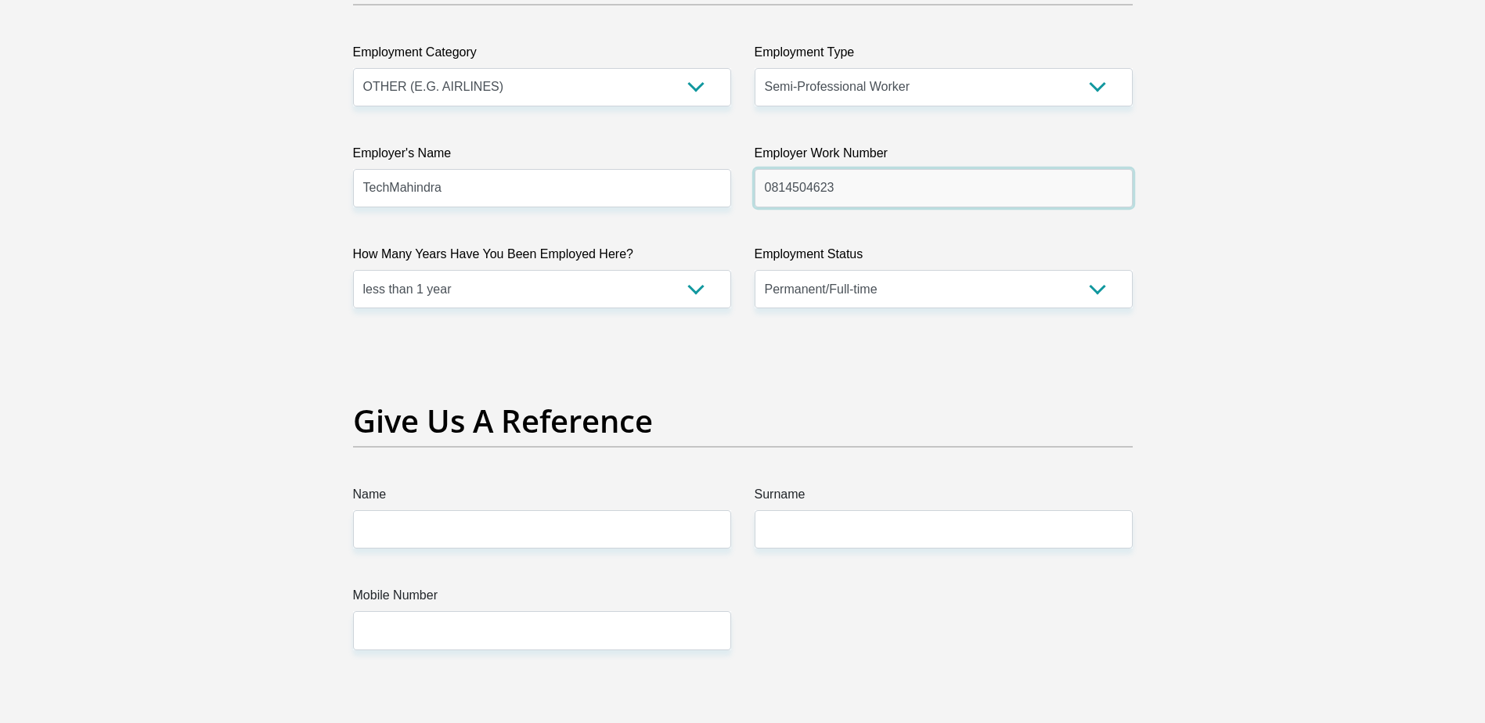
type input "0814504623"
click at [488, 530] on input "Name" at bounding box center [542, 529] width 378 height 38
type input "Deseree"
type input "van Schalkwyk"
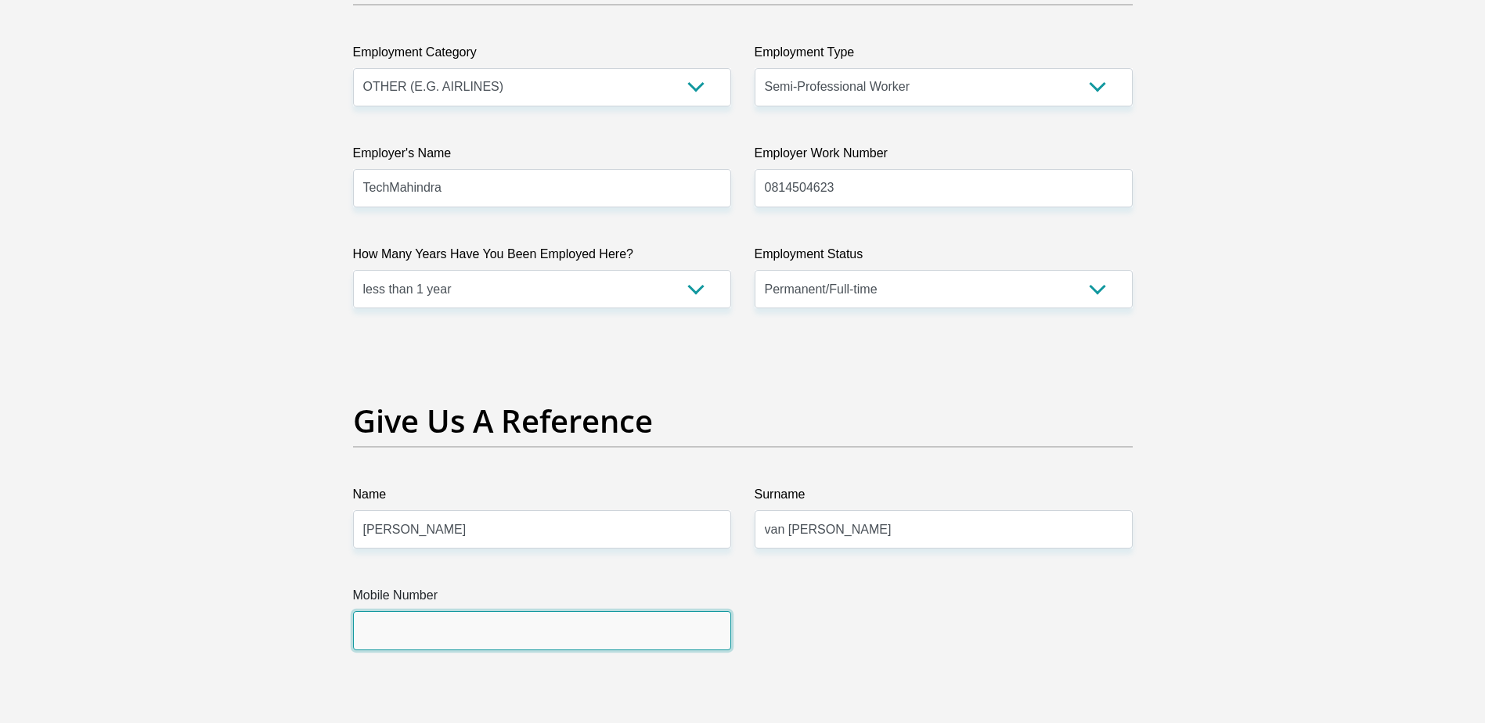
drag, startPoint x: 420, startPoint y: 619, endPoint x: 424, endPoint y: 626, distance: 8.1
click at [420, 620] on input "Mobile Number" at bounding box center [542, 630] width 378 height 38
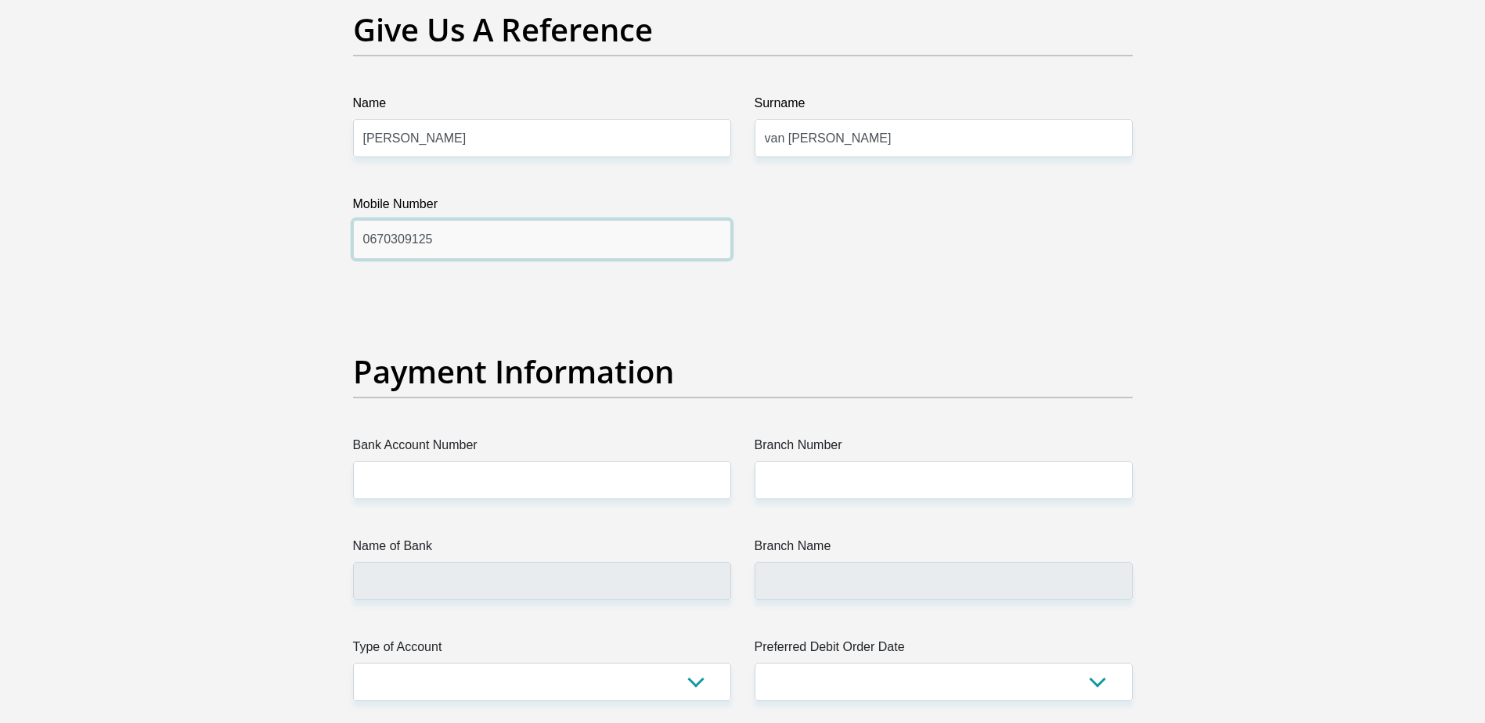
scroll to position [3366, 0]
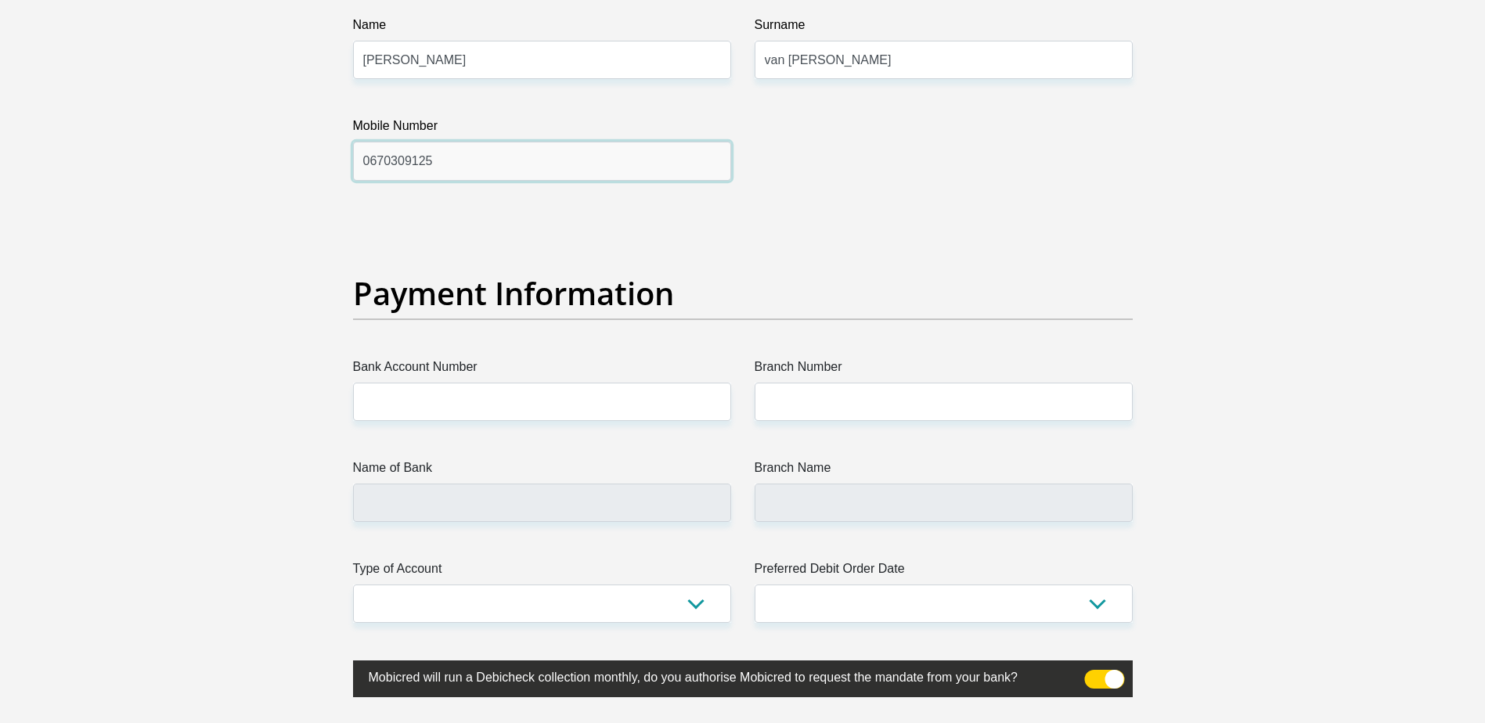
type input "0670309125"
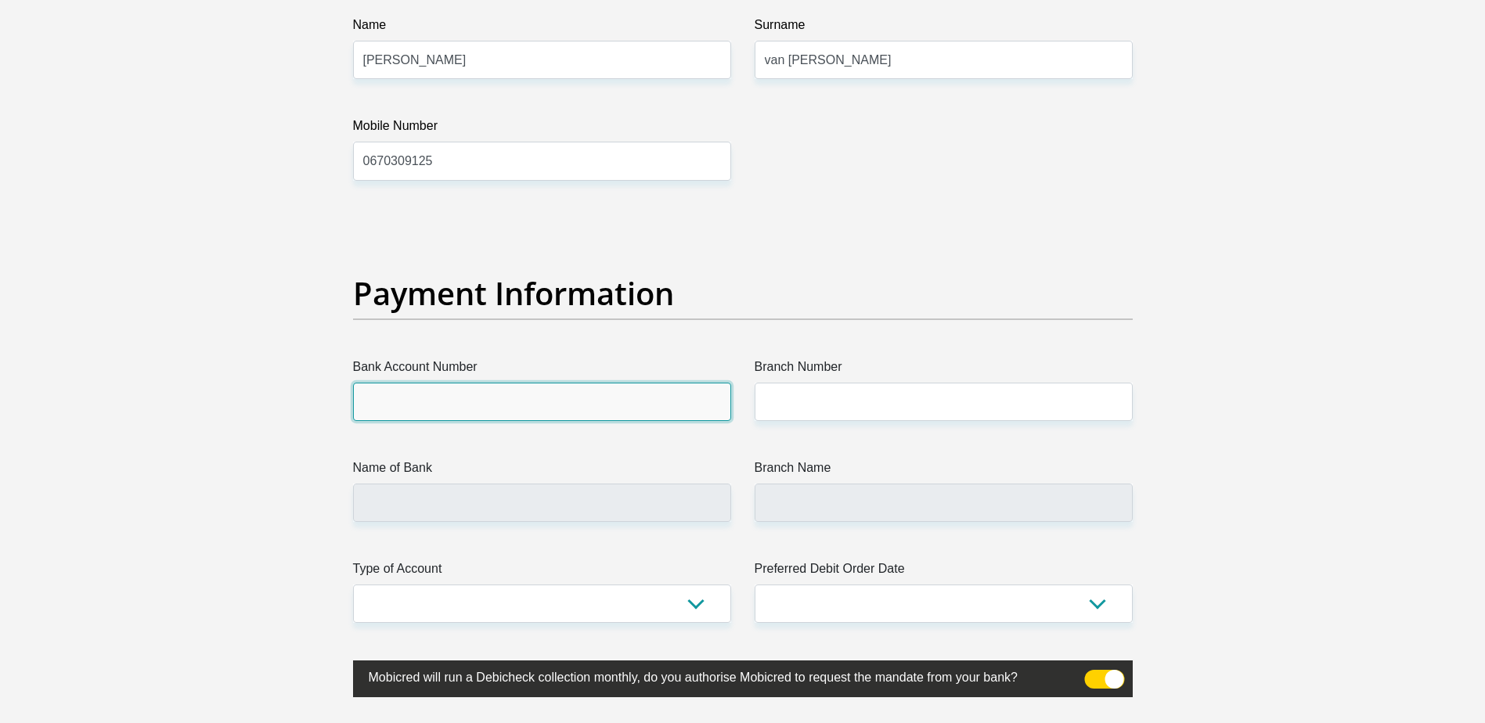
click at [523, 405] on input "Bank Account Number" at bounding box center [542, 402] width 378 height 38
type input "Joel J van Schalkwy"
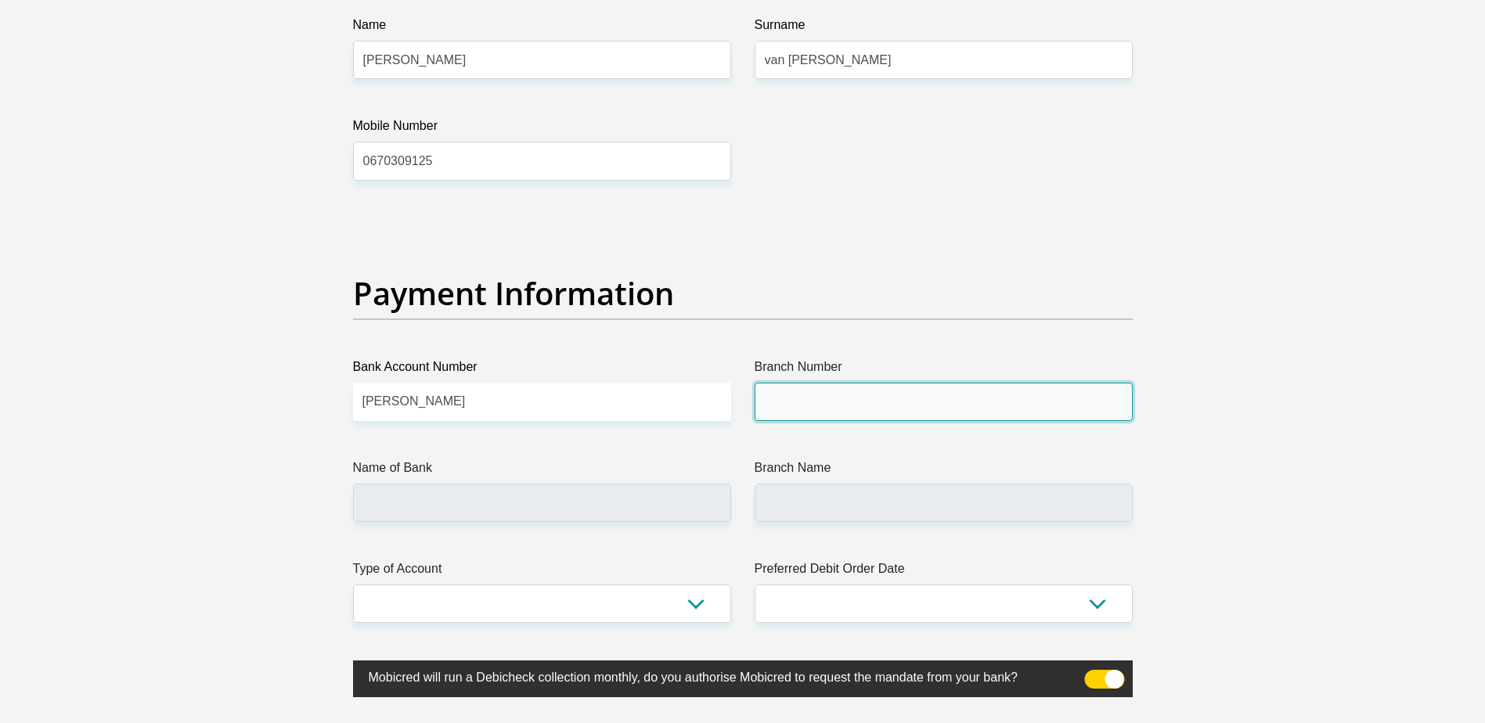
click at [845, 395] on input "Branch Number" at bounding box center [944, 402] width 378 height 38
type input "250655"
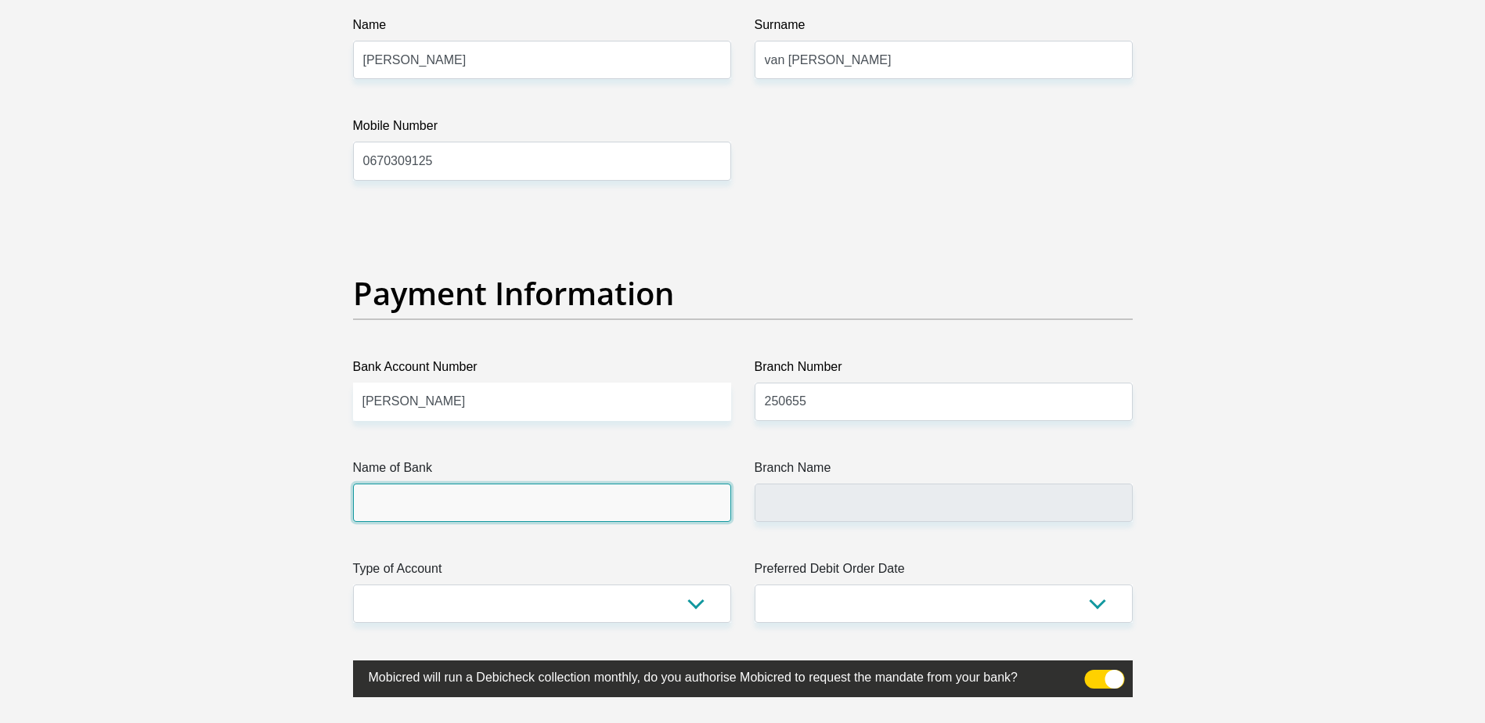
click at [493, 494] on input "Name of Bank" at bounding box center [542, 503] width 378 height 38
type input "FIRSTRAND BANK"
type input "BRANCH 560"
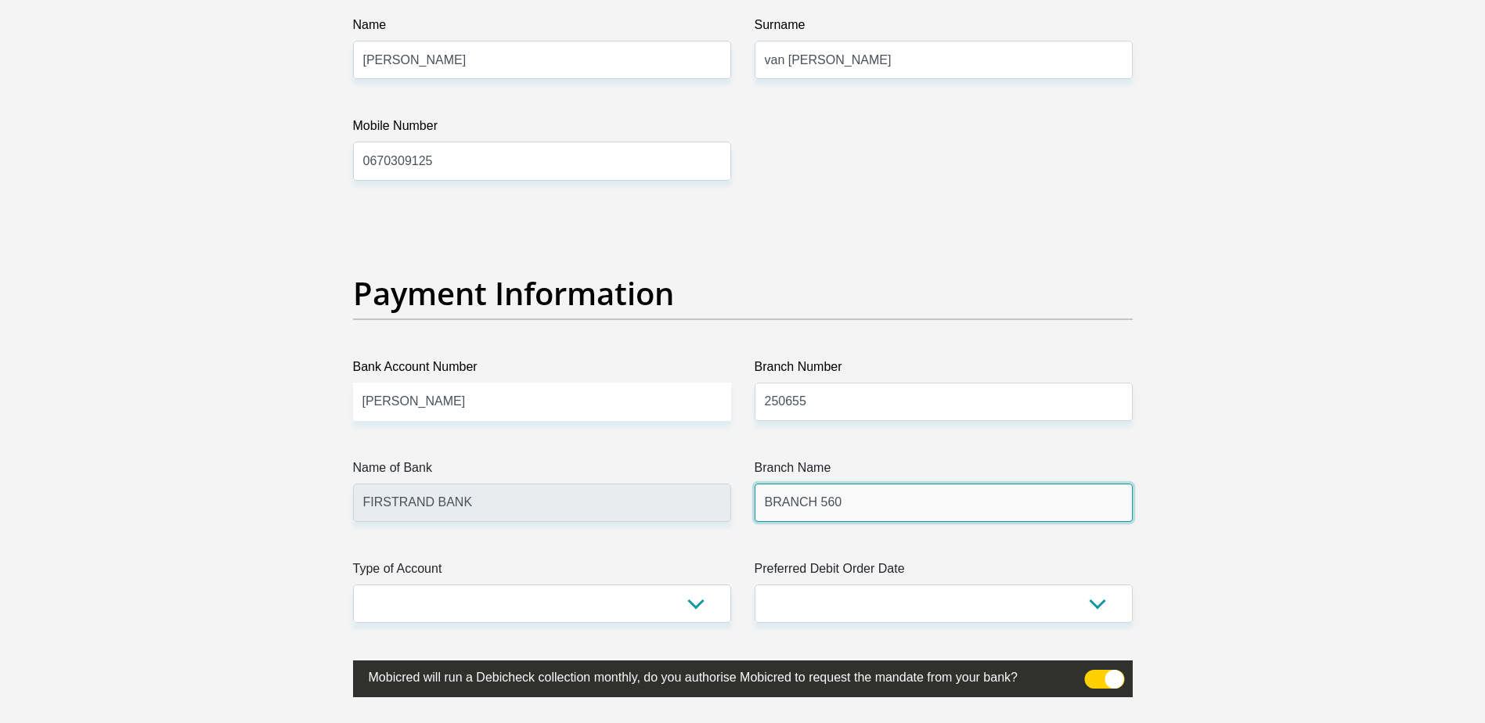
click at [899, 513] on input "BRANCH 560" at bounding box center [944, 503] width 378 height 38
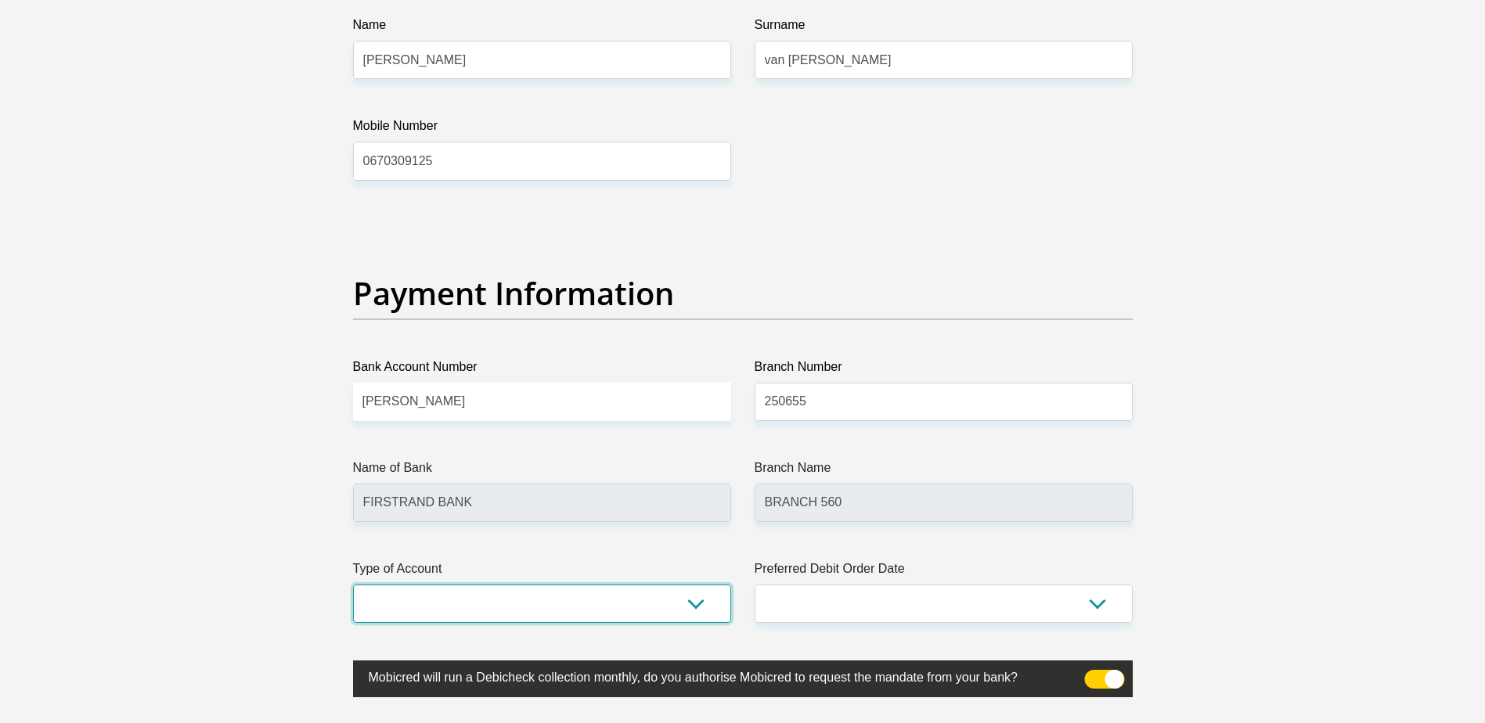
click at [591, 608] on select "Cheque Savings" at bounding box center [542, 604] width 378 height 38
select select "SAV"
click at [353, 585] on select "Cheque Savings" at bounding box center [542, 604] width 378 height 38
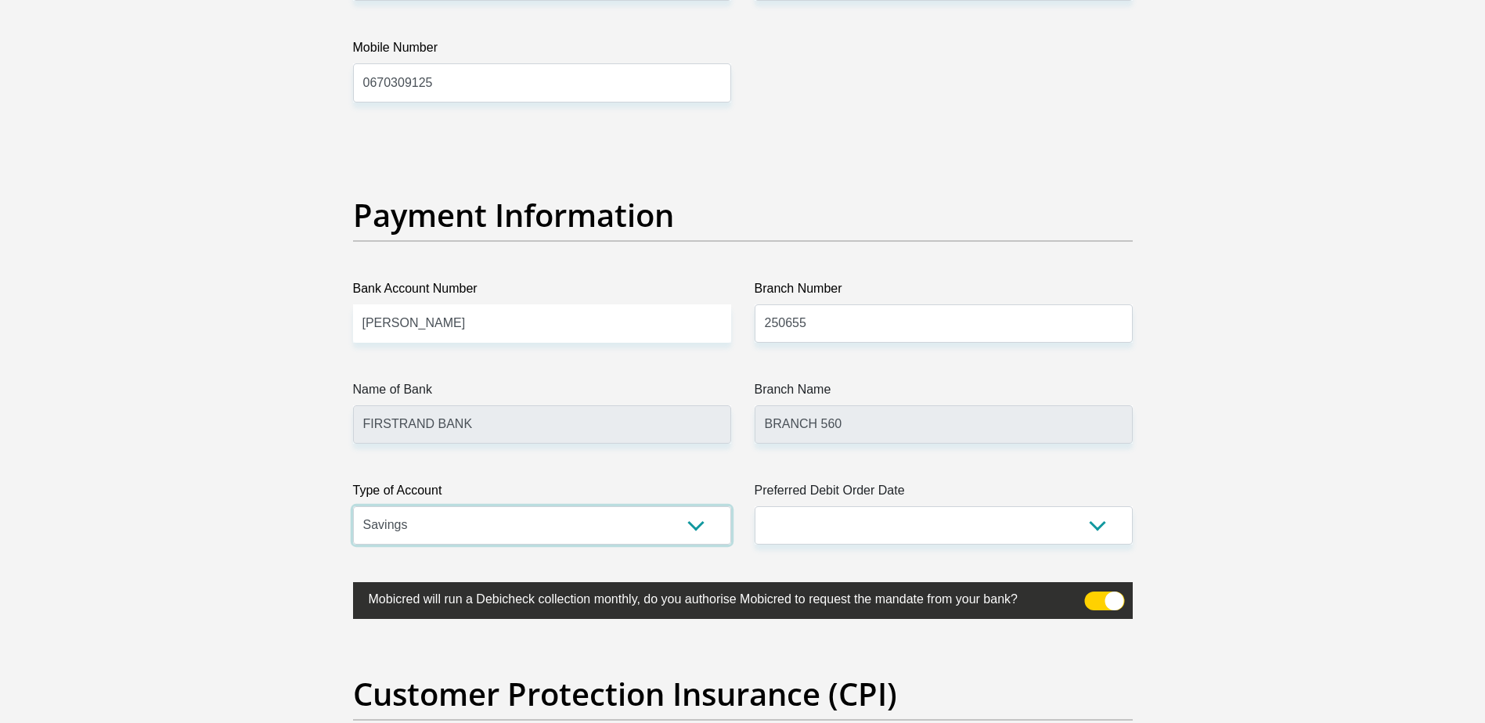
scroll to position [3523, 0]
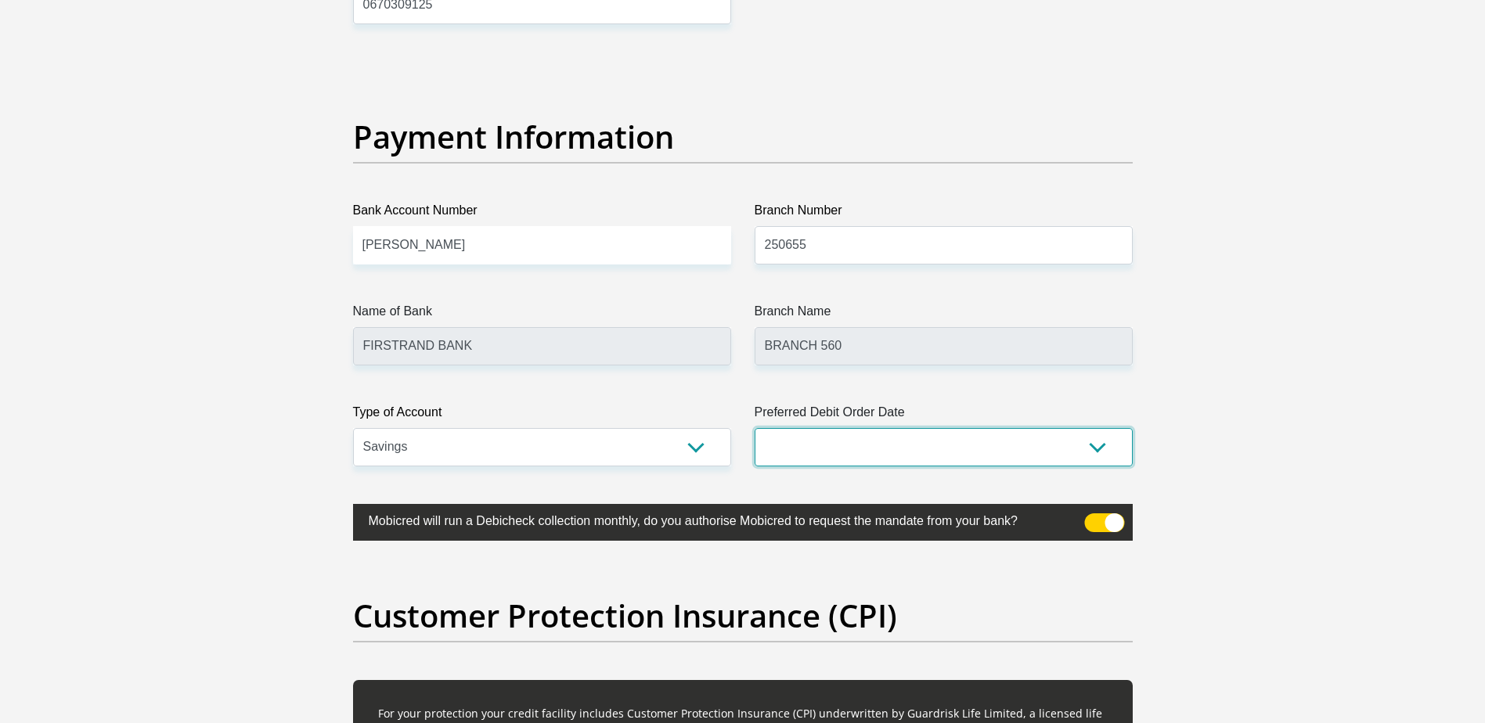
click at [1100, 439] on select "1st 2nd 3rd 4th 5th 7th 18th 19th 20th 21st 22nd 23rd 24th 25th 26th 27th 28th …" at bounding box center [944, 447] width 378 height 38
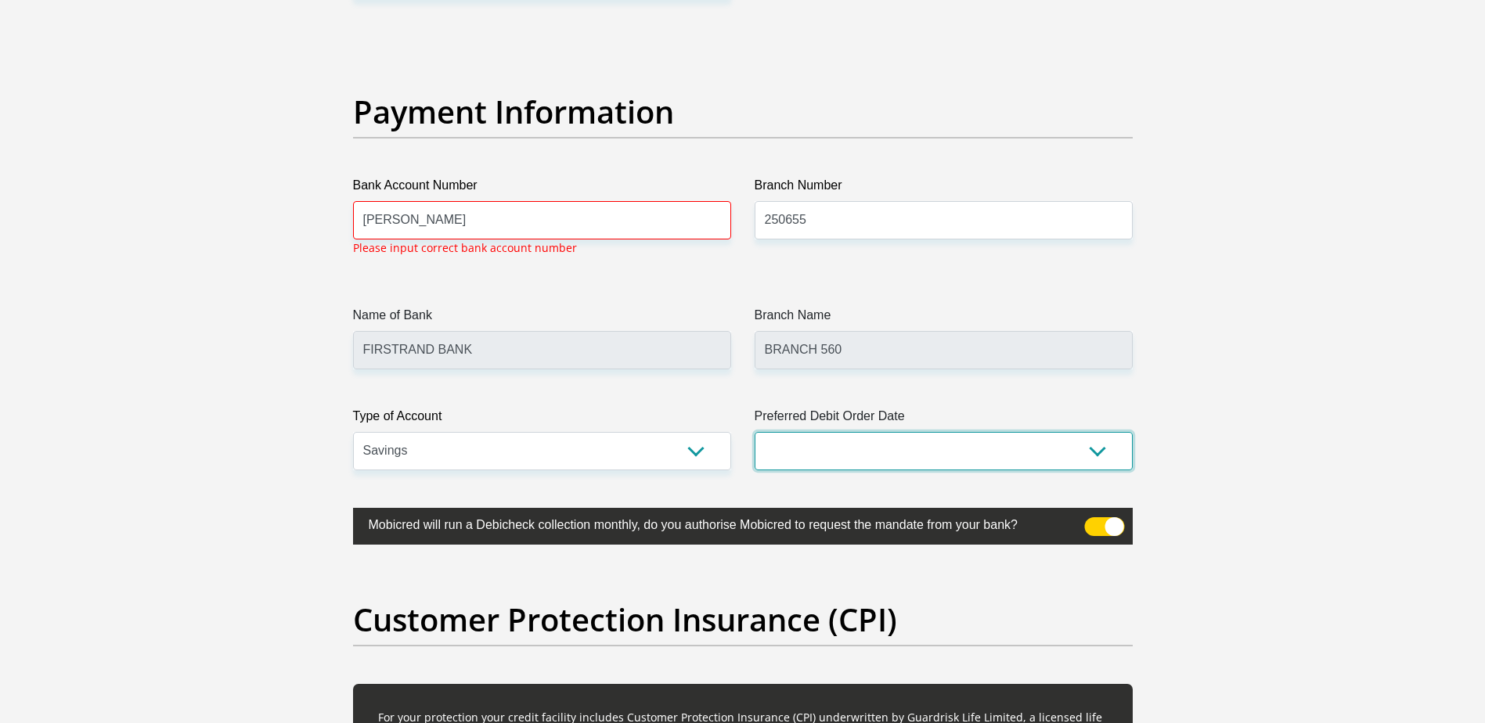
select select "25"
click at [755, 432] on select "1st 2nd 3rd 4th 5th 7th 18th 19th 20th 21st 22nd 23rd 24th 25th 26th 27th 28th …" at bounding box center [944, 451] width 378 height 38
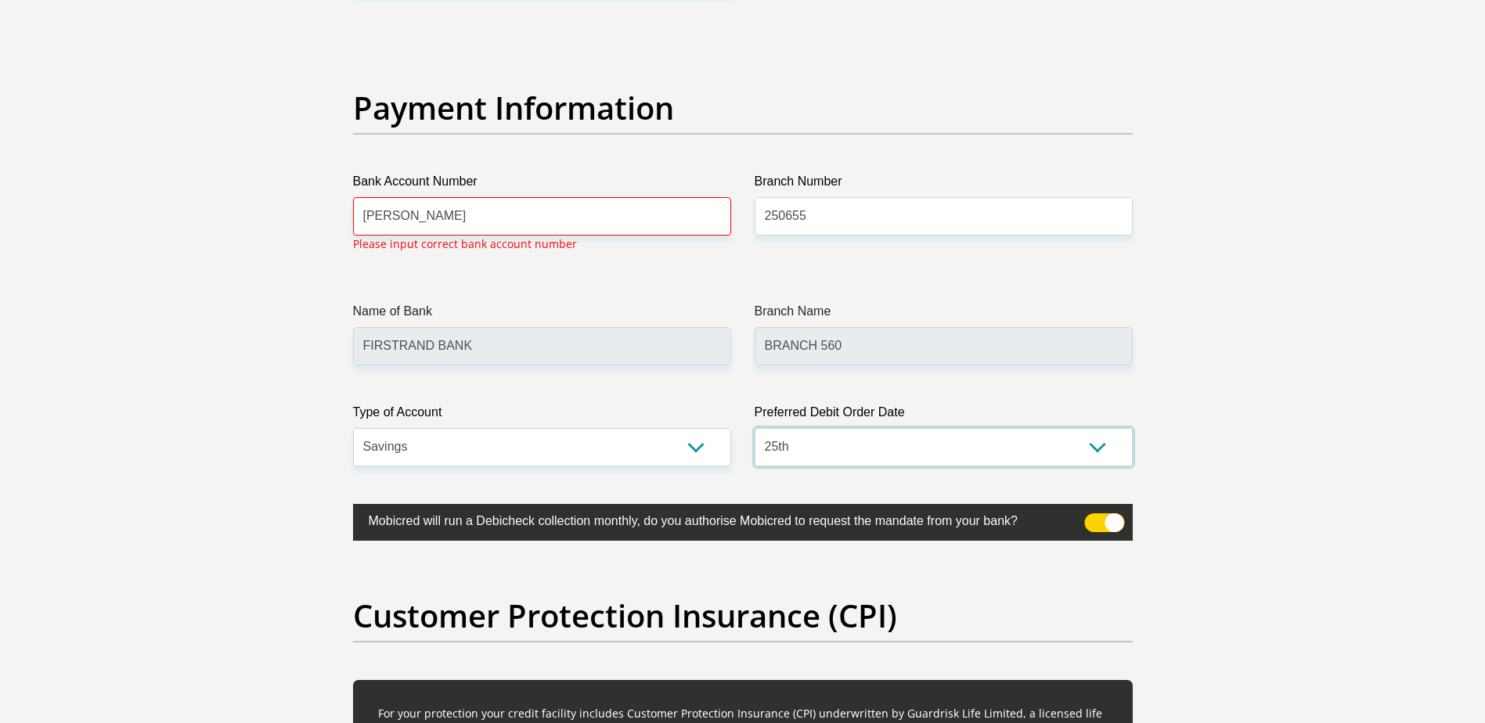
scroll to position [3552, 0]
click at [478, 216] on input "Joel J van Schalkwy" at bounding box center [542, 215] width 378 height 38
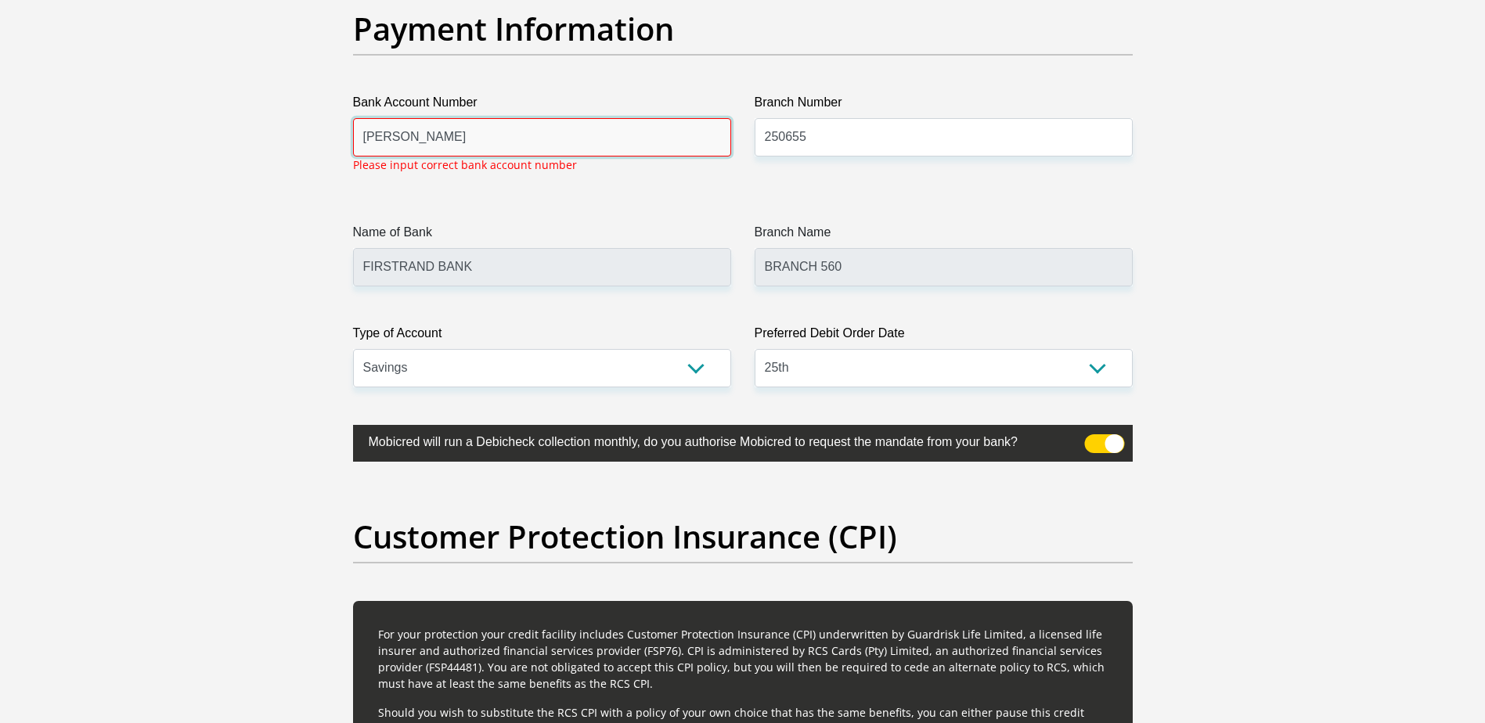
click at [388, 138] on input "Joel J van Schalkwyk" at bounding box center [542, 137] width 378 height 38
click at [490, 134] on input "Joel van Schalkwyk" at bounding box center [542, 137] width 378 height 38
click at [499, 139] on input "Joel van Schalkwyk" at bounding box center [542, 137] width 378 height 38
type input "J"
drag, startPoint x: 385, startPoint y: 136, endPoint x: 452, endPoint y: 137, distance: 66.5
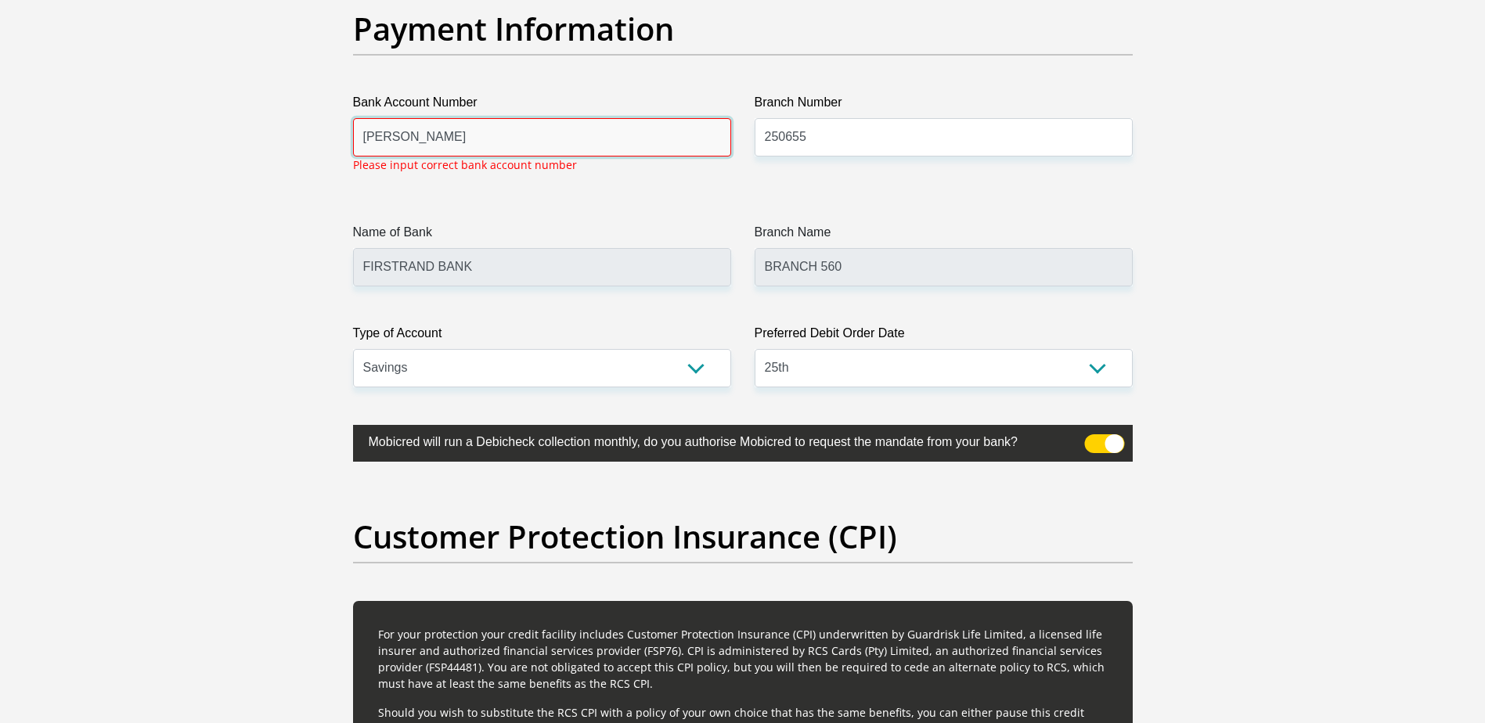
click at [386, 137] on input "JOEL VAN SCHALKWYK" at bounding box center [542, 137] width 378 height 38
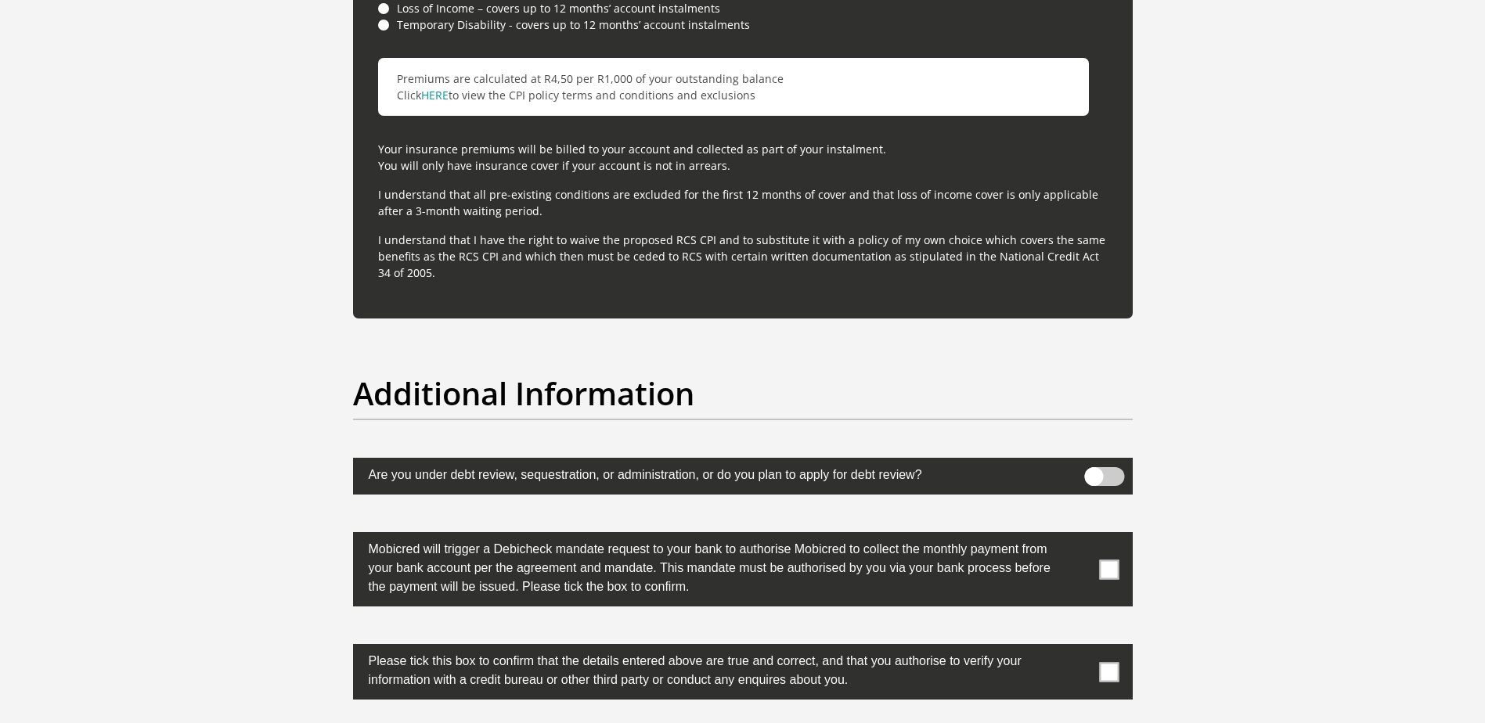
scroll to position [4648, 0]
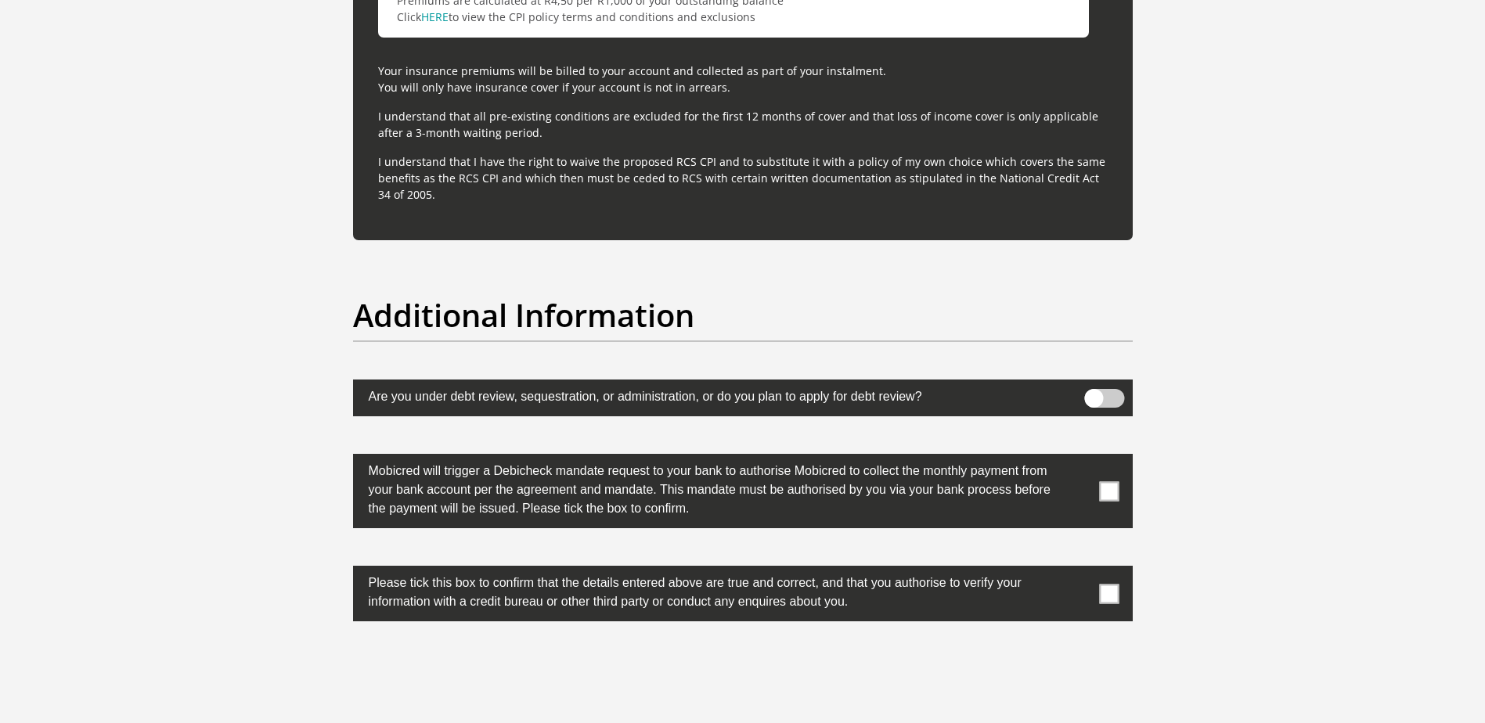
click at [1089, 396] on span at bounding box center [1104, 398] width 40 height 19
click at [1094, 393] on input "checkbox" at bounding box center [1094, 393] width 0 height 0
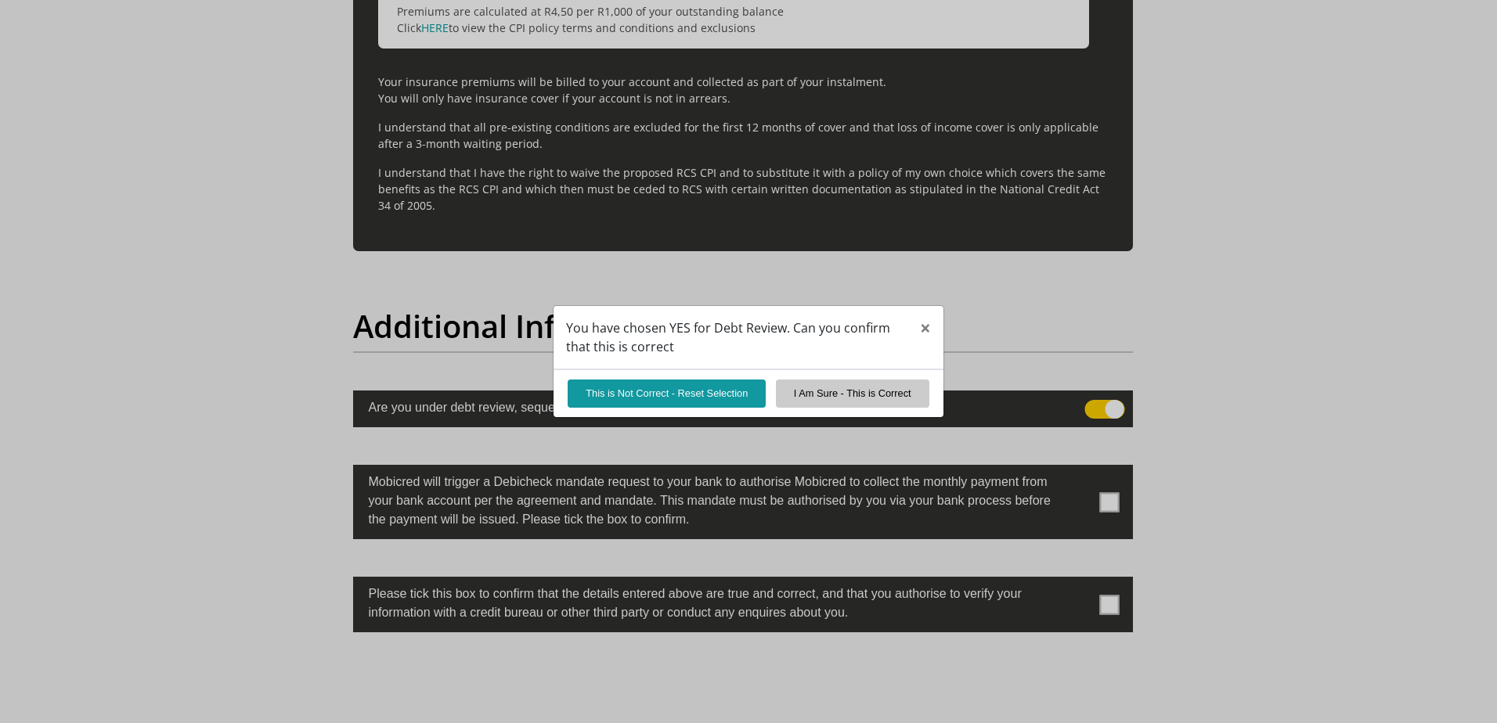
click at [1108, 491] on div "You have chosen YES for Debt Review. Can you confirm that this is correct × Thi…" at bounding box center [748, 361] width 1497 height 723
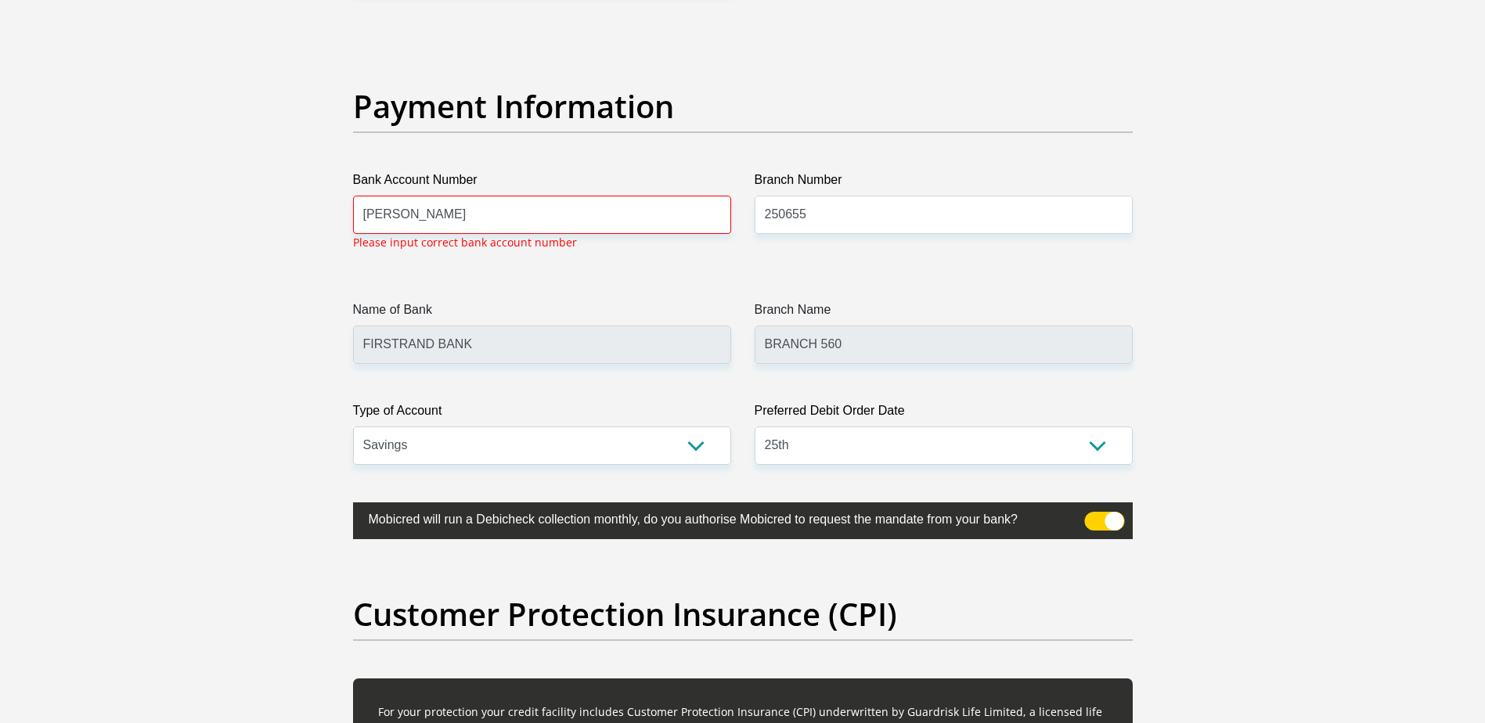
scroll to position [3552, 0]
click at [579, 224] on input "JOEL JO- ANDRE VAN SCHALKWYK" at bounding box center [542, 215] width 378 height 38
type input "J"
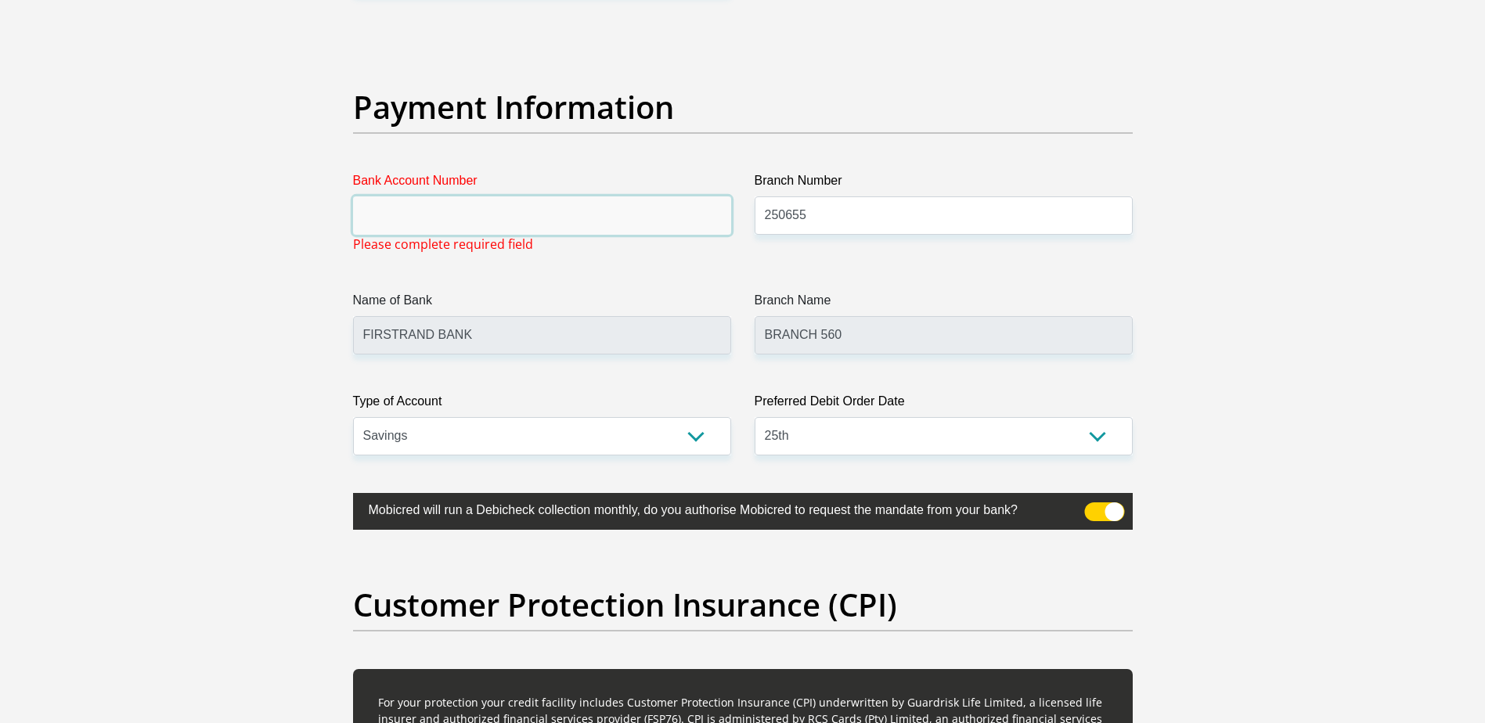
click at [536, 222] on input "Bank Account Number" at bounding box center [542, 215] width 378 height 38
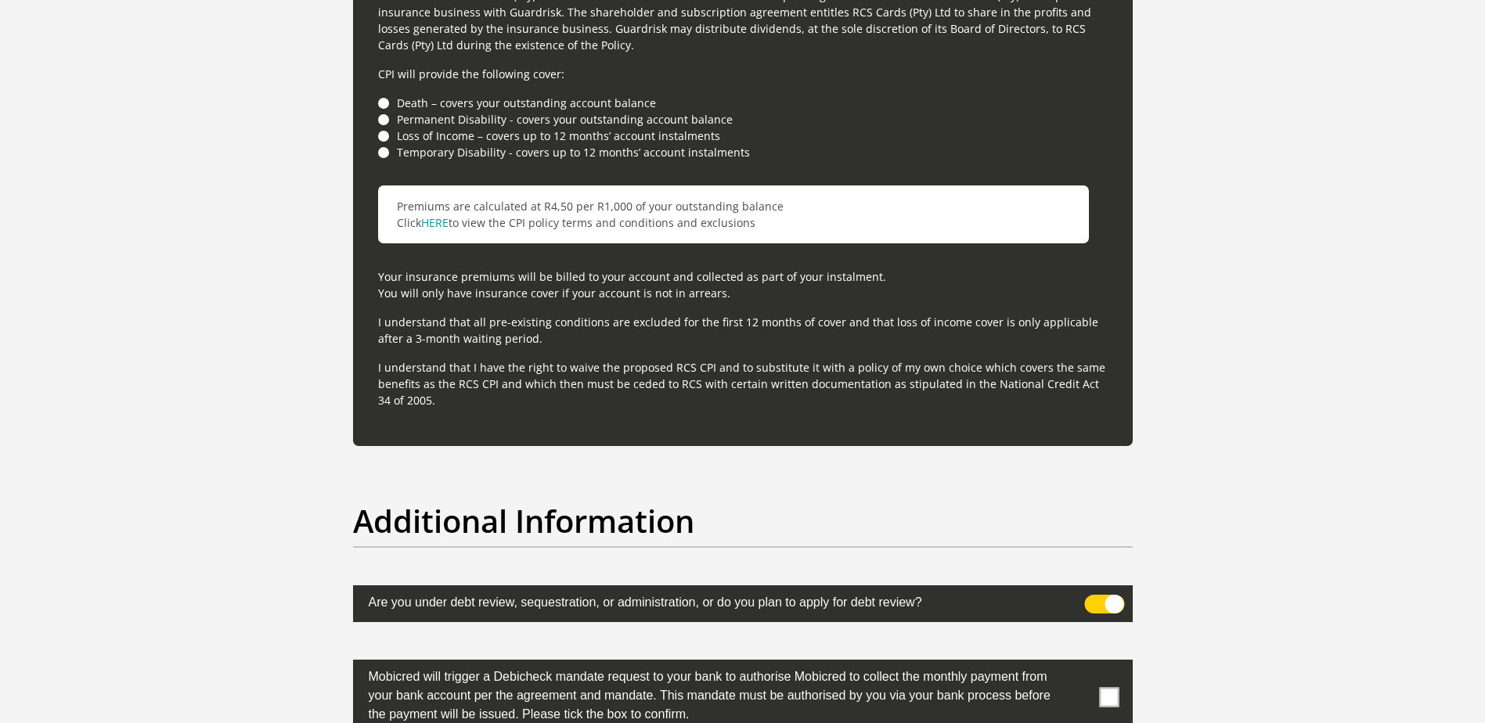
scroll to position [4570, 0]
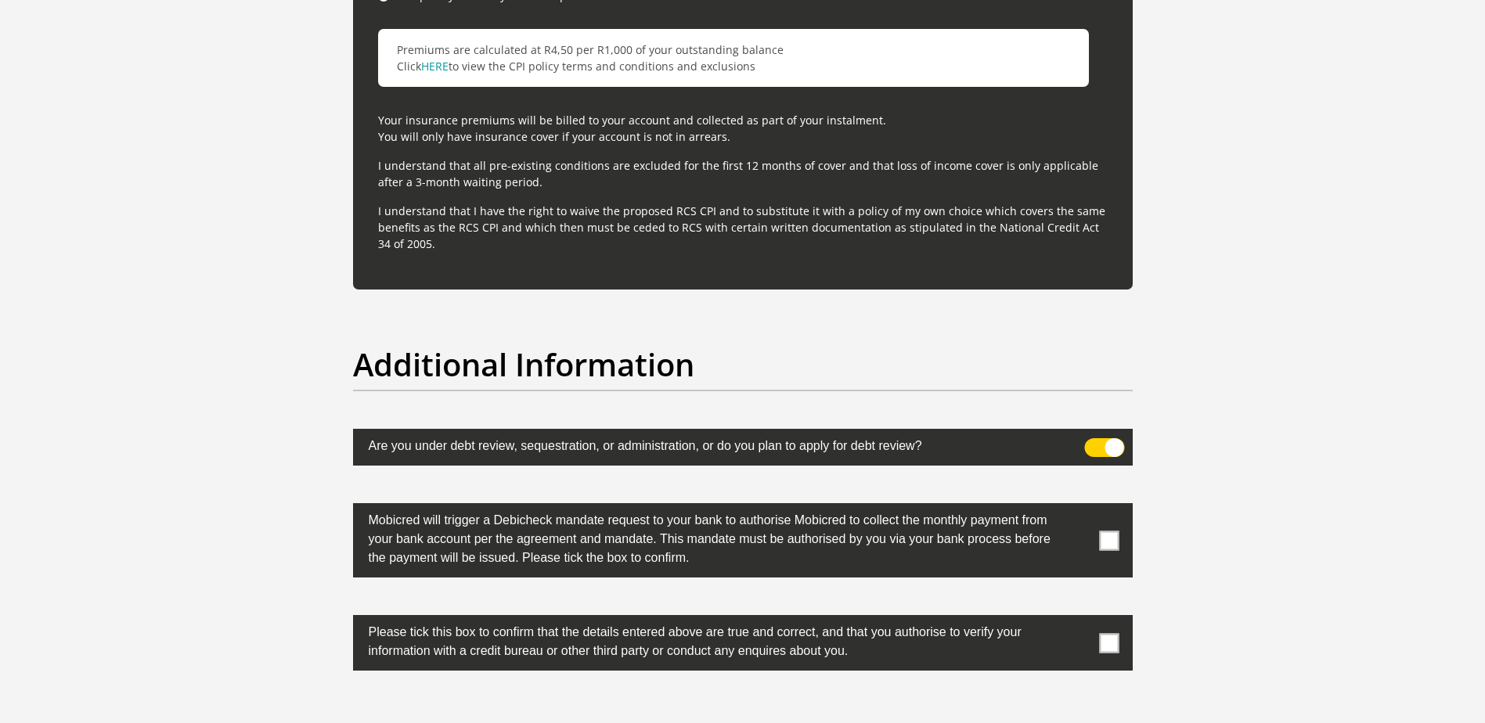
click at [1105, 542] on span at bounding box center [1109, 541] width 20 height 20
click at [1078, 507] on input "checkbox" at bounding box center [1078, 507] width 0 height 0
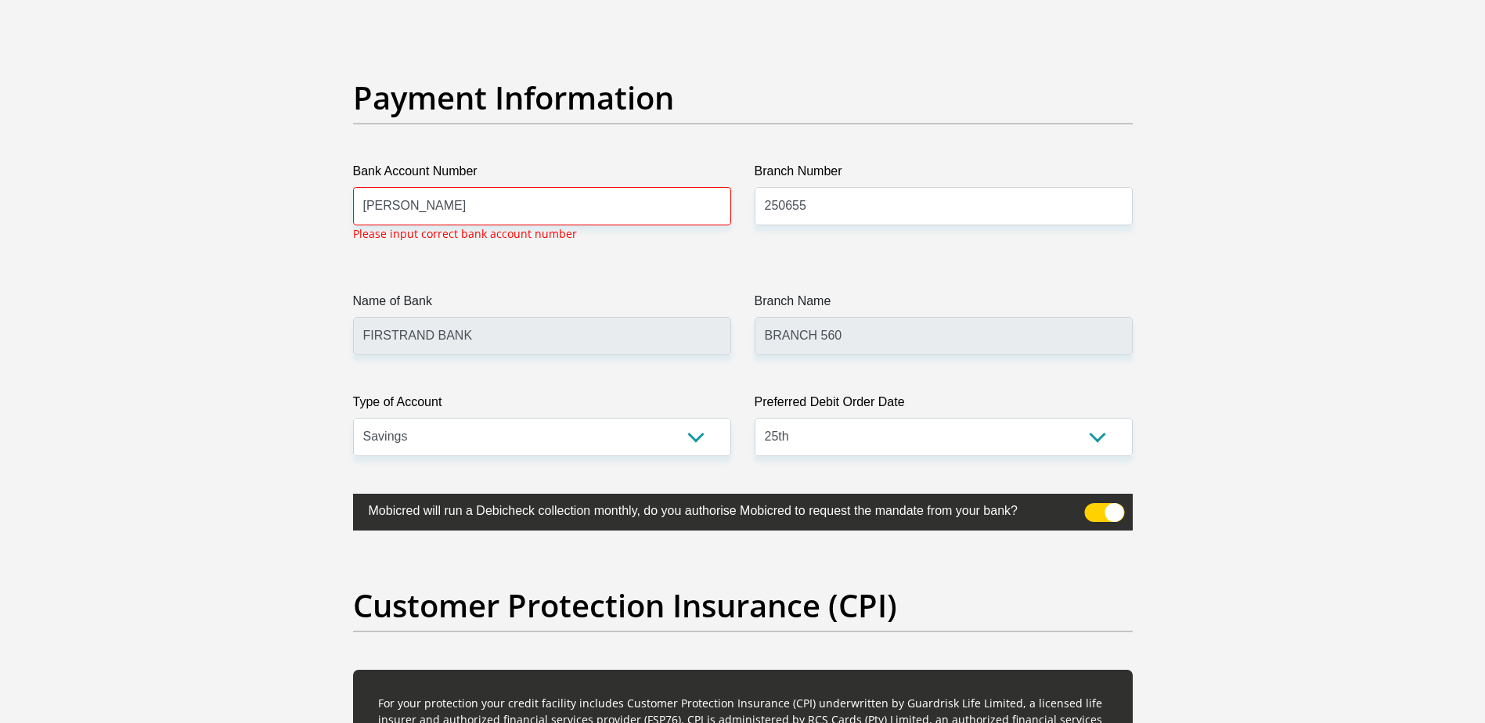
scroll to position [3552, 0]
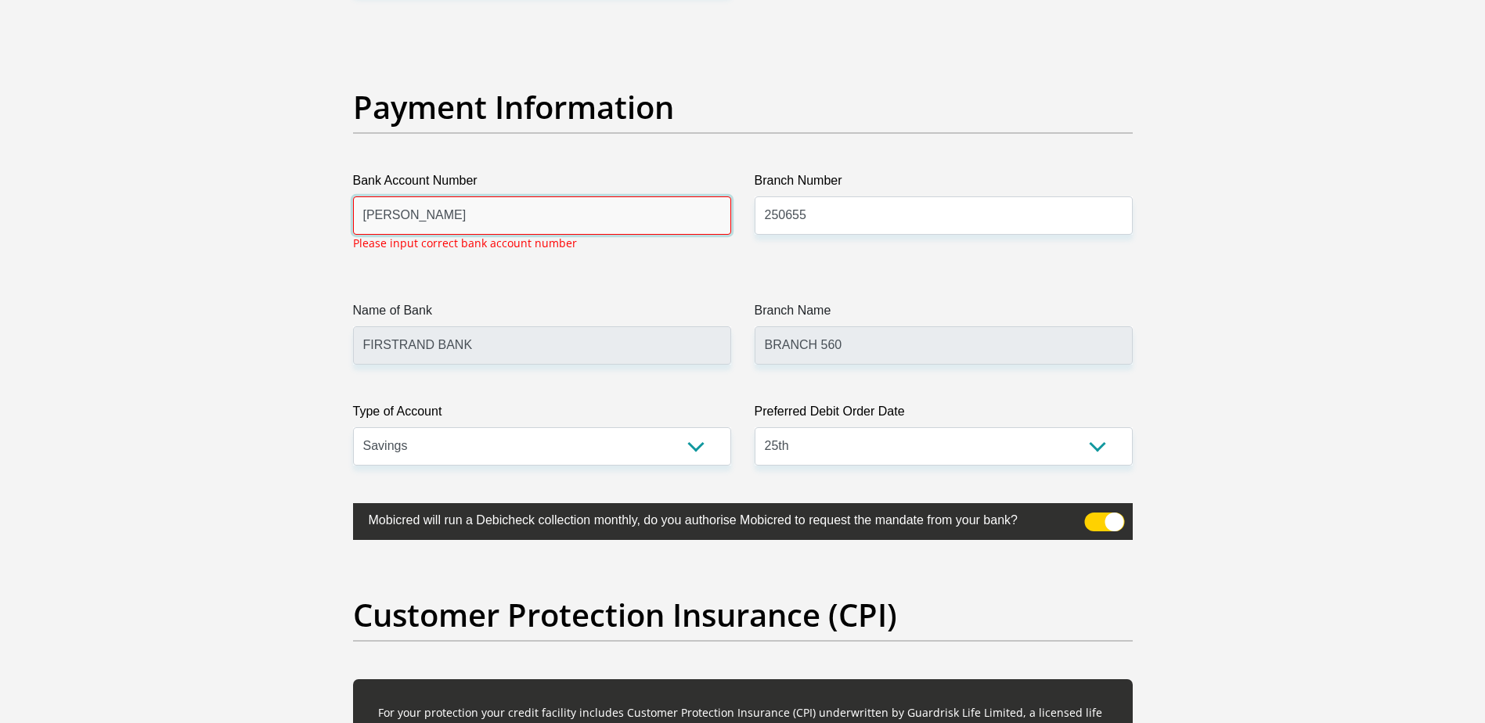
click at [516, 211] on input "Joel Van Schalkwyk" at bounding box center [542, 215] width 378 height 38
type input "J"
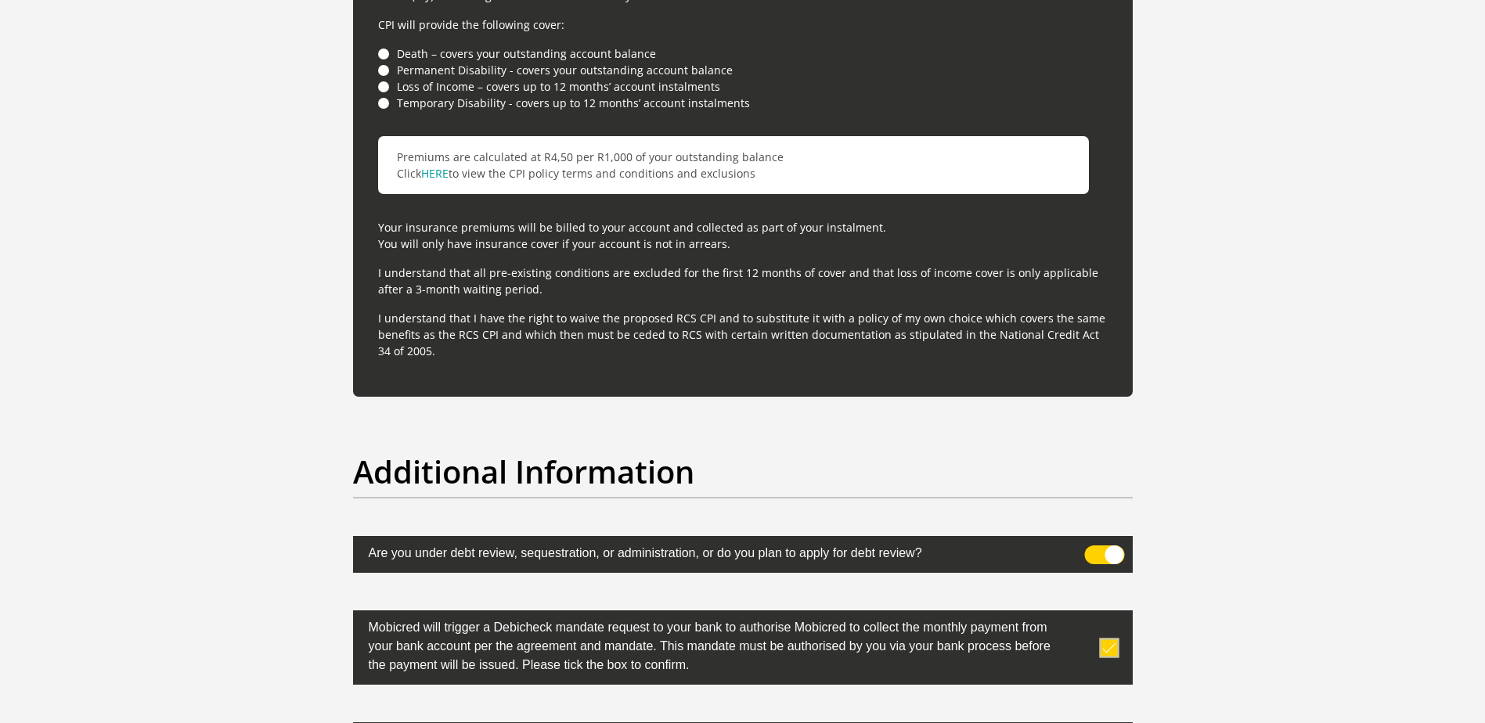
scroll to position [4570, 0]
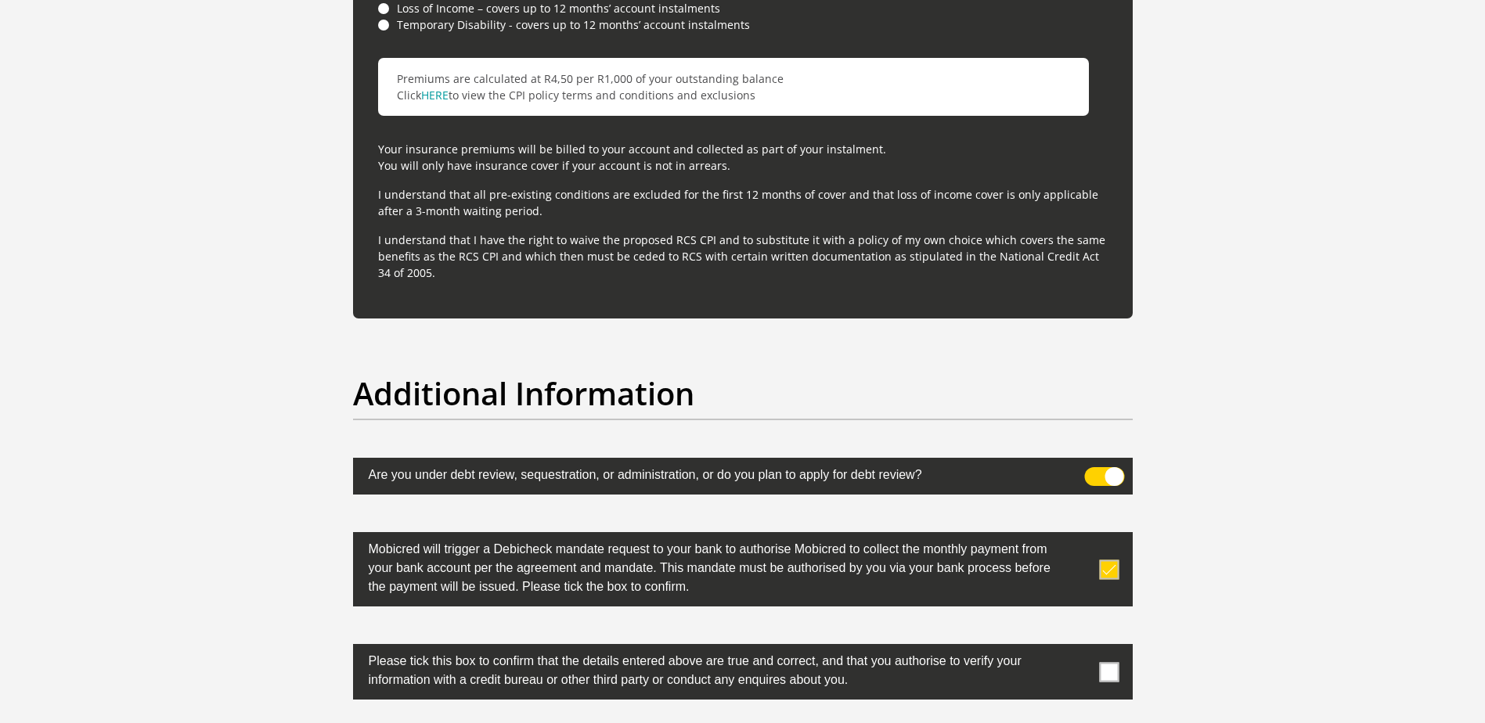
type input "63157842577"
click at [1107, 667] on span at bounding box center [1109, 672] width 20 height 20
click at [1078, 648] on input "checkbox" at bounding box center [1078, 648] width 0 height 0
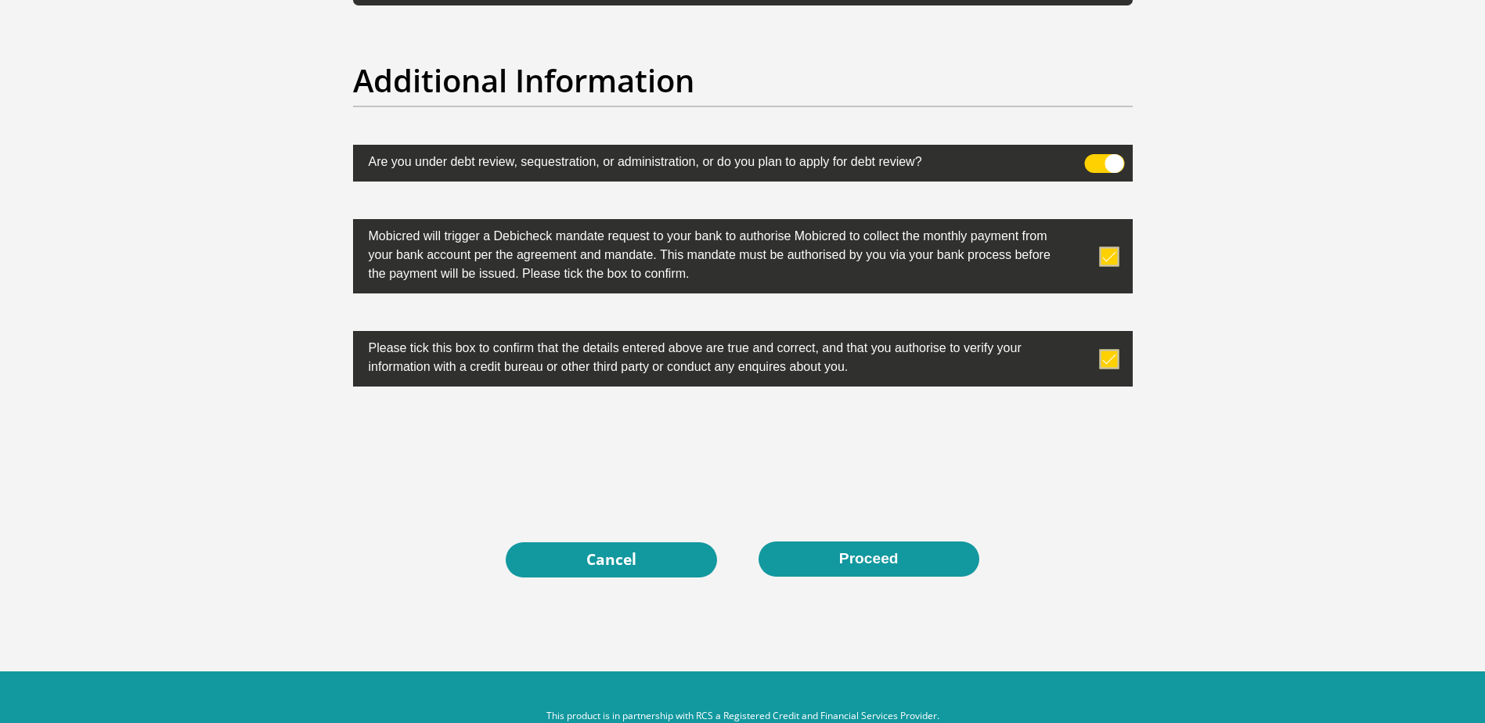
scroll to position [4893, 0]
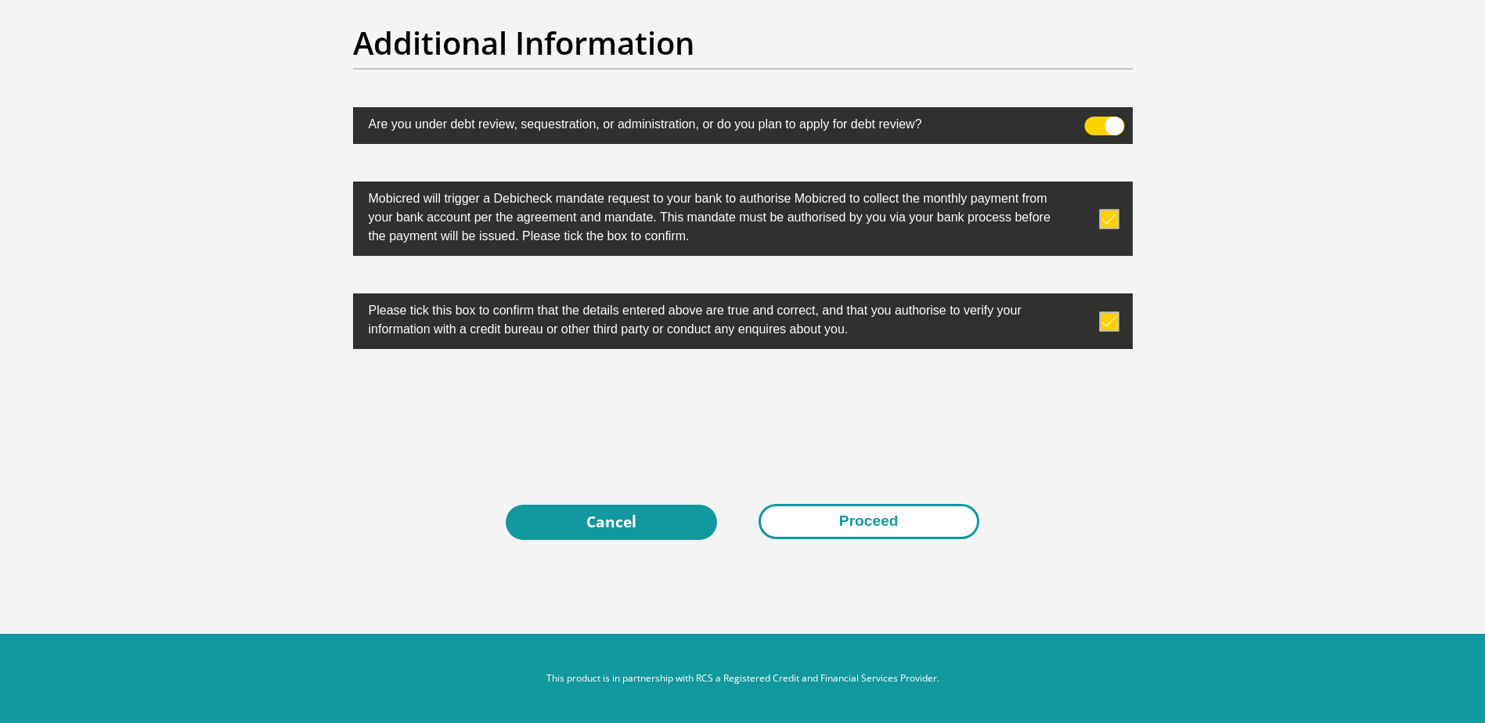
click at [877, 529] on button "Proceed" at bounding box center [869, 521] width 221 height 35
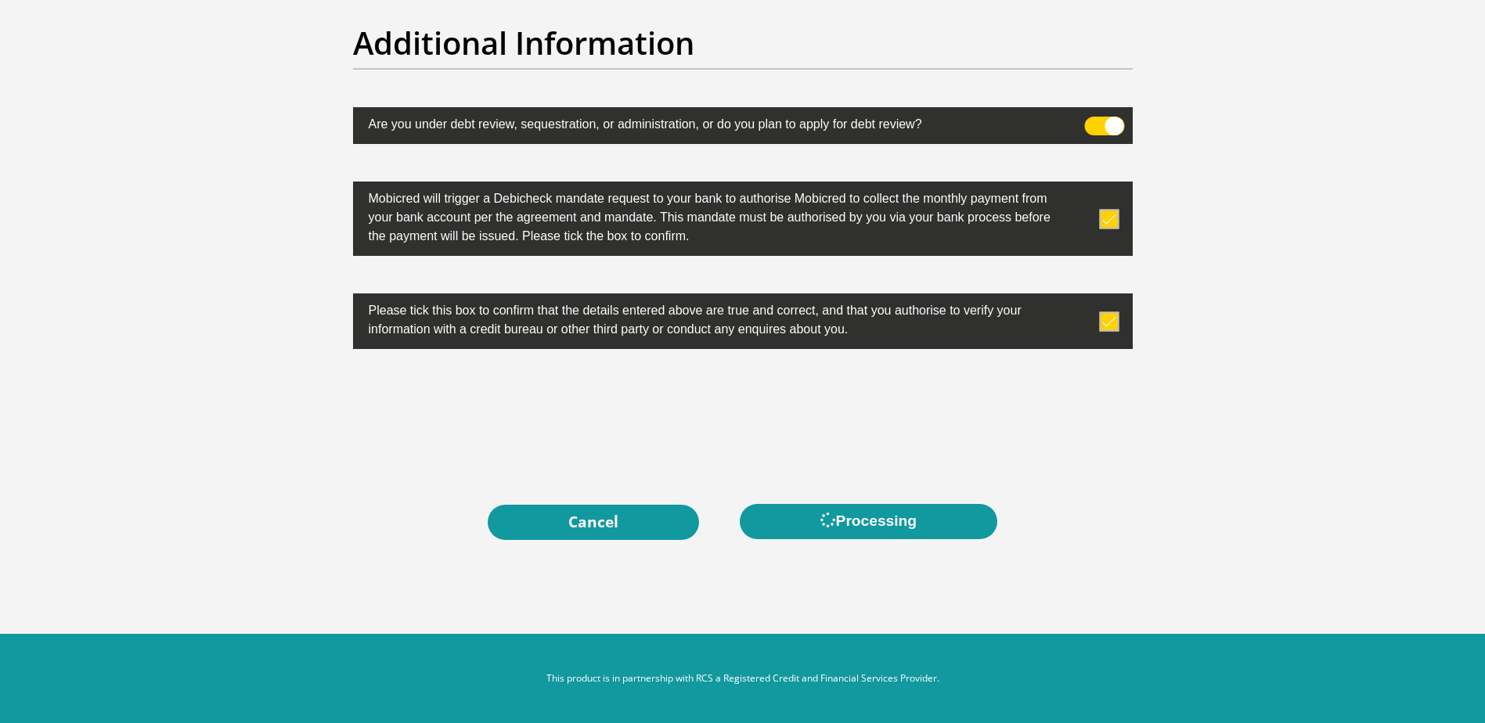
scroll to position [0, 0]
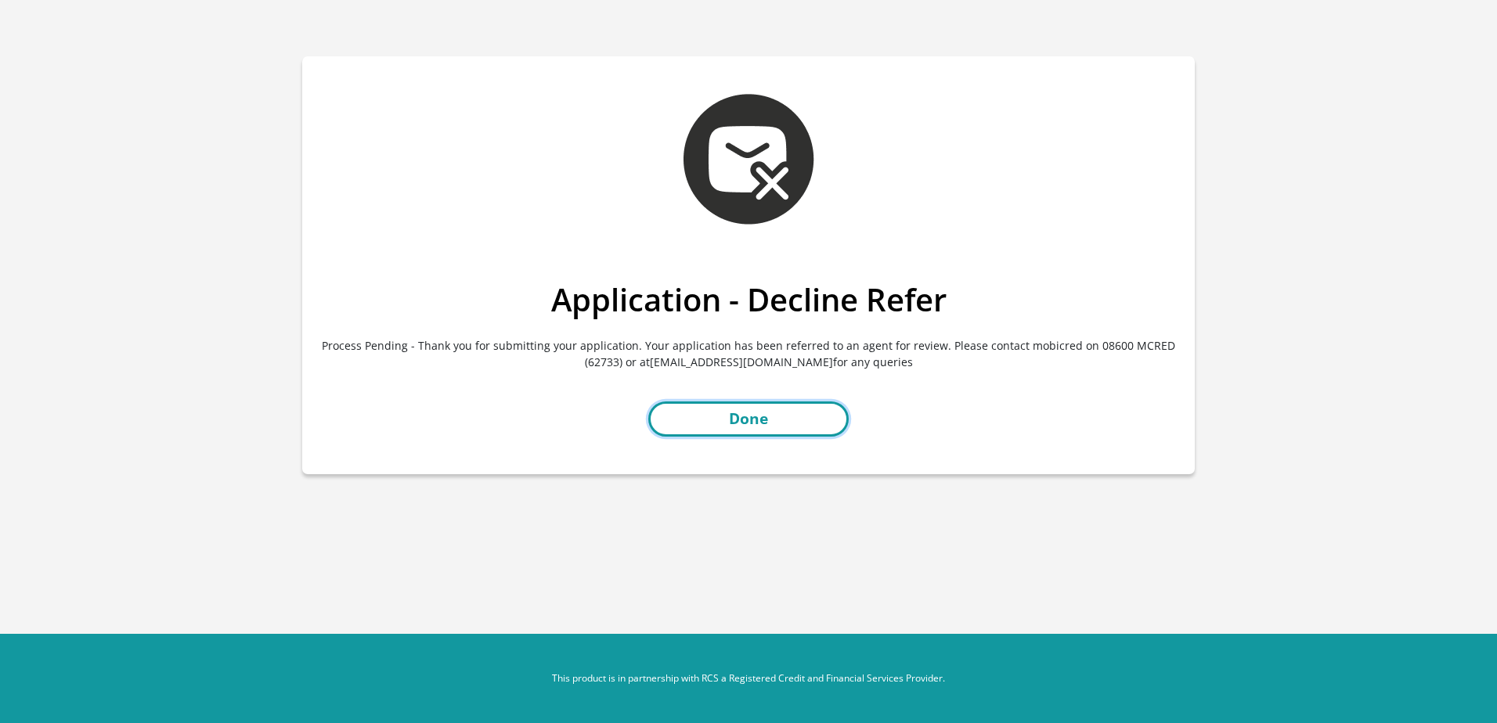
click at [810, 432] on link "Done" at bounding box center [748, 419] width 200 height 35
